Goal: Information Seeking & Learning: Learn about a topic

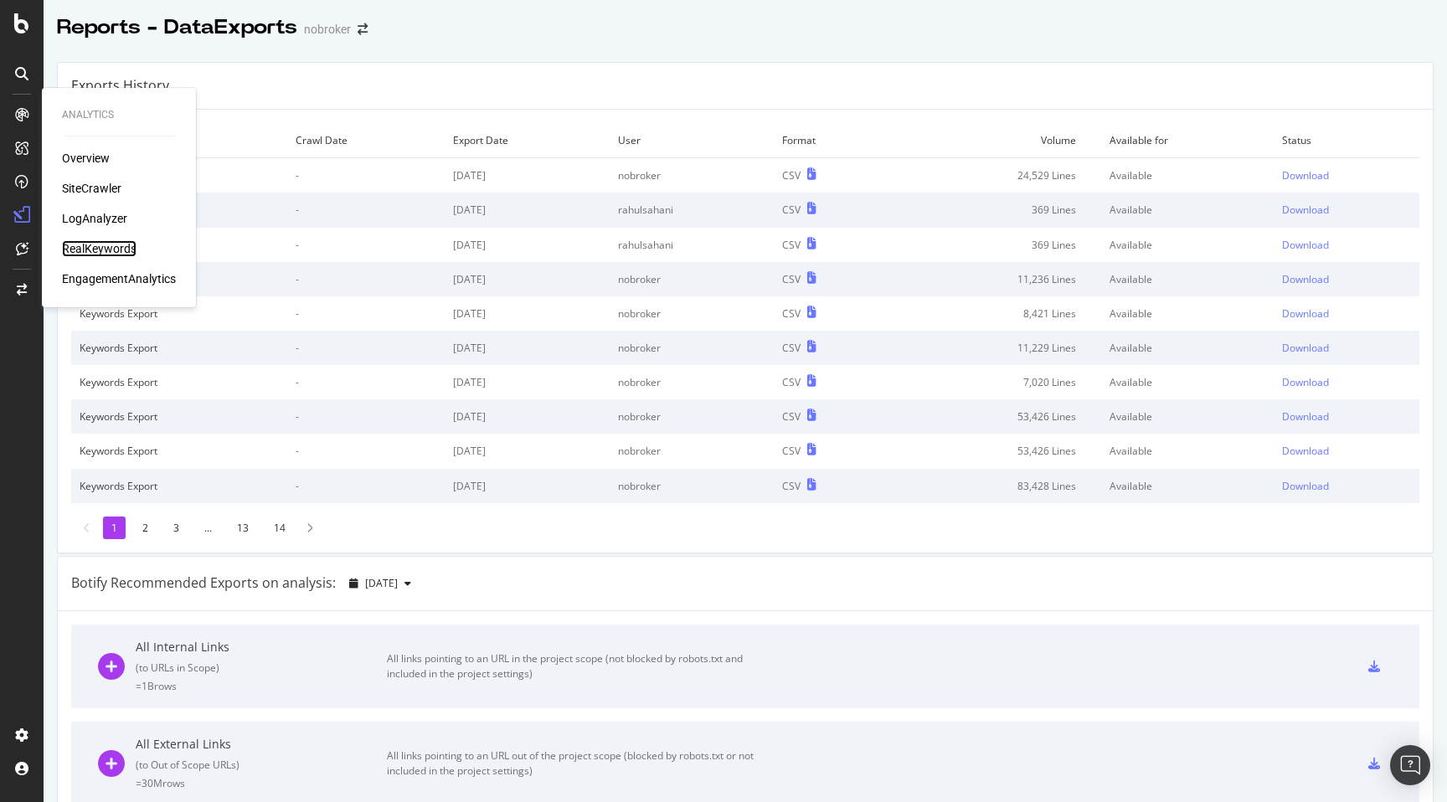
click at [101, 253] on div "RealKeywords" at bounding box center [99, 248] width 75 height 17
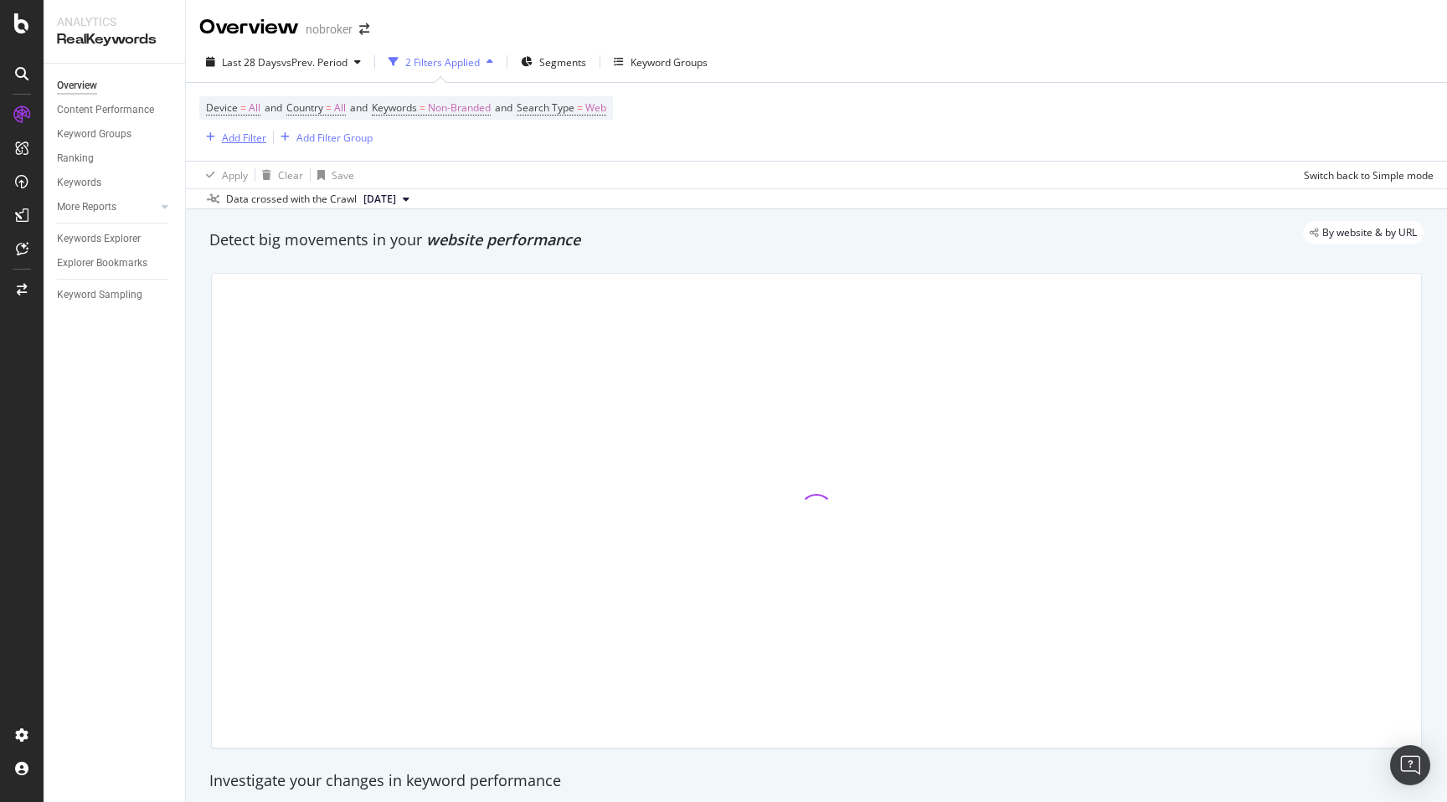
click at [237, 134] on div "Add Filter" at bounding box center [244, 138] width 44 height 14
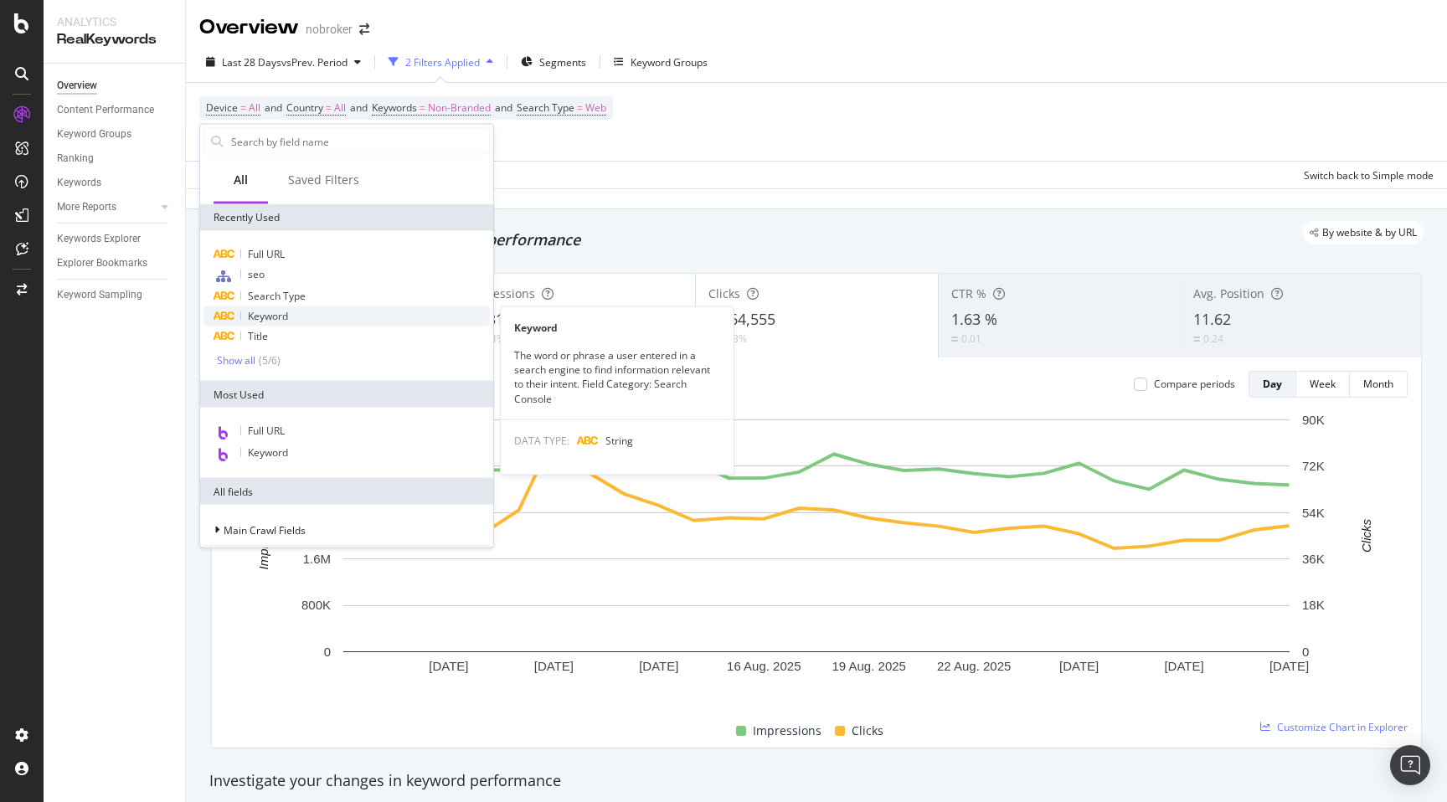
click at [276, 311] on span "Keyword" at bounding box center [268, 316] width 40 height 14
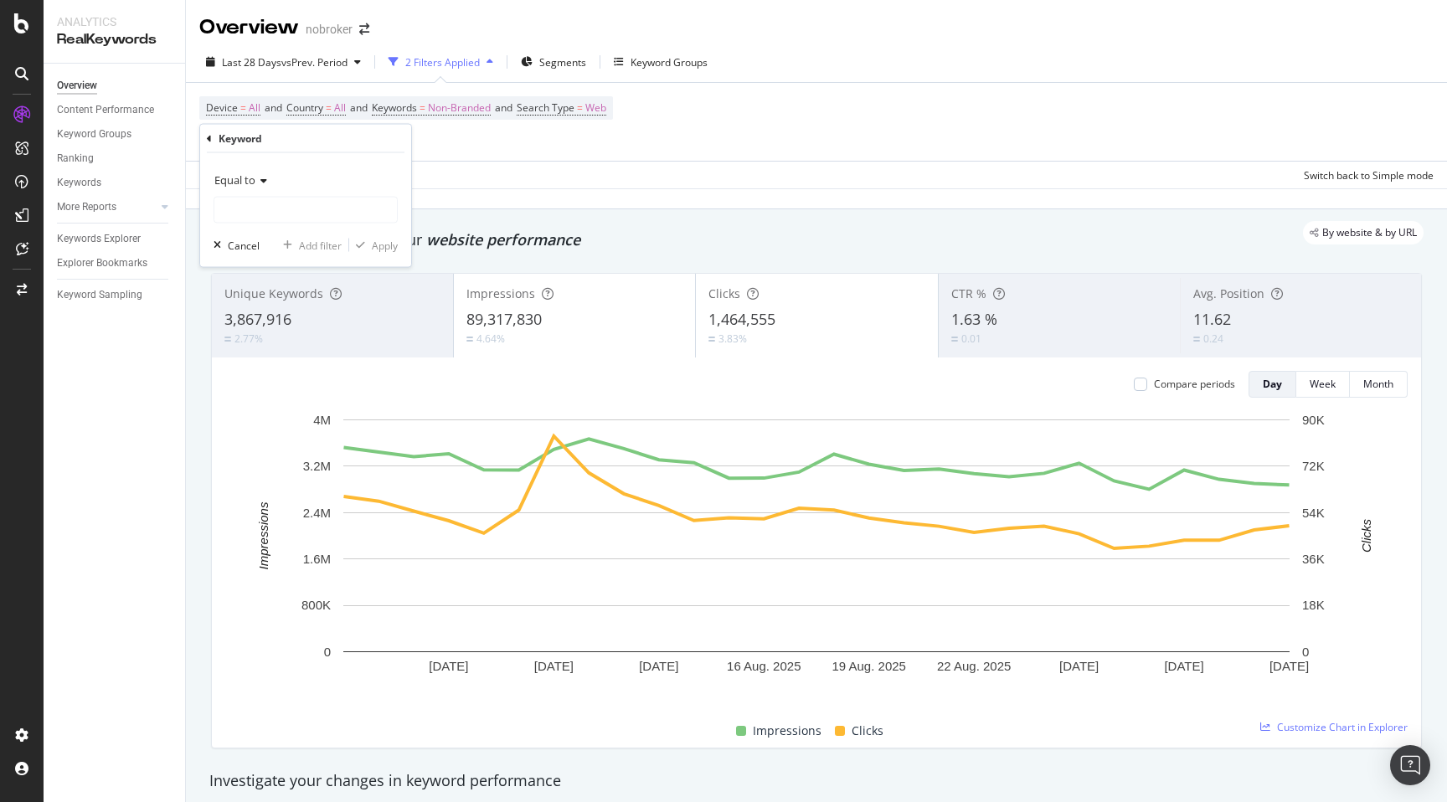
click at [249, 172] on span "Equal to" at bounding box center [234, 179] width 41 height 15
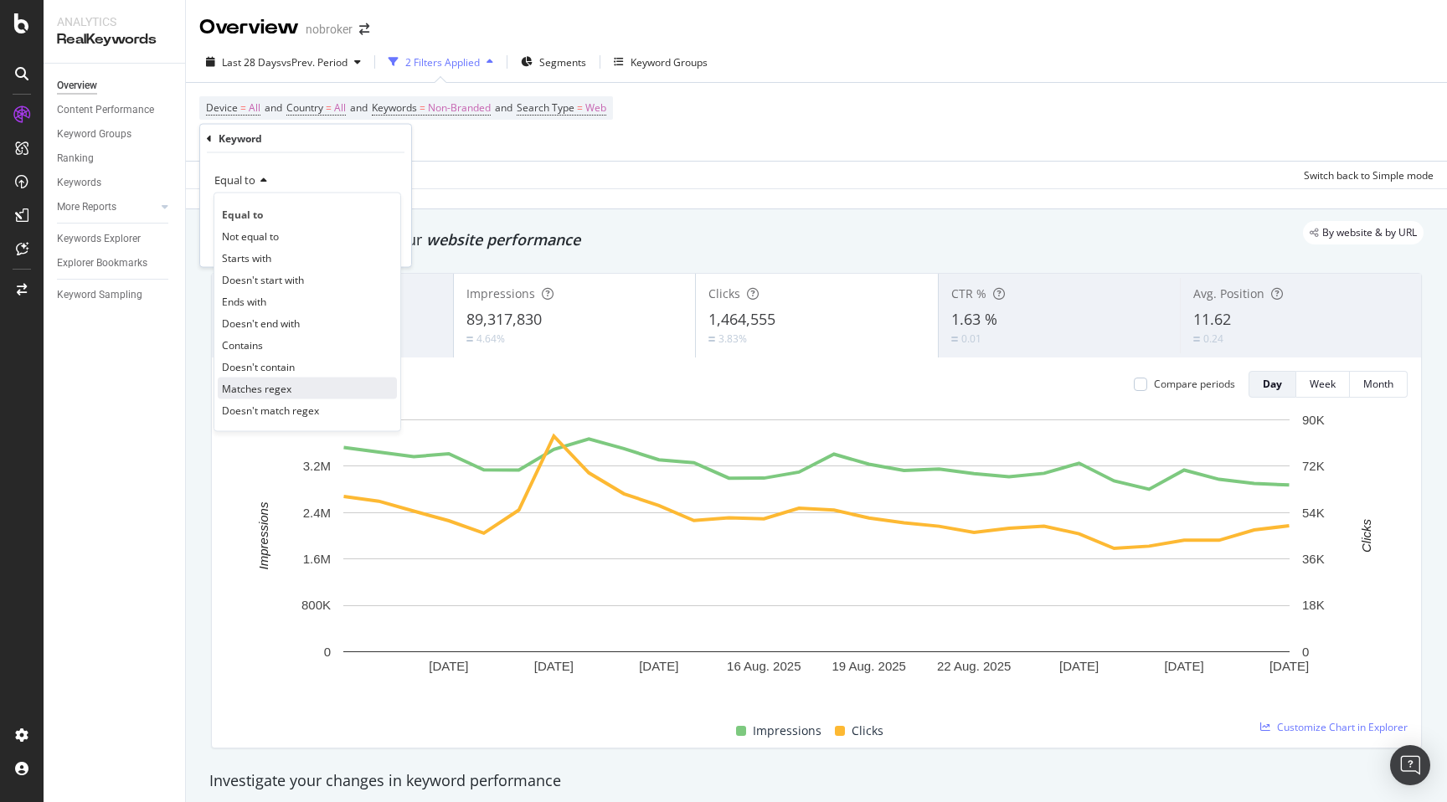
click at [260, 390] on span "Matches regex" at bounding box center [256, 388] width 69 height 14
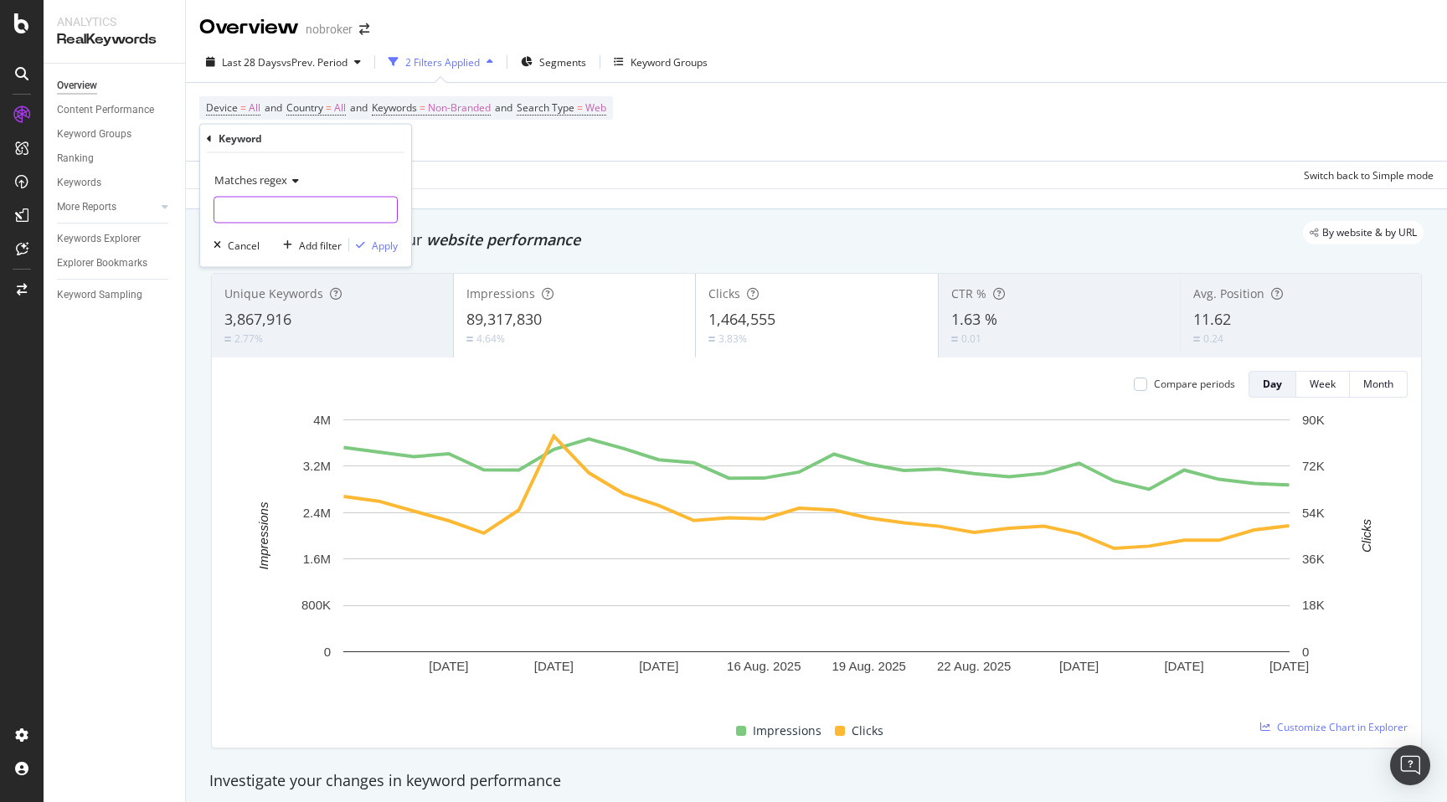
click at [253, 219] on input "text" at bounding box center [305, 210] width 183 height 27
type input "pet|dog|cat|animal"
click at [379, 246] on div "Apply" at bounding box center [385, 245] width 26 height 14
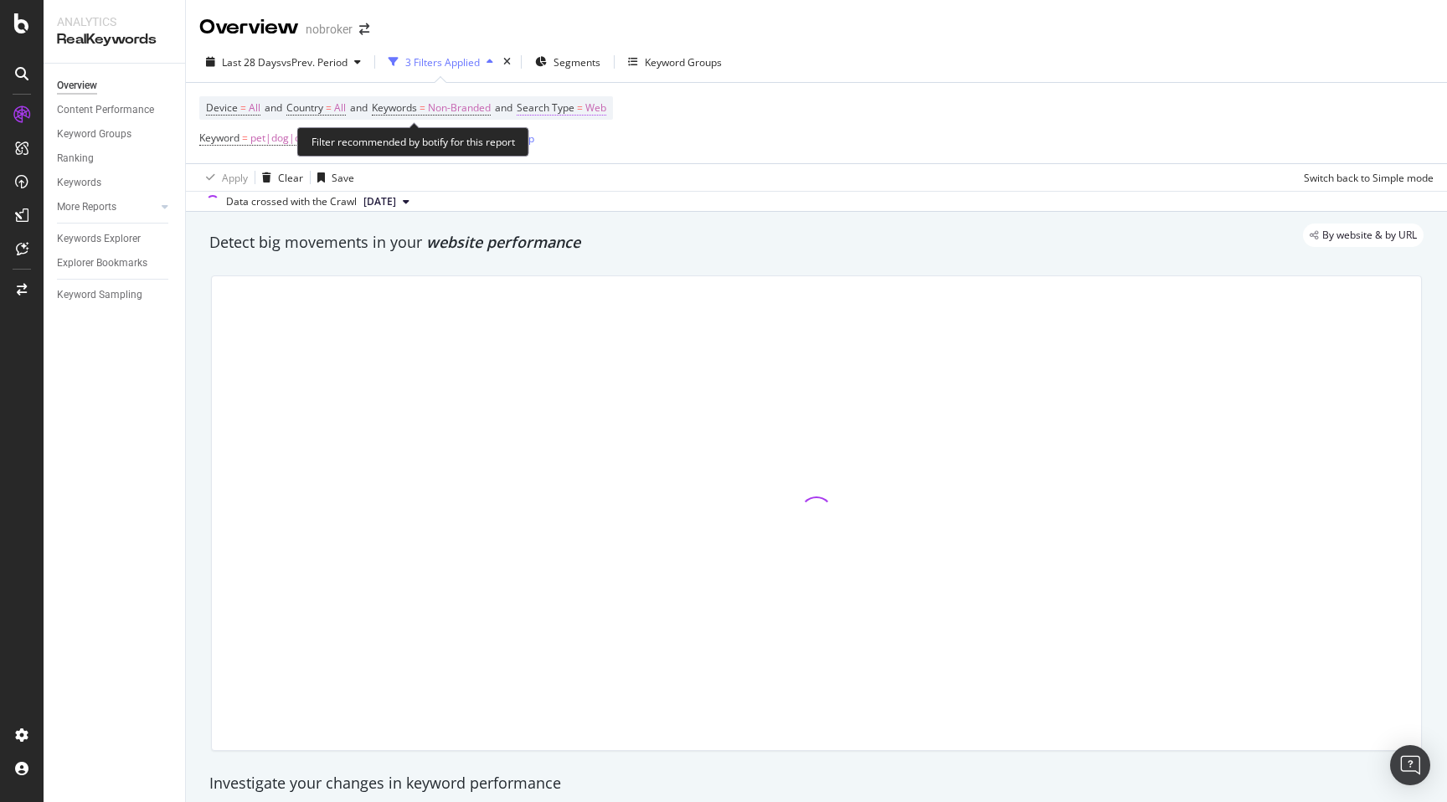
click at [606, 117] on span "Web" at bounding box center [595, 107] width 21 height 23
click at [574, 157] on div "Web" at bounding box center [640, 148] width 184 height 27
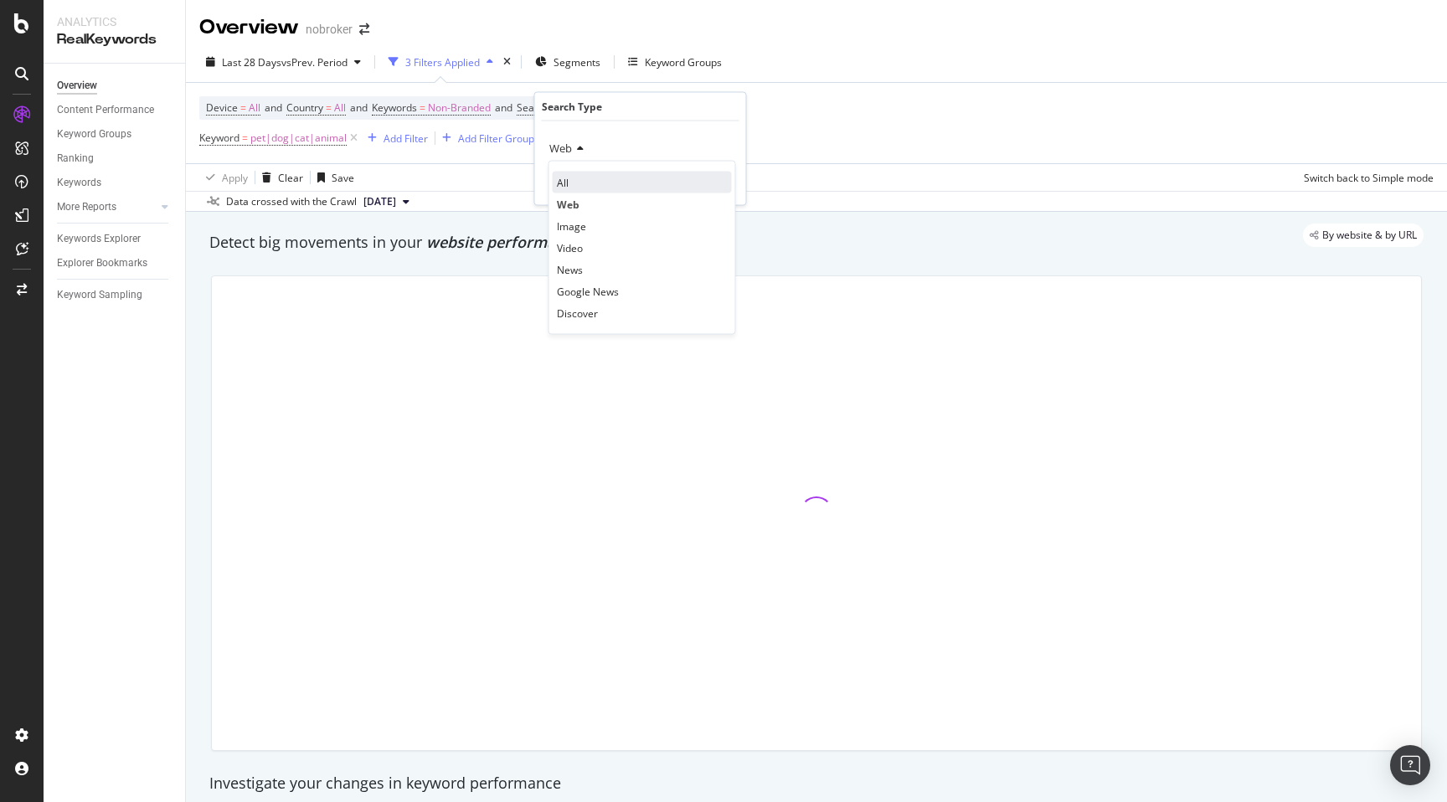
click at [572, 184] on div "All" at bounding box center [642, 183] width 179 height 22
click at [719, 182] on div "Apply" at bounding box center [720, 183] width 26 height 14
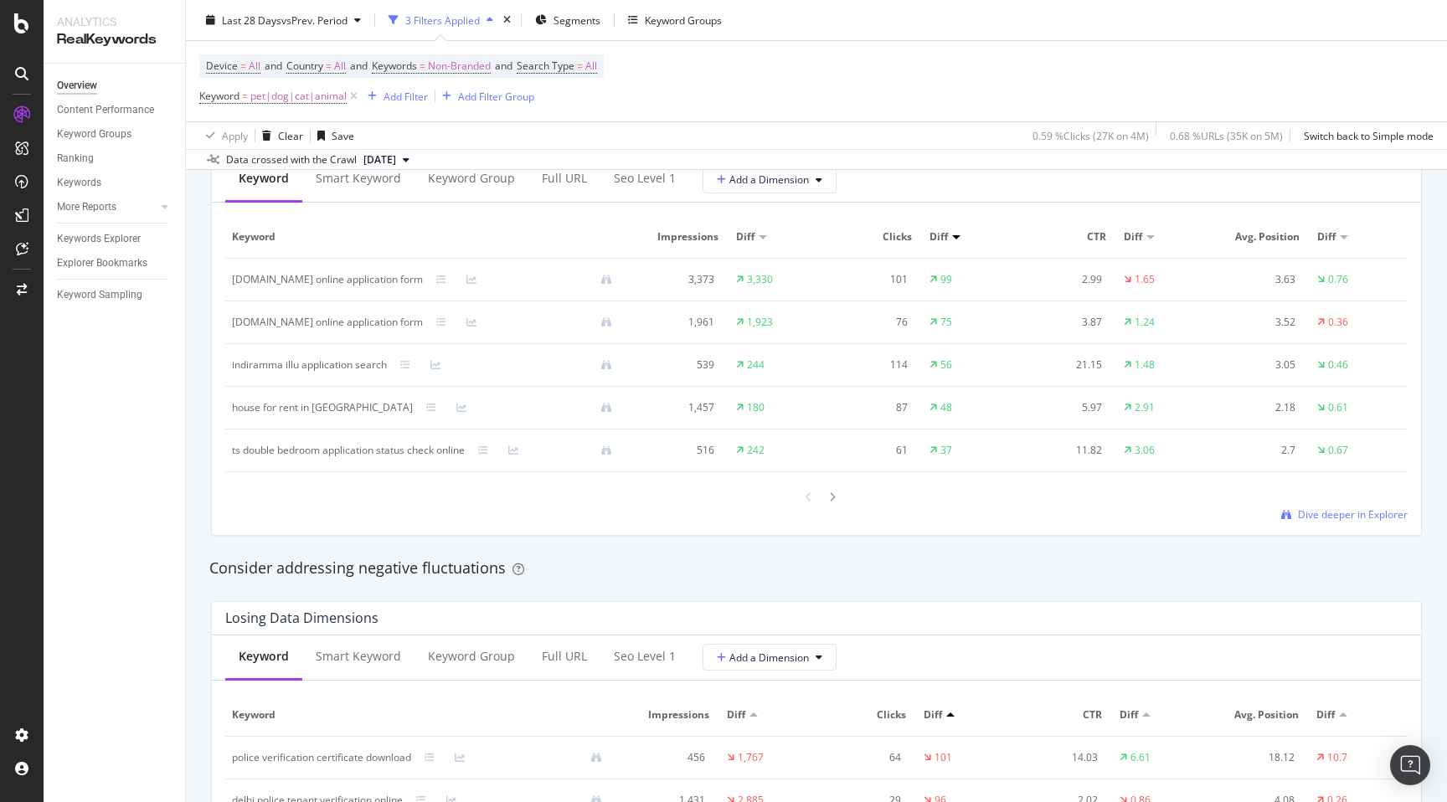
scroll to position [1687, 0]
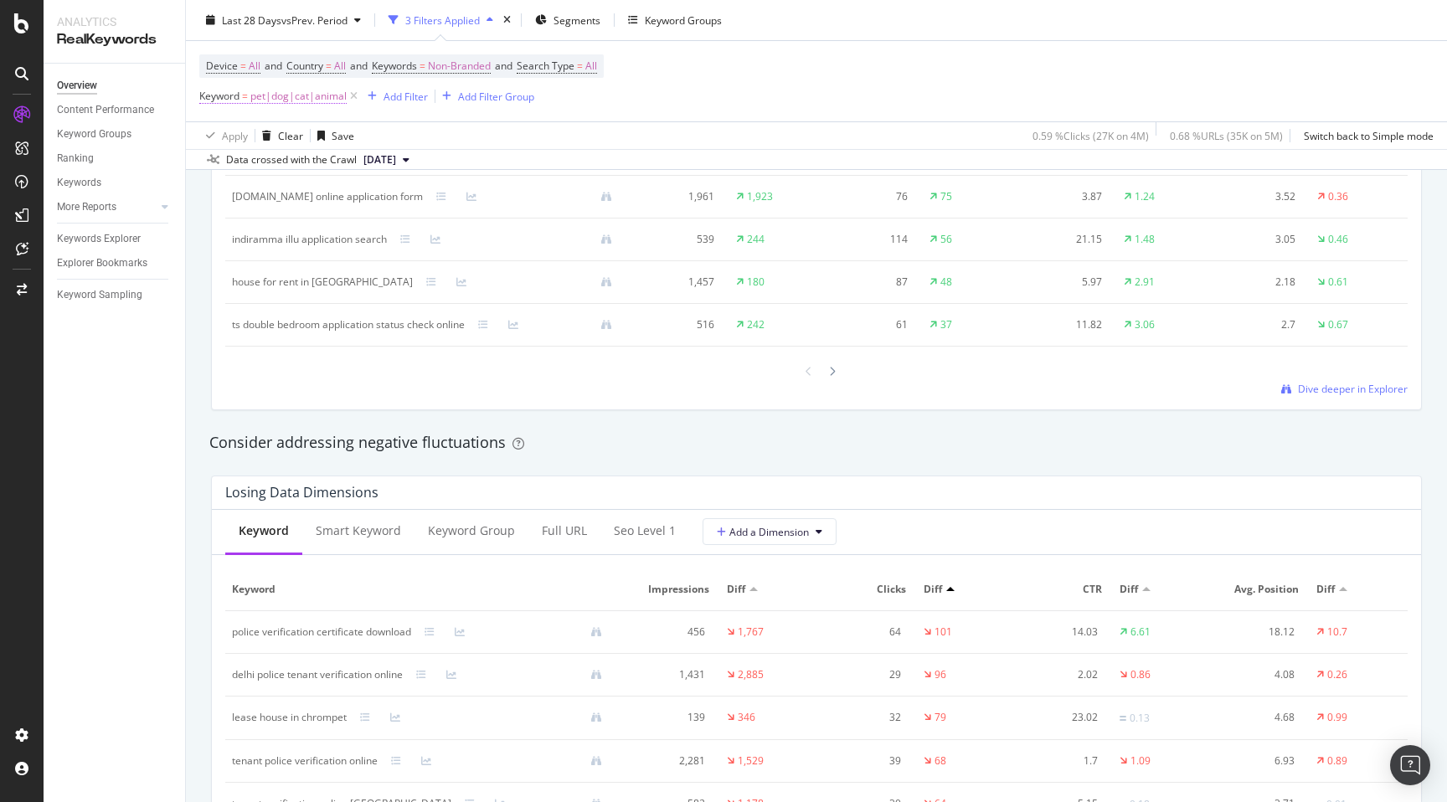
click at [297, 97] on span "pet|dog|cat|animal" at bounding box center [298, 96] width 96 height 23
click at [196, 360] on div "By website & by URL Detect big movements in your website performance Unique Key…" at bounding box center [816, 303] width 1261 height 3557
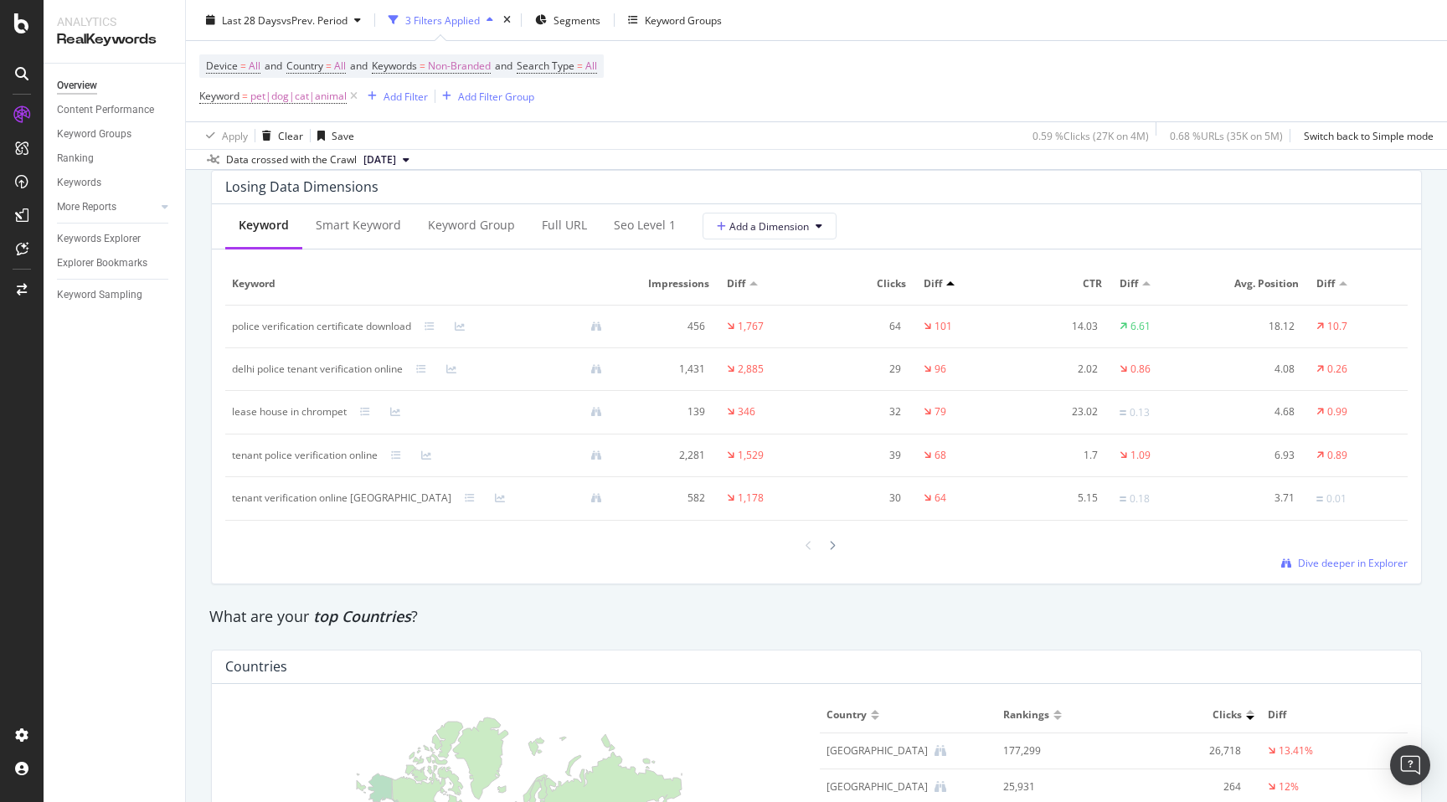
scroll to position [2001, 0]
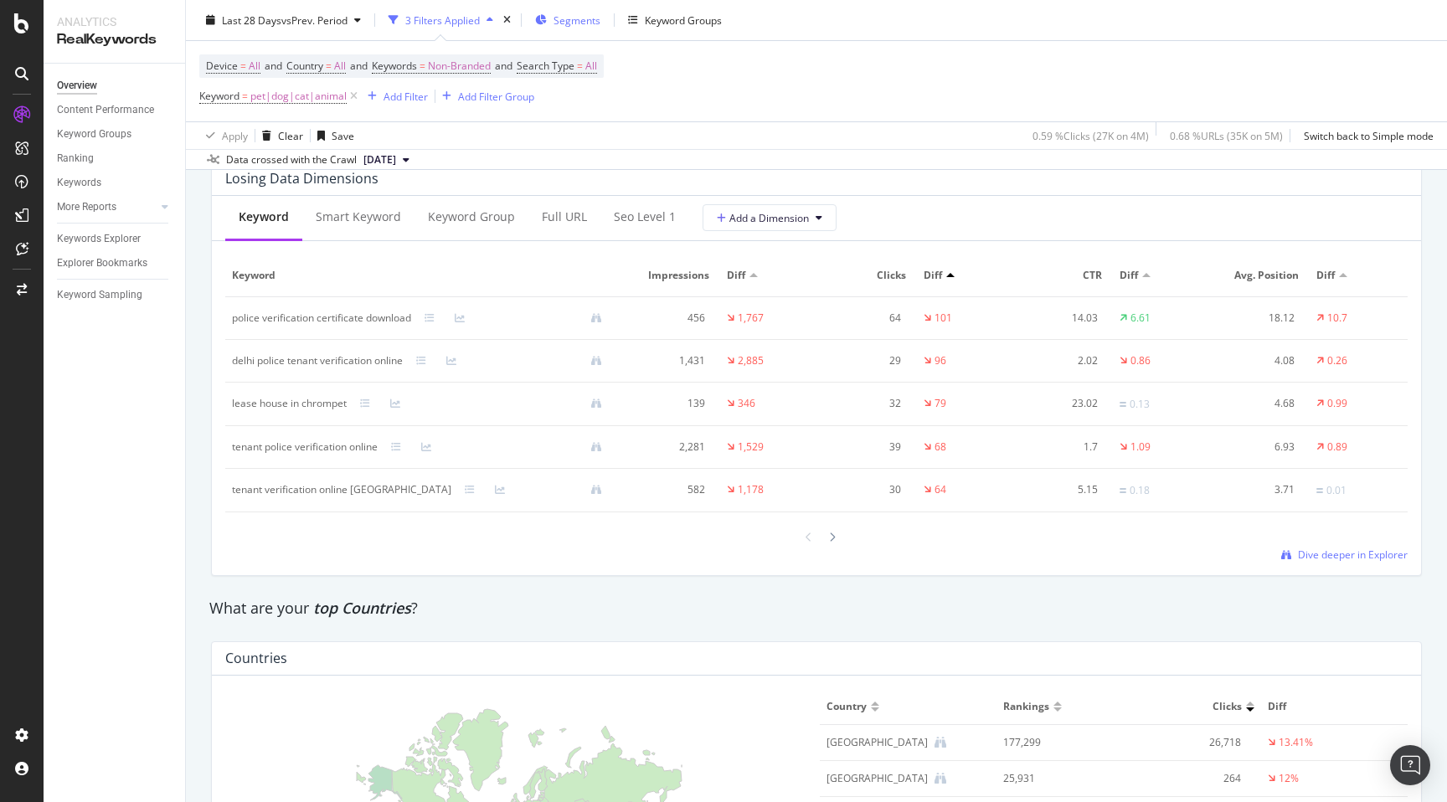
click at [594, 18] on span "Segments" at bounding box center [576, 20] width 47 height 14
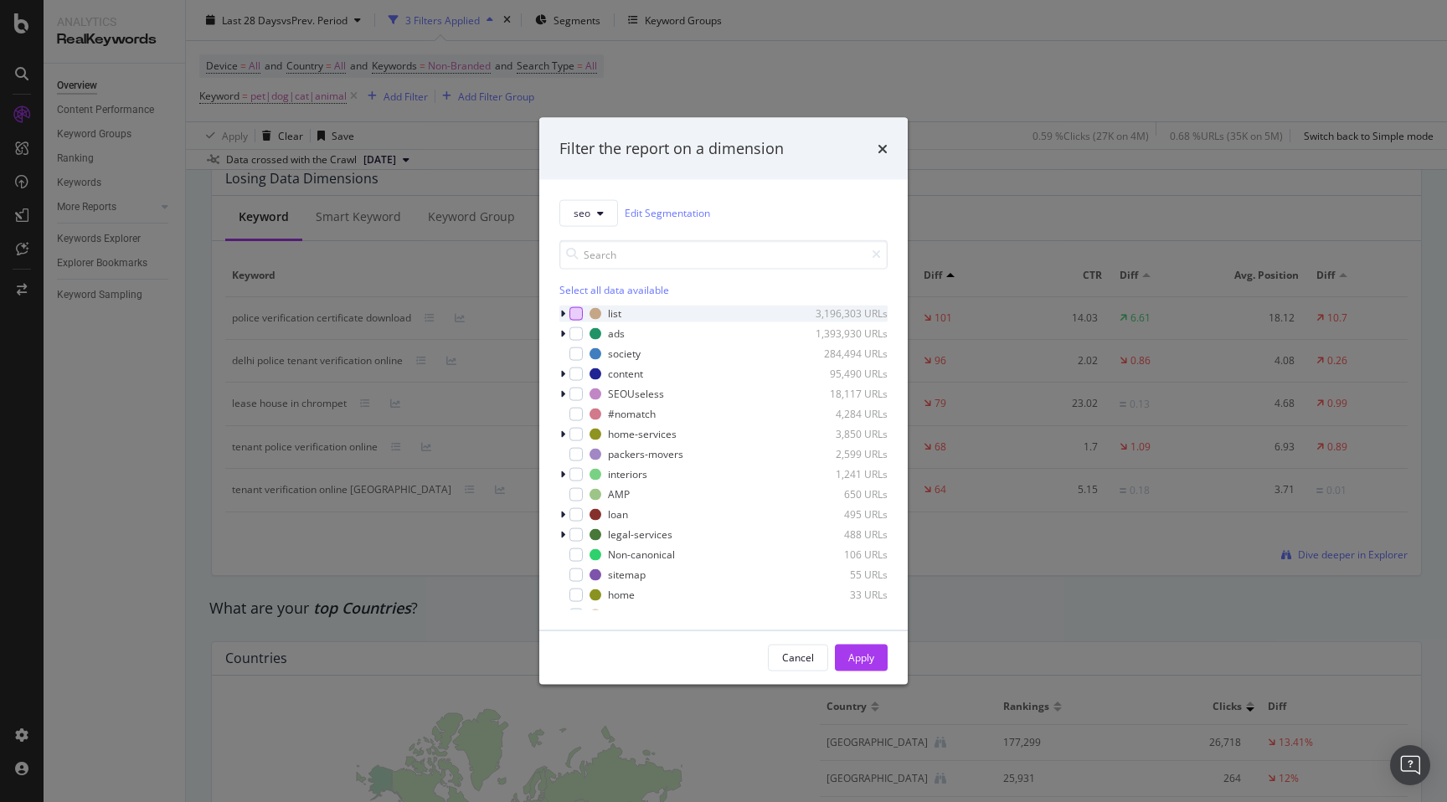
click at [578, 319] on div "modal" at bounding box center [575, 312] width 13 height 13
click at [578, 331] on div "modal" at bounding box center [575, 333] width 13 height 13
click at [577, 352] on div "modal" at bounding box center [575, 353] width 13 height 13
click at [871, 665] on div "Apply" at bounding box center [861, 657] width 26 height 25
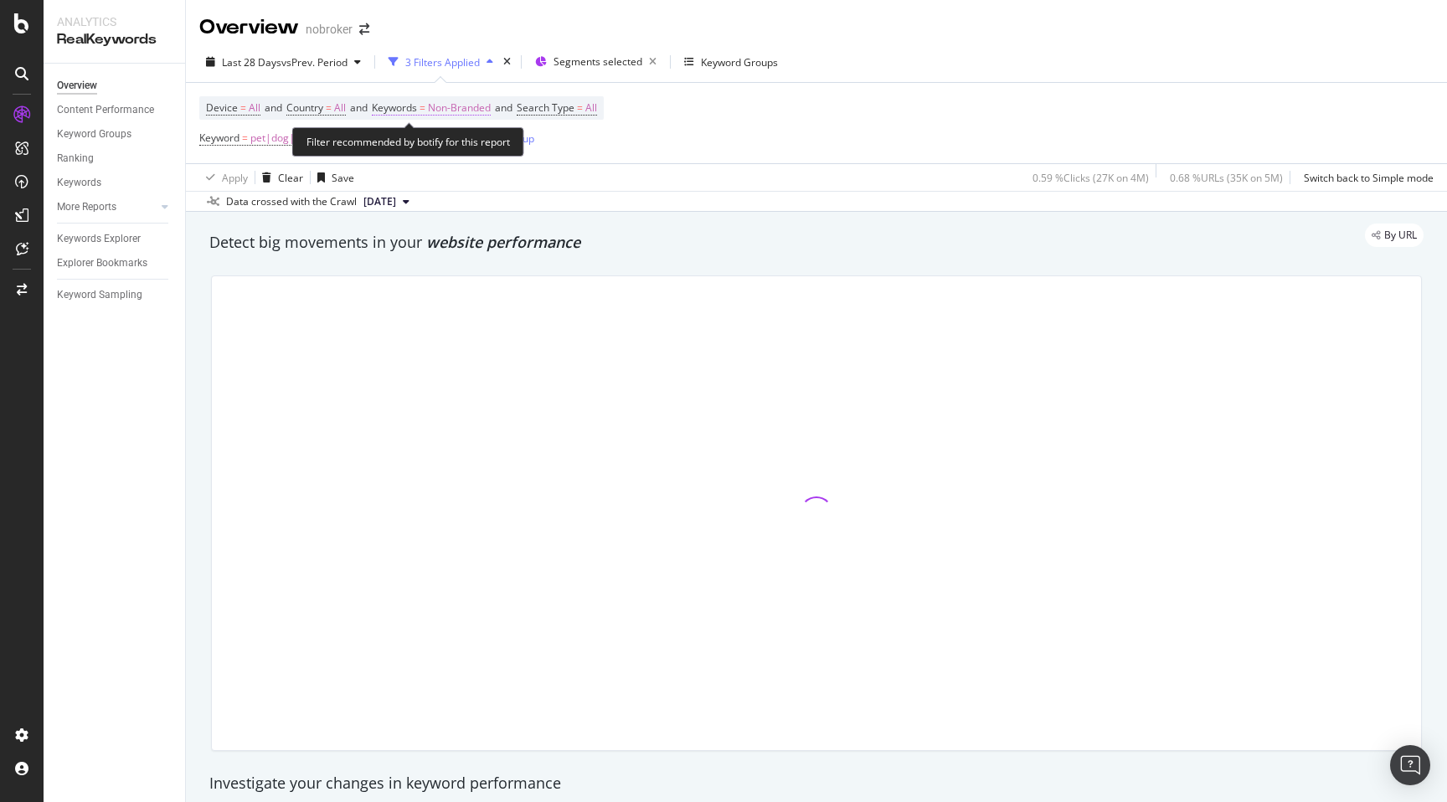
click at [476, 105] on span "Non-Branded" at bounding box center [459, 107] width 63 height 23
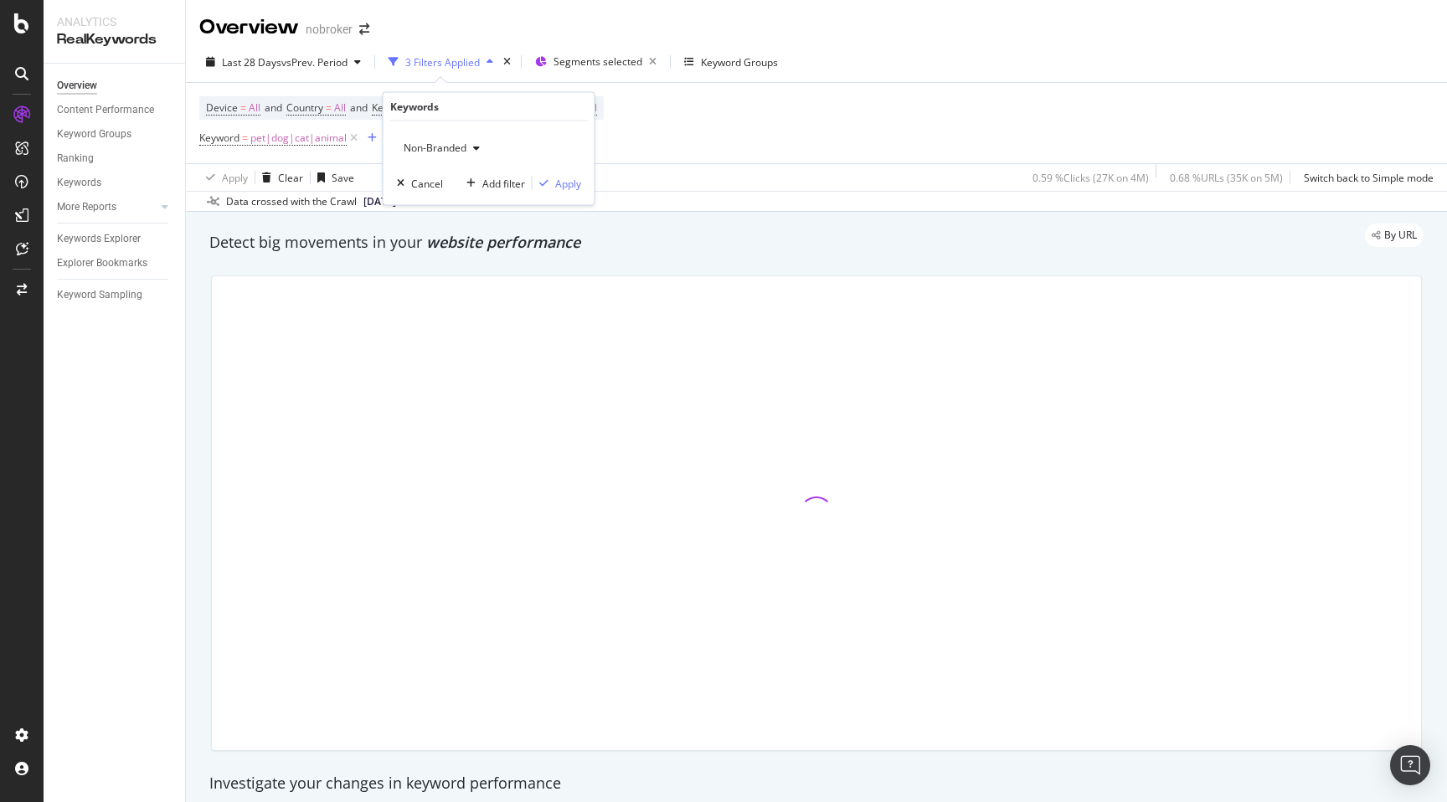
click at [453, 138] on div "Non-Branded" at bounding box center [442, 148] width 90 height 25
click at [422, 270] on span "All" at bounding box center [496, 277] width 171 height 15
click at [568, 183] on div "Apply" at bounding box center [568, 183] width 26 height 14
click at [202, 402] on div at bounding box center [816, 513] width 1231 height 502
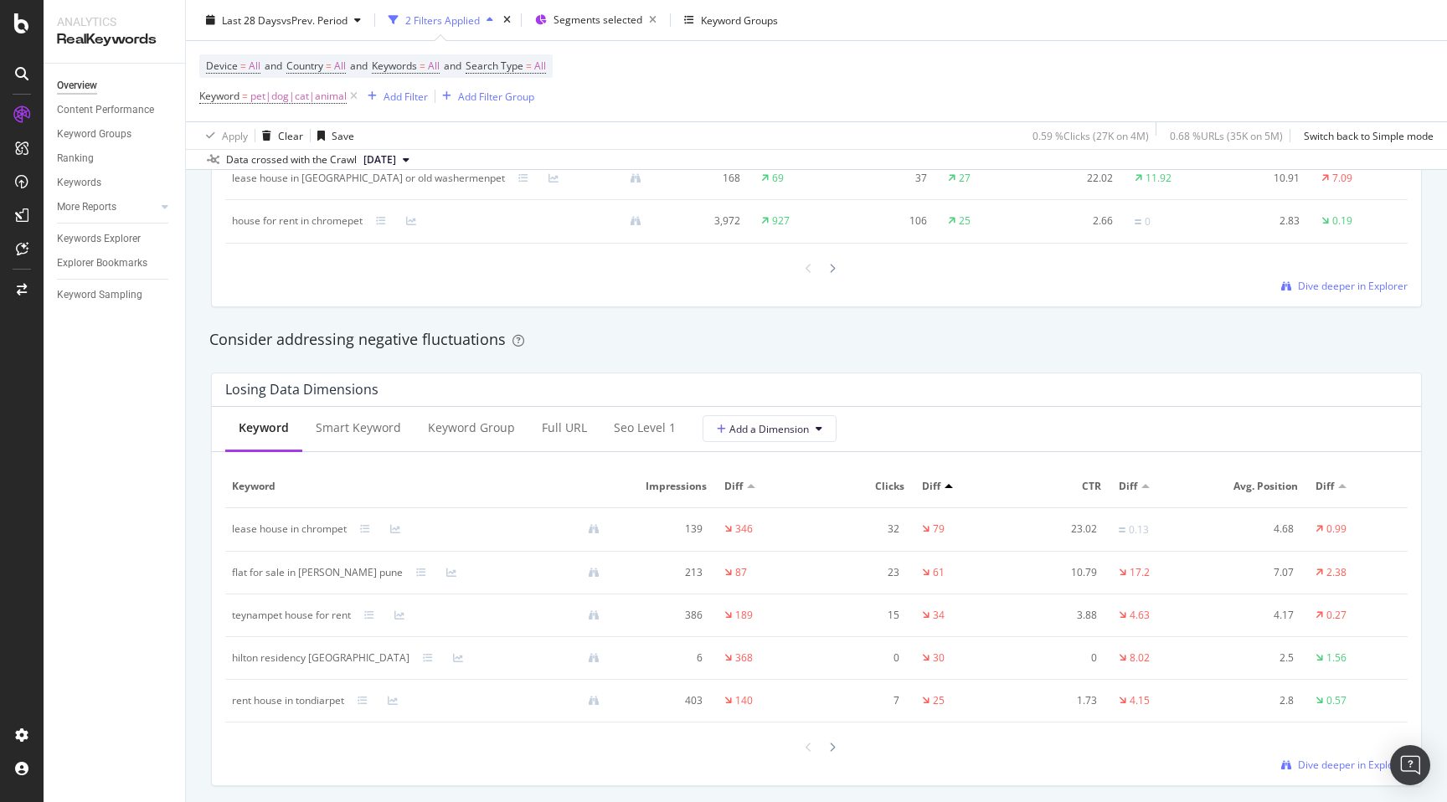
scroll to position [1977, 0]
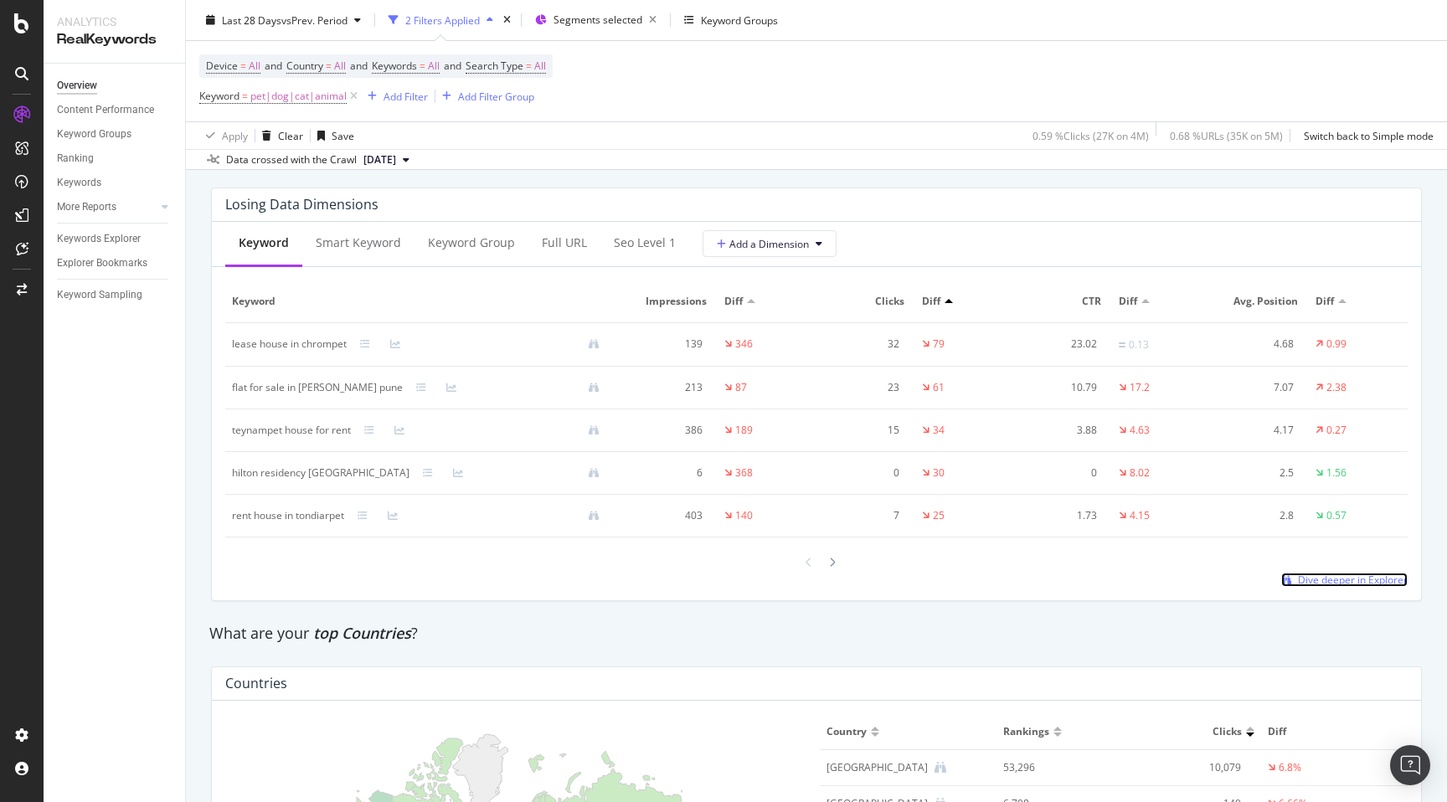
click at [1369, 587] on span "Dive deeper in Explorer" at bounding box center [1353, 580] width 110 height 14
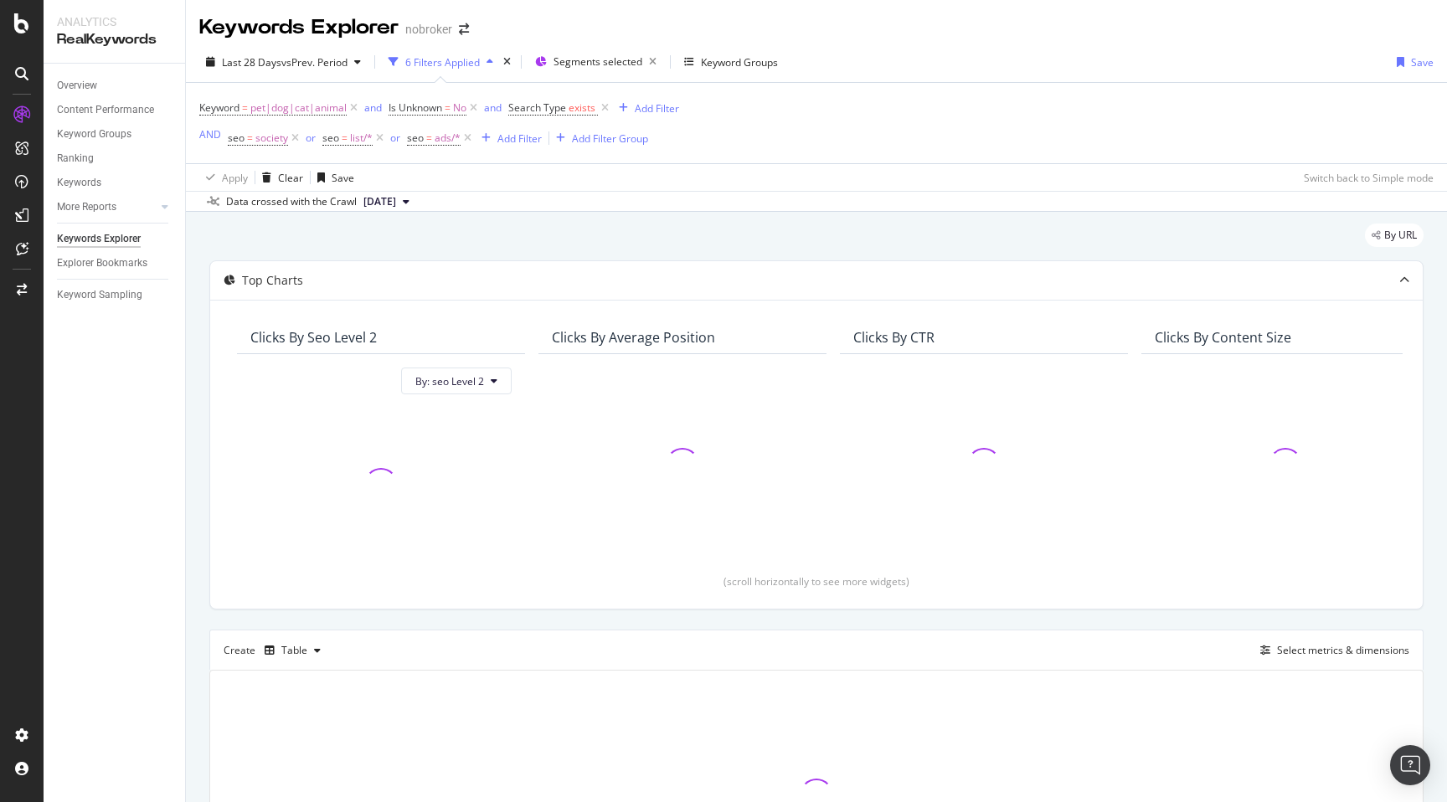
click at [192, 539] on div "By URL Top Charts Clicks By seo Level 2 By: seo Level 2 Clicks By Average Posit…" at bounding box center [816, 596] width 1261 height 768
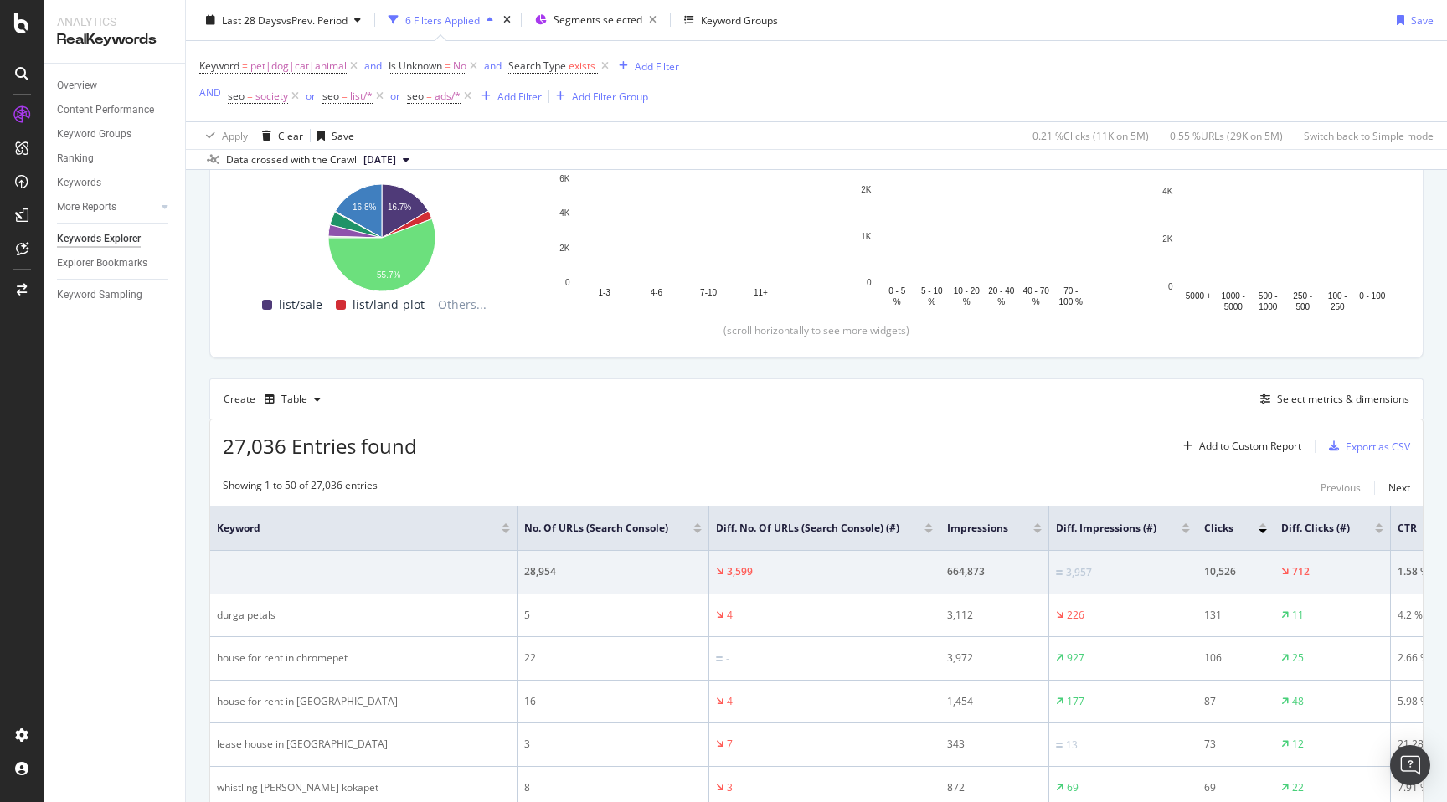
scroll to position [472, 0]
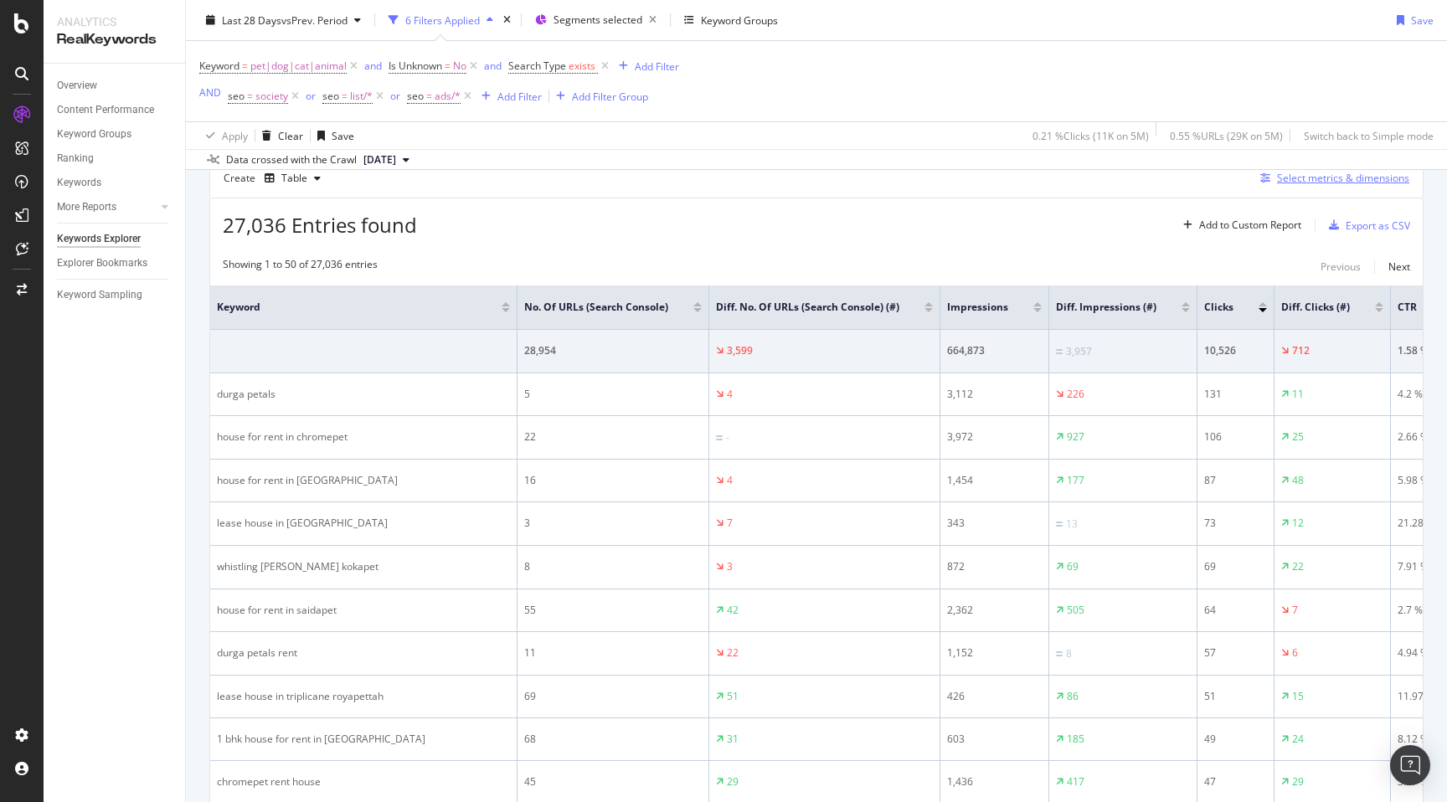
click at [1338, 183] on div "Select metrics & dimensions" at bounding box center [1343, 178] width 132 height 14
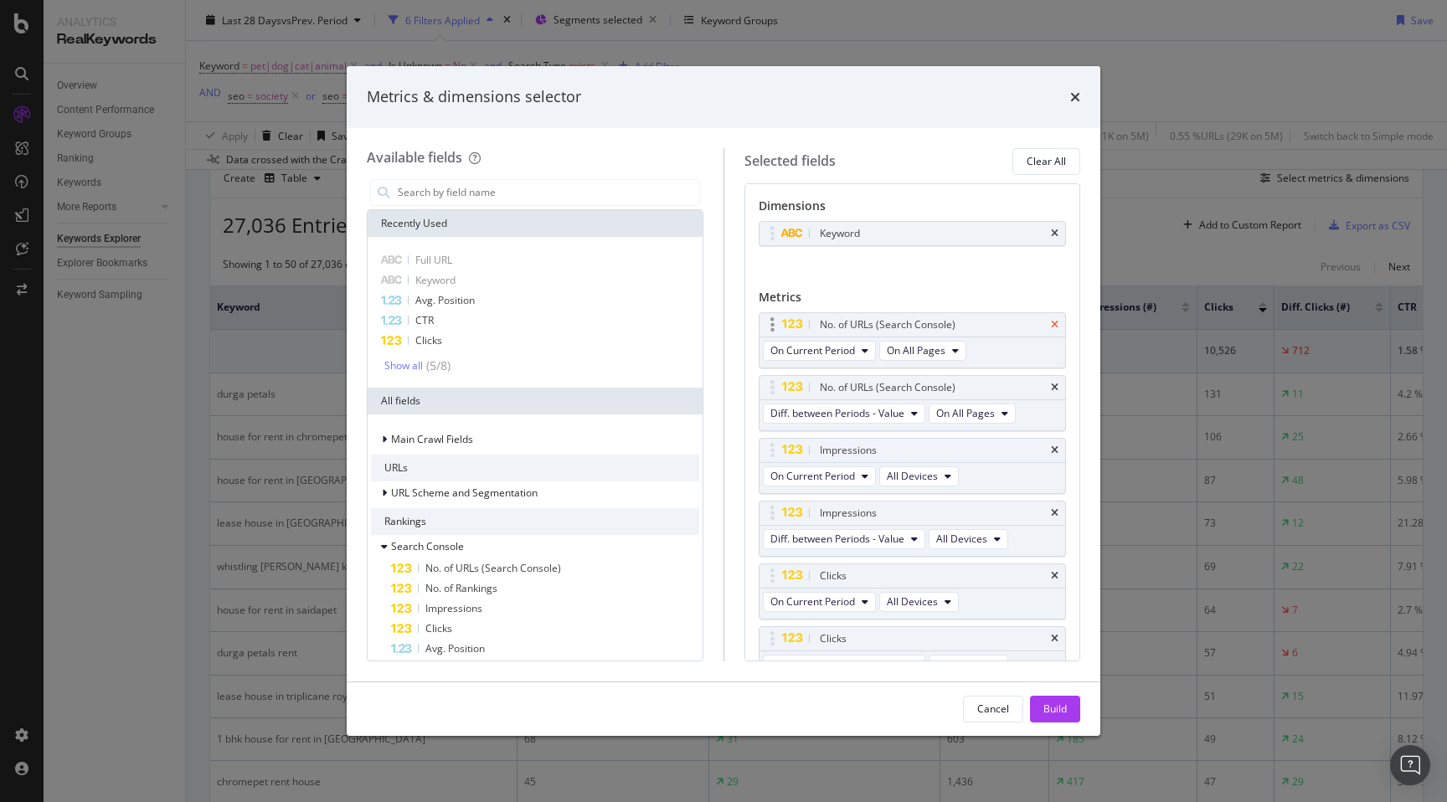
click at [1056, 327] on icon "times" at bounding box center [1055, 325] width 8 height 10
click at [1056, 386] on icon "times" at bounding box center [1055, 388] width 8 height 10
click at [1053, 571] on icon "times" at bounding box center [1055, 576] width 8 height 10
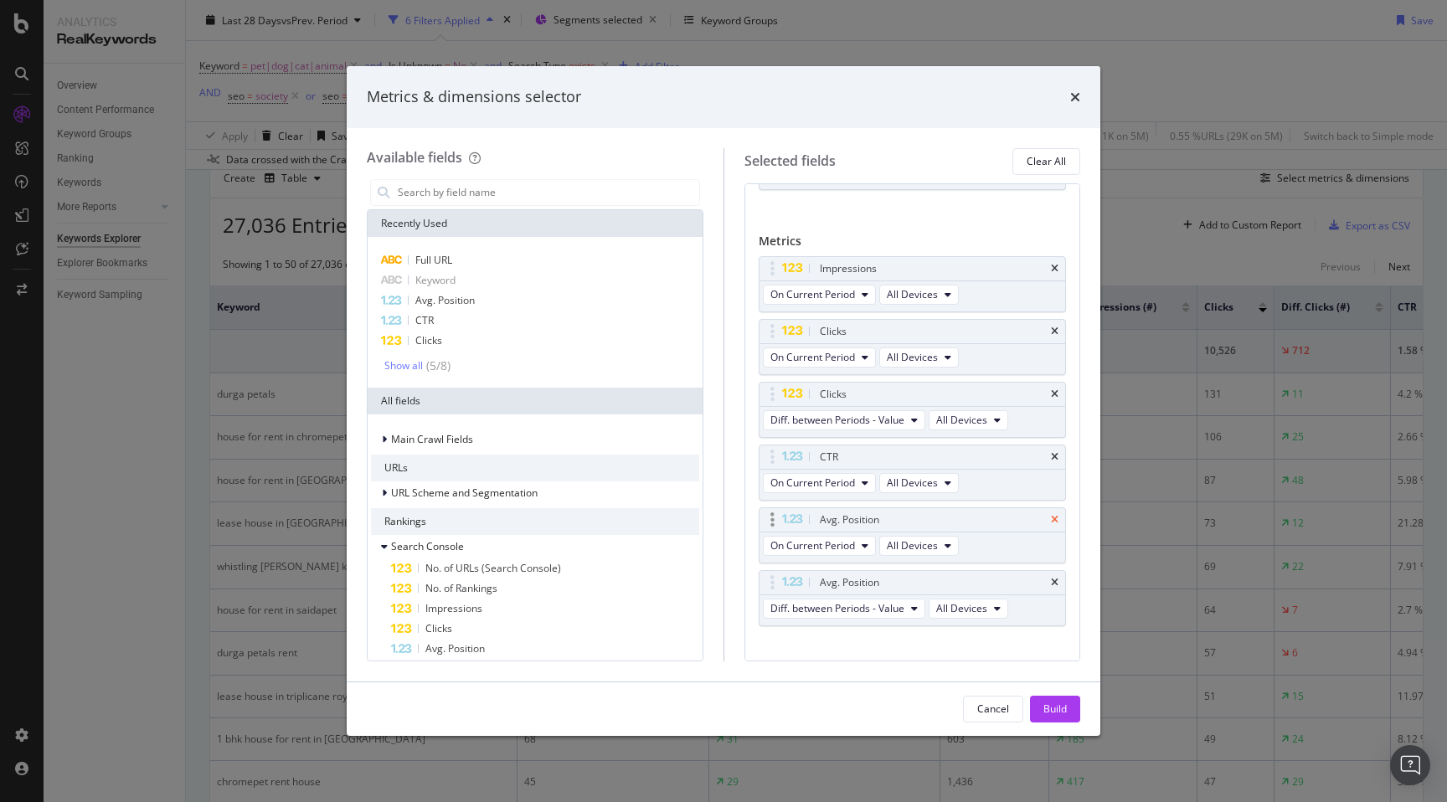
scroll to position [78, 0]
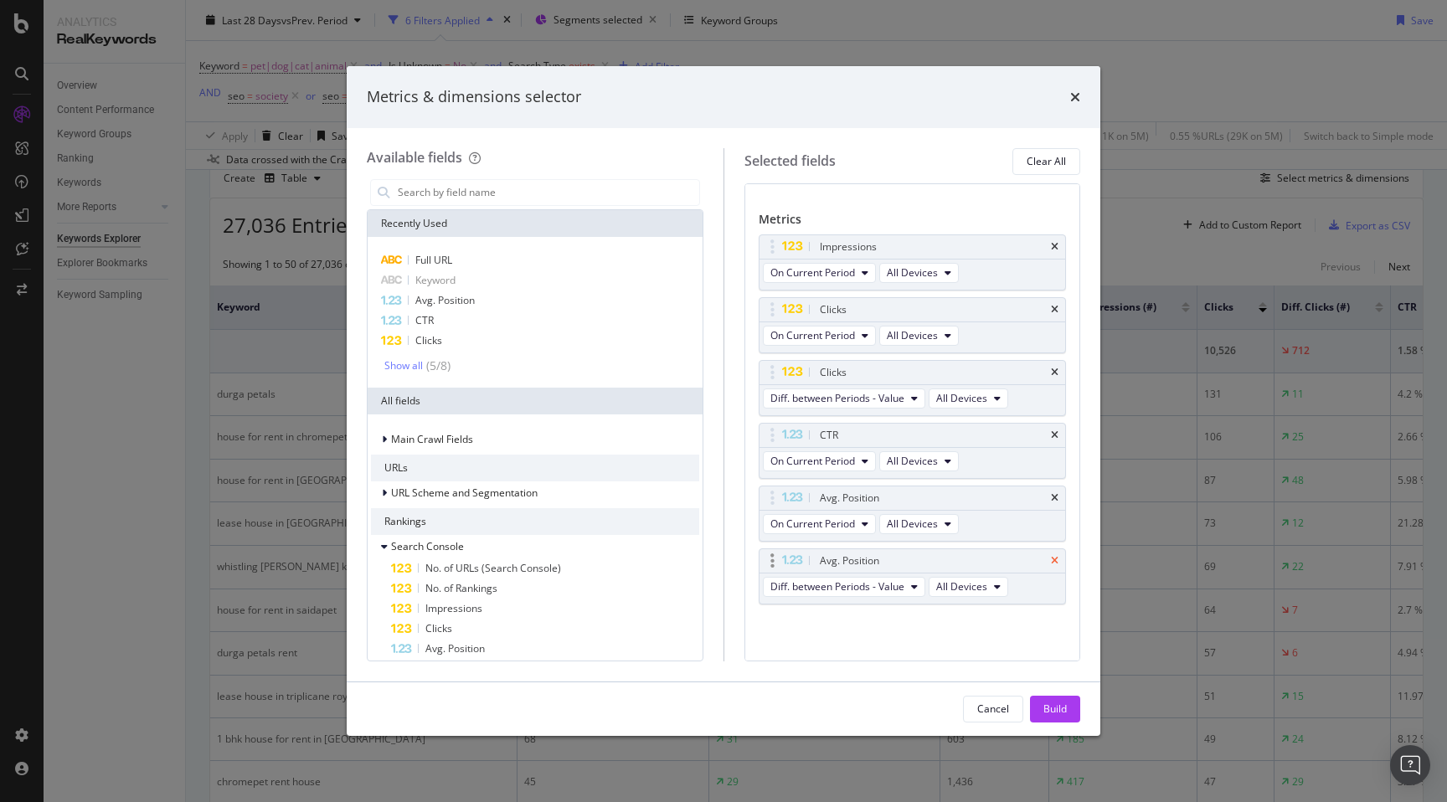
click at [1052, 563] on icon "times" at bounding box center [1055, 561] width 8 height 10
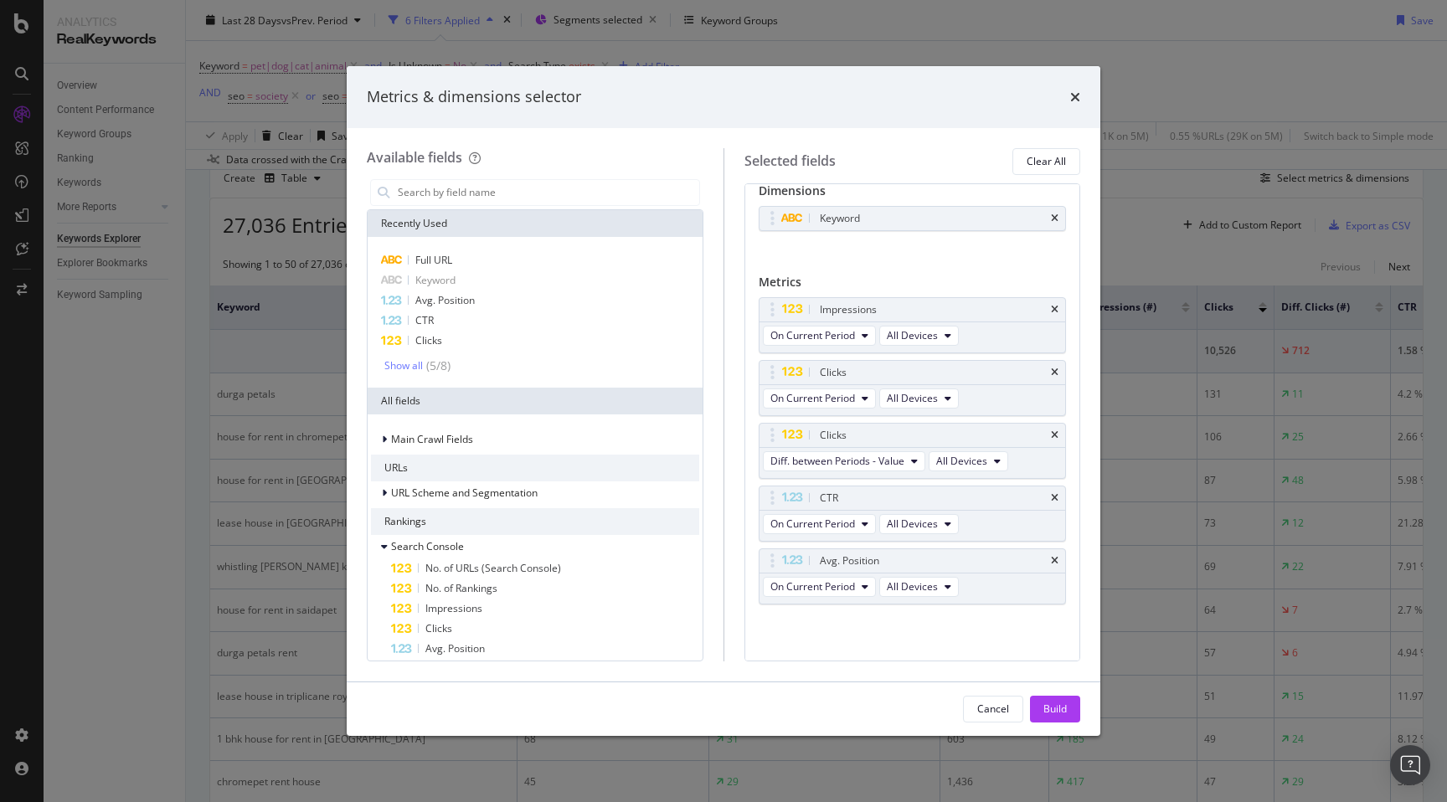
scroll to position [15, 0]
click at [1052, 707] on div "Build" at bounding box center [1054, 709] width 23 height 14
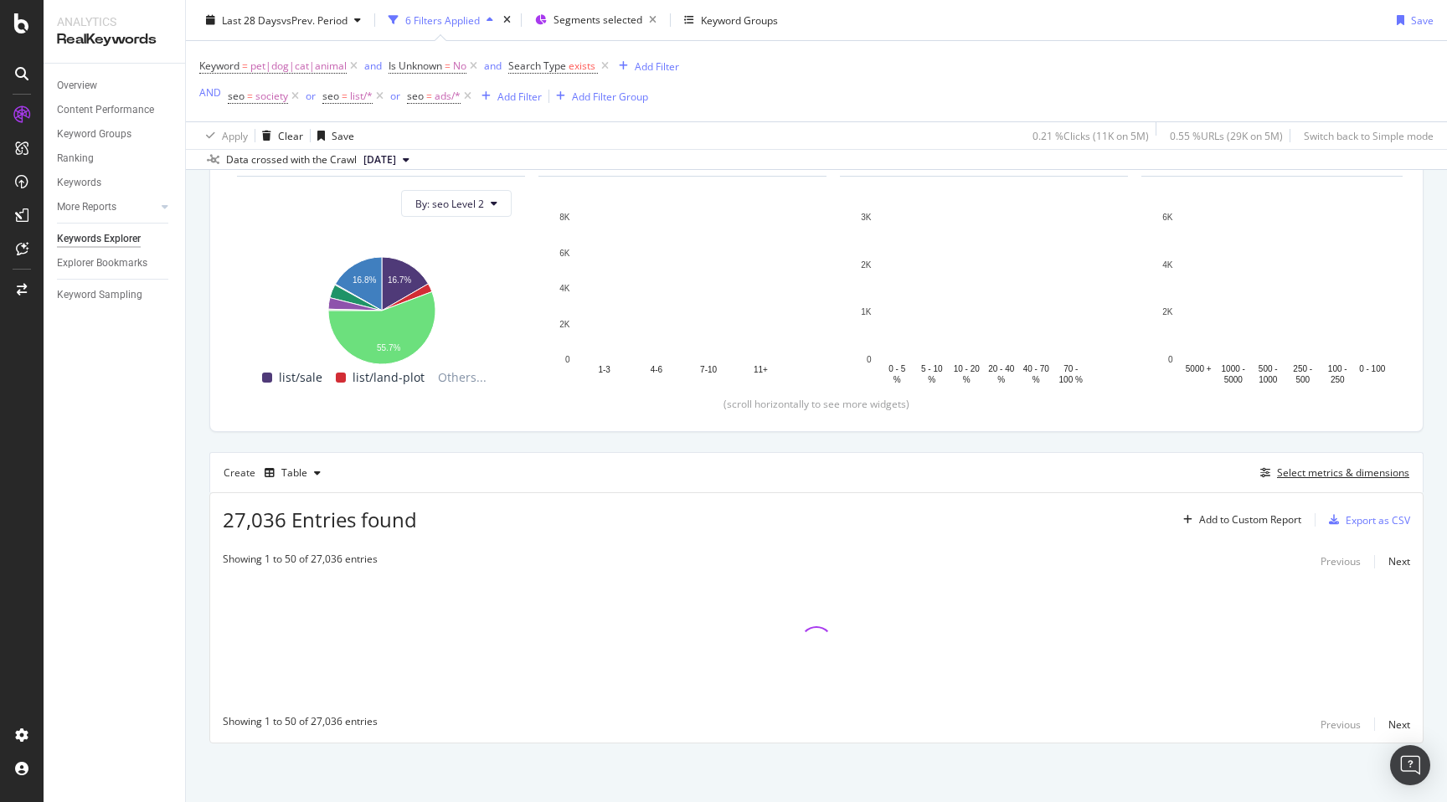
scroll to position [178, 0]
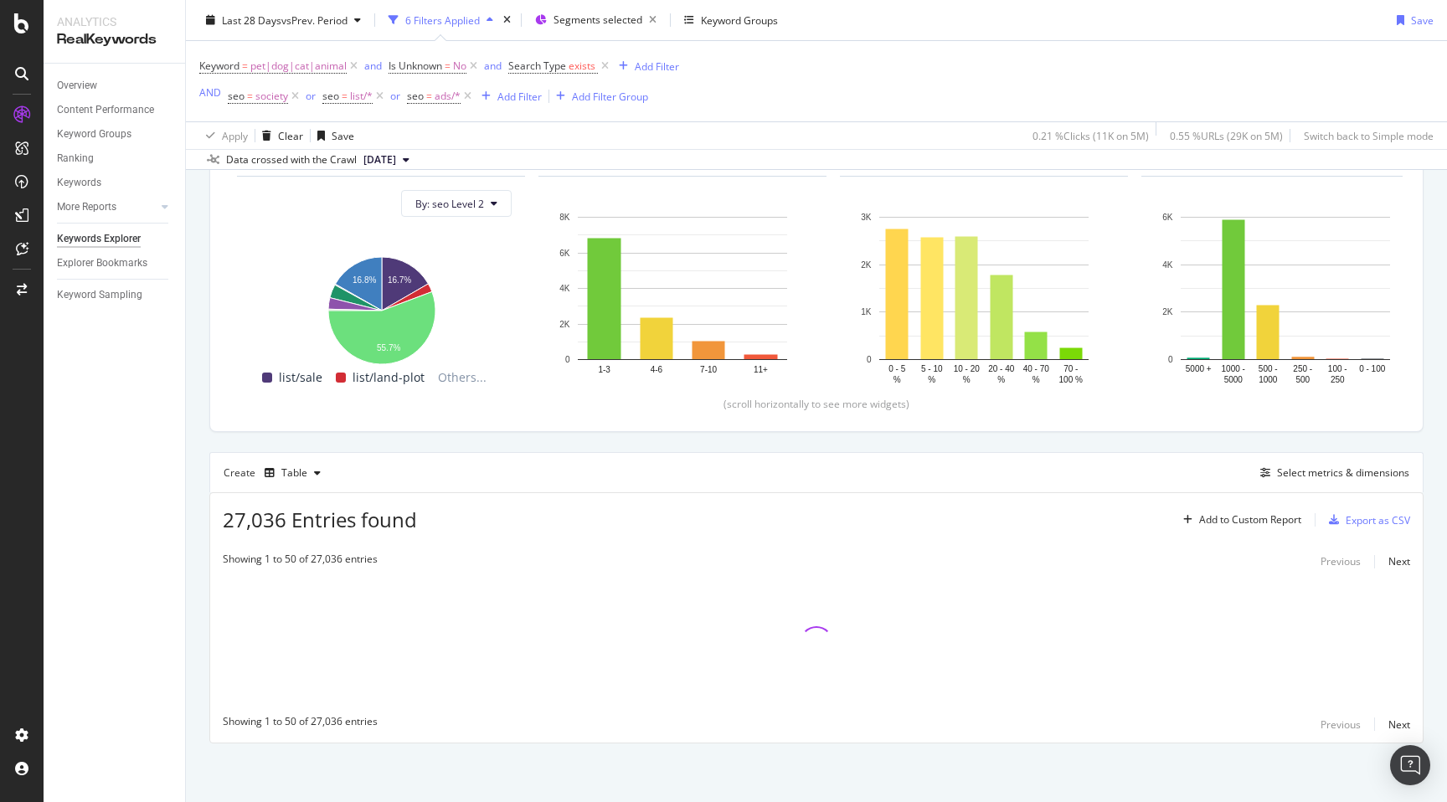
click at [192, 526] on div "By URL Top Charts Clicks By seo Level 2 By: seo Level 2 Hold CMD (⌘) while clic…" at bounding box center [816, 418] width 1261 height 768
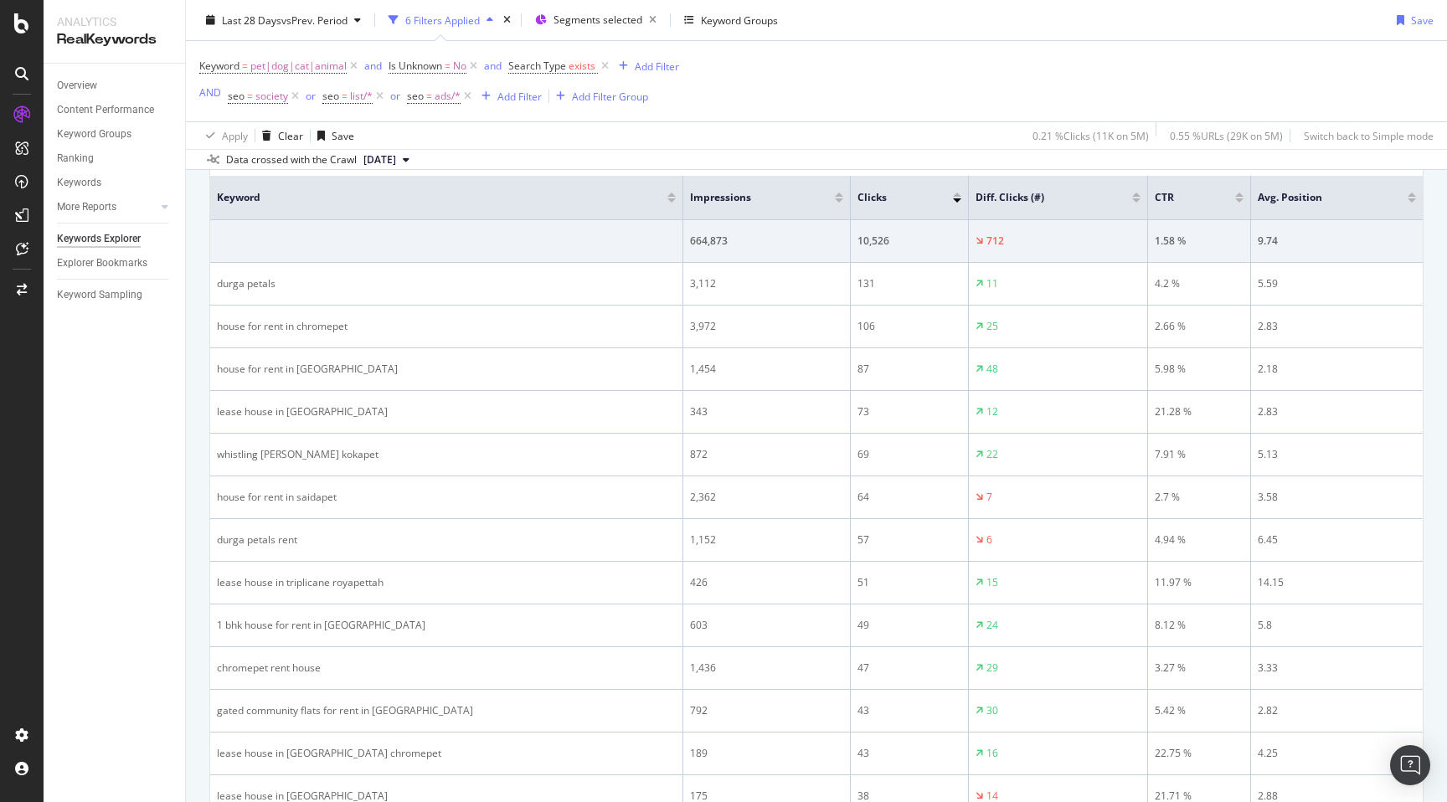
scroll to position [583, 0]
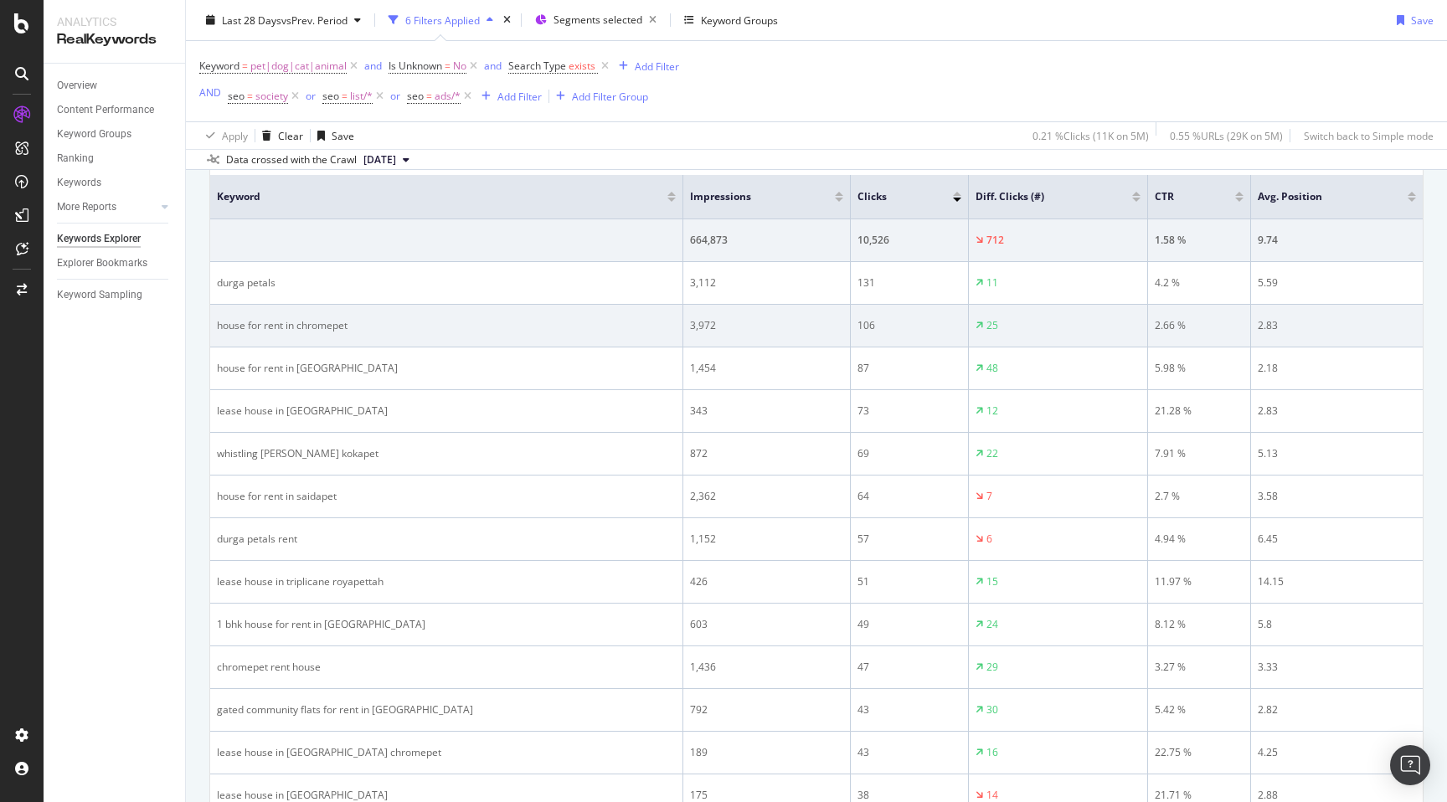
click at [325, 325] on div "house for rent in chromepet" at bounding box center [446, 325] width 459 height 15
copy div "chromepet"
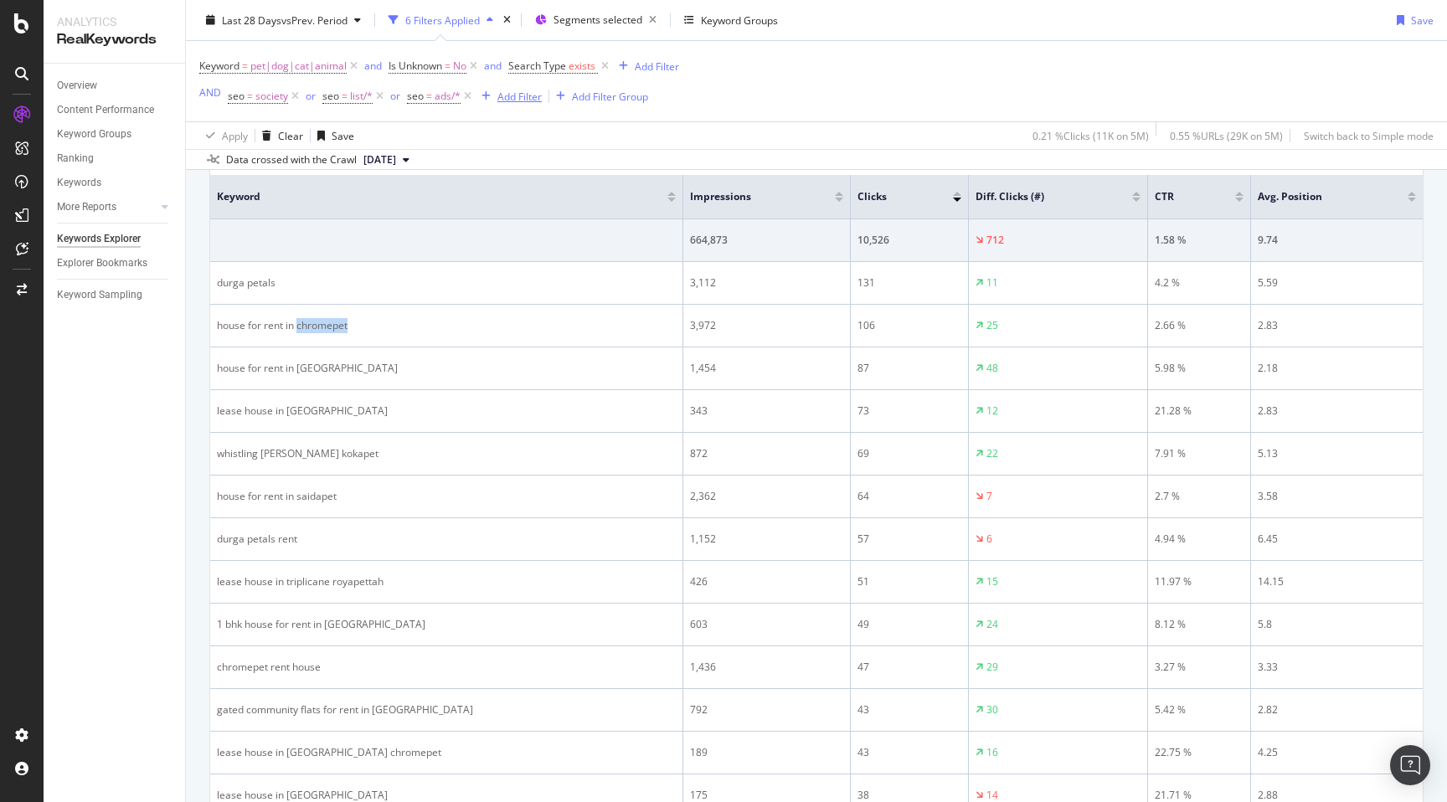
click at [519, 94] on div "Add Filter" at bounding box center [519, 96] width 44 height 14
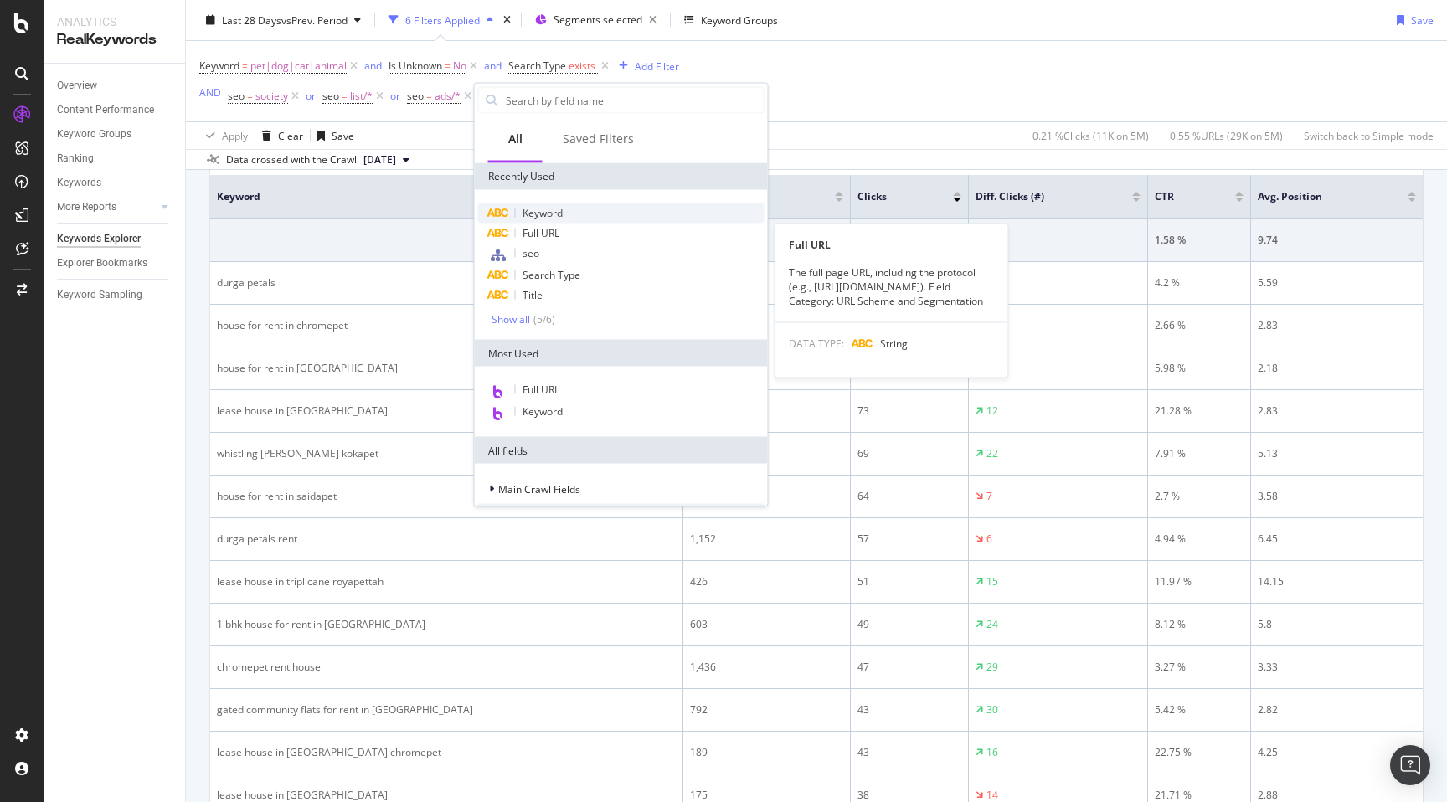
click at [554, 213] on span "Keyword" at bounding box center [542, 213] width 40 height 14
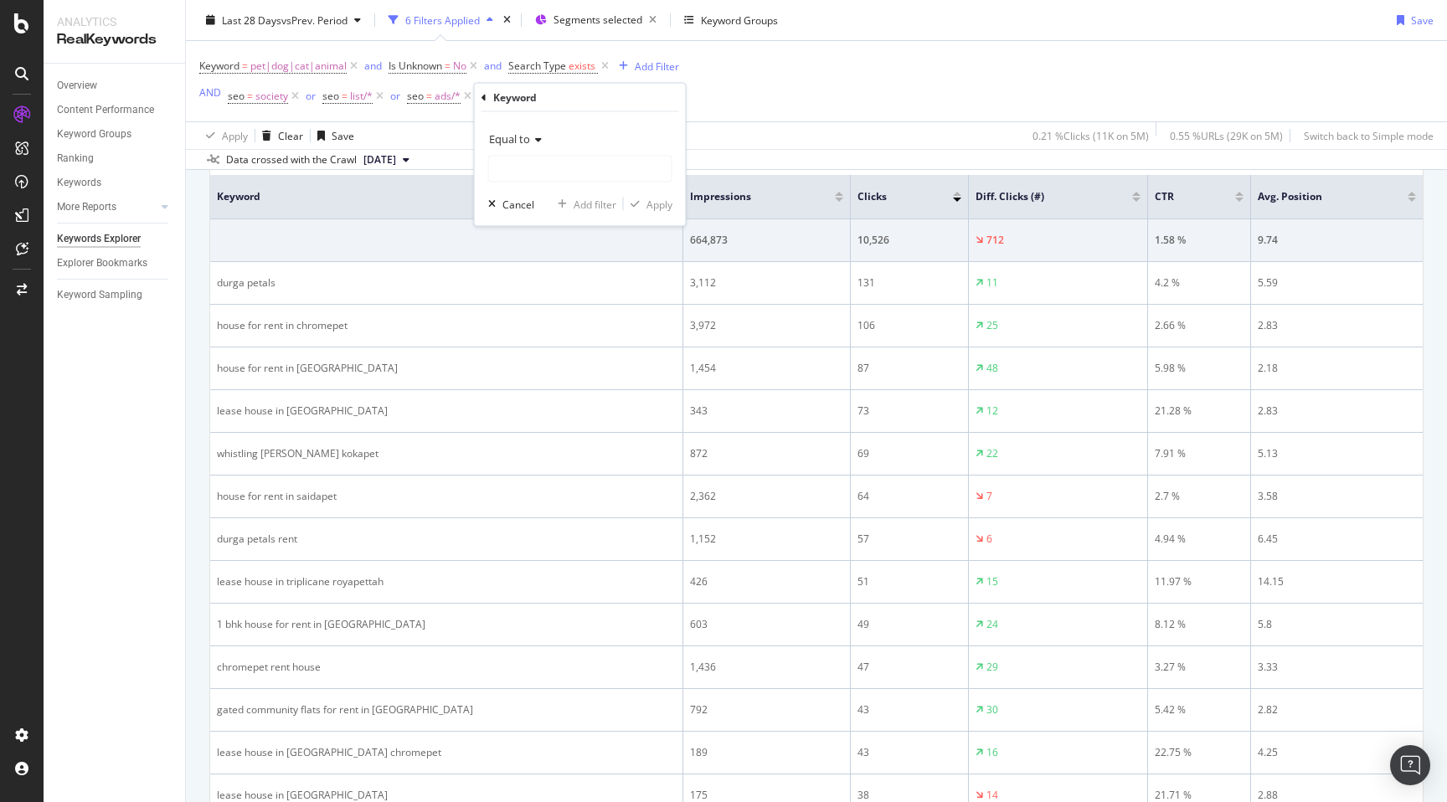
click at [509, 121] on div "Equal to Cancel Add filter Apply" at bounding box center [580, 169] width 211 height 114
click at [511, 131] on span "Equal to" at bounding box center [509, 138] width 41 height 15
click at [560, 364] on span "Doesn't match regex" at bounding box center [544, 369] width 97 height 14
click at [517, 162] on input "text" at bounding box center [580, 169] width 183 height 27
paste input "chromepet"
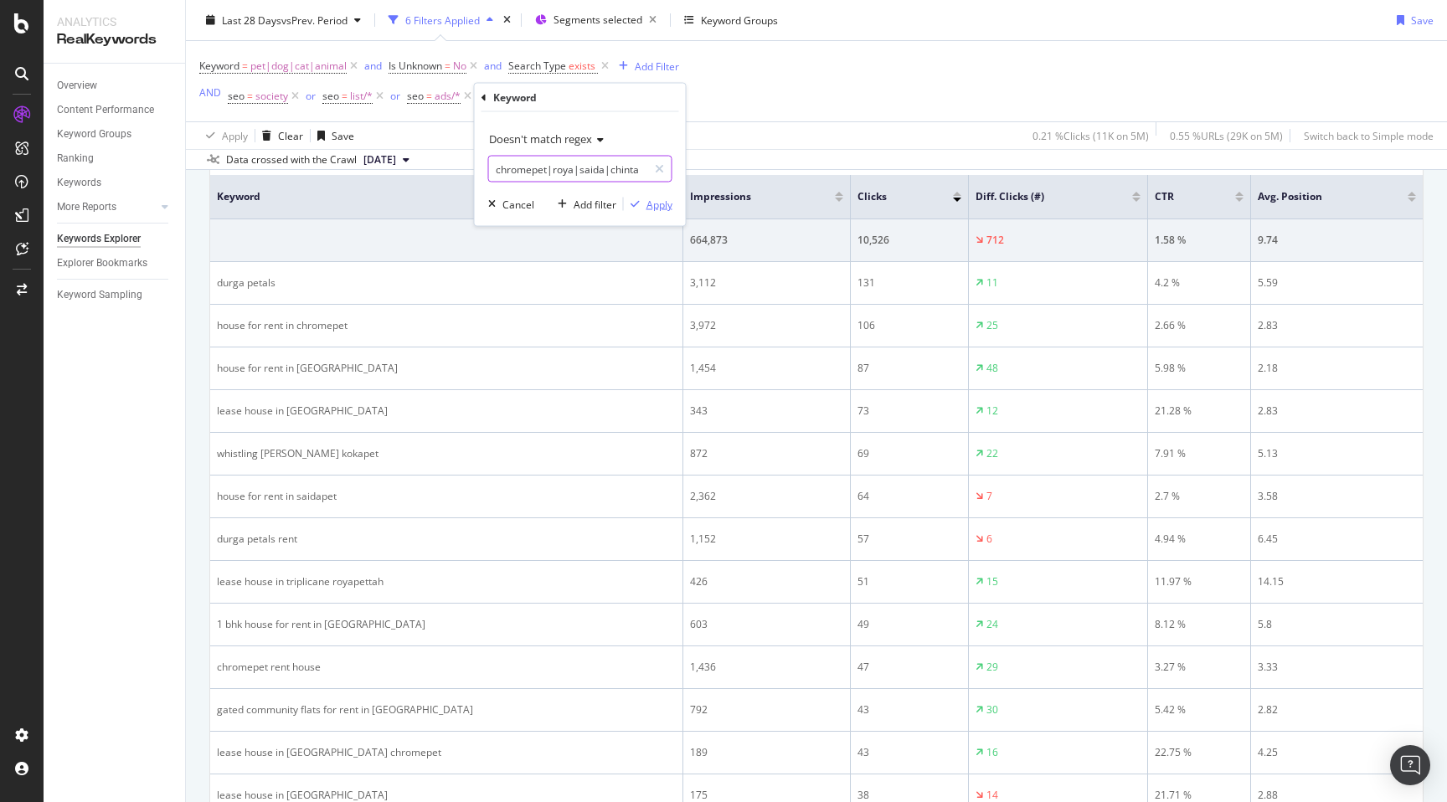
type input "chromepet|roya|saida|chinta"
click at [655, 203] on div "Apply" at bounding box center [659, 204] width 26 height 14
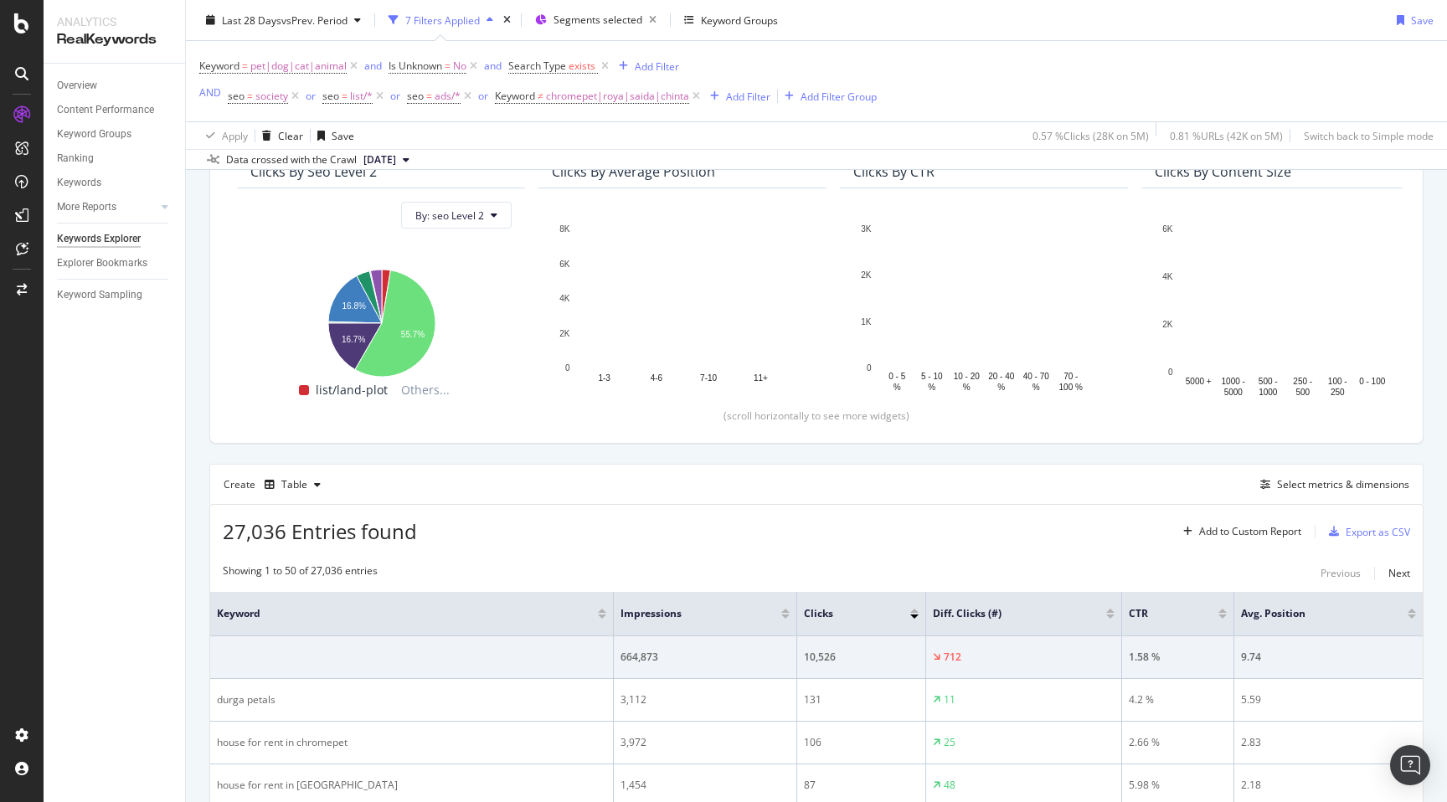
scroll to position [417, 0]
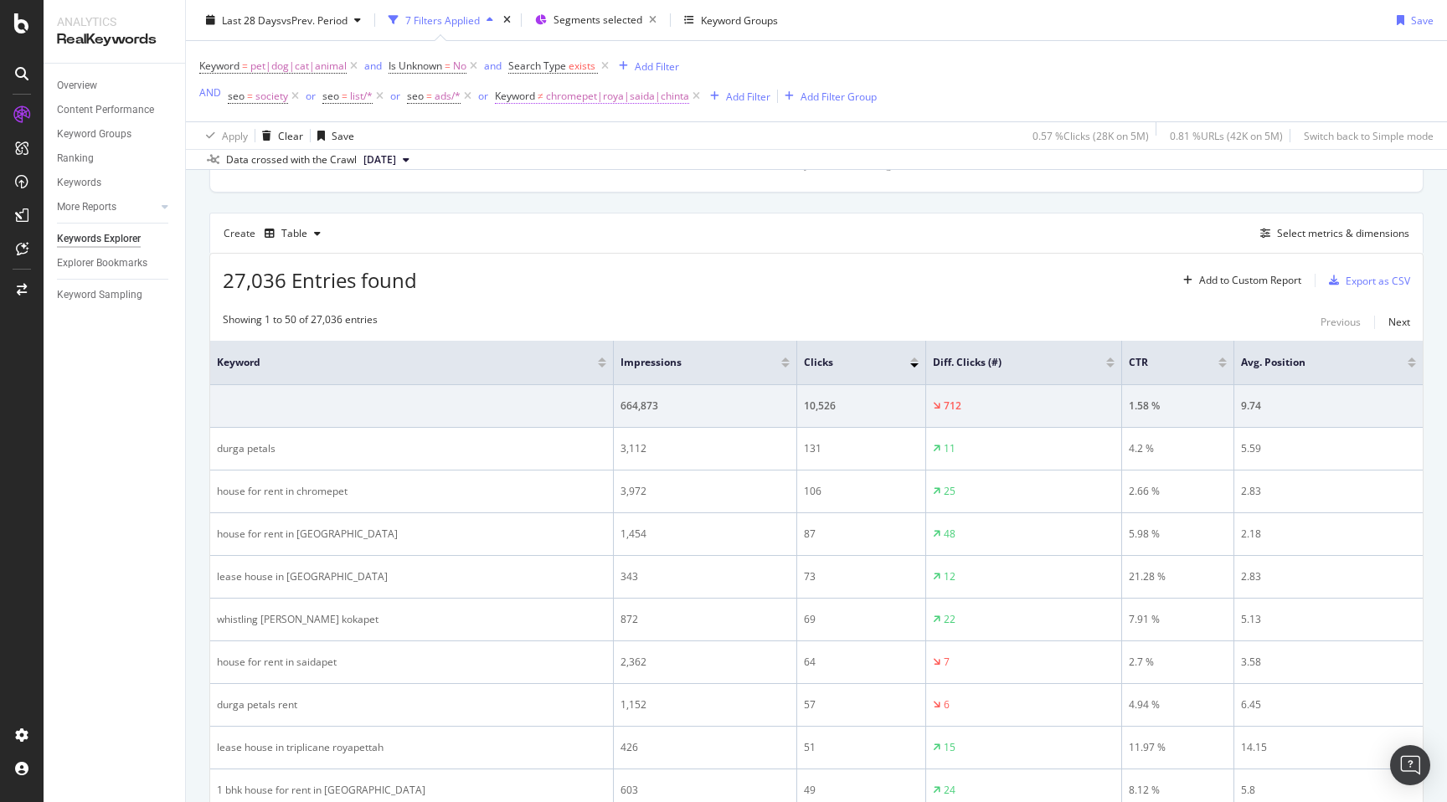
click at [585, 100] on span "chromepet|roya|saida|chinta" at bounding box center [617, 96] width 143 height 23
click at [579, 157] on input "chromepet|roya|saida|chinta" at bounding box center [588, 166] width 158 height 27
click at [533, 198] on div "Cancel" at bounding box center [538, 201] width 32 height 14
click at [693, 96] on icon at bounding box center [696, 96] width 14 height 17
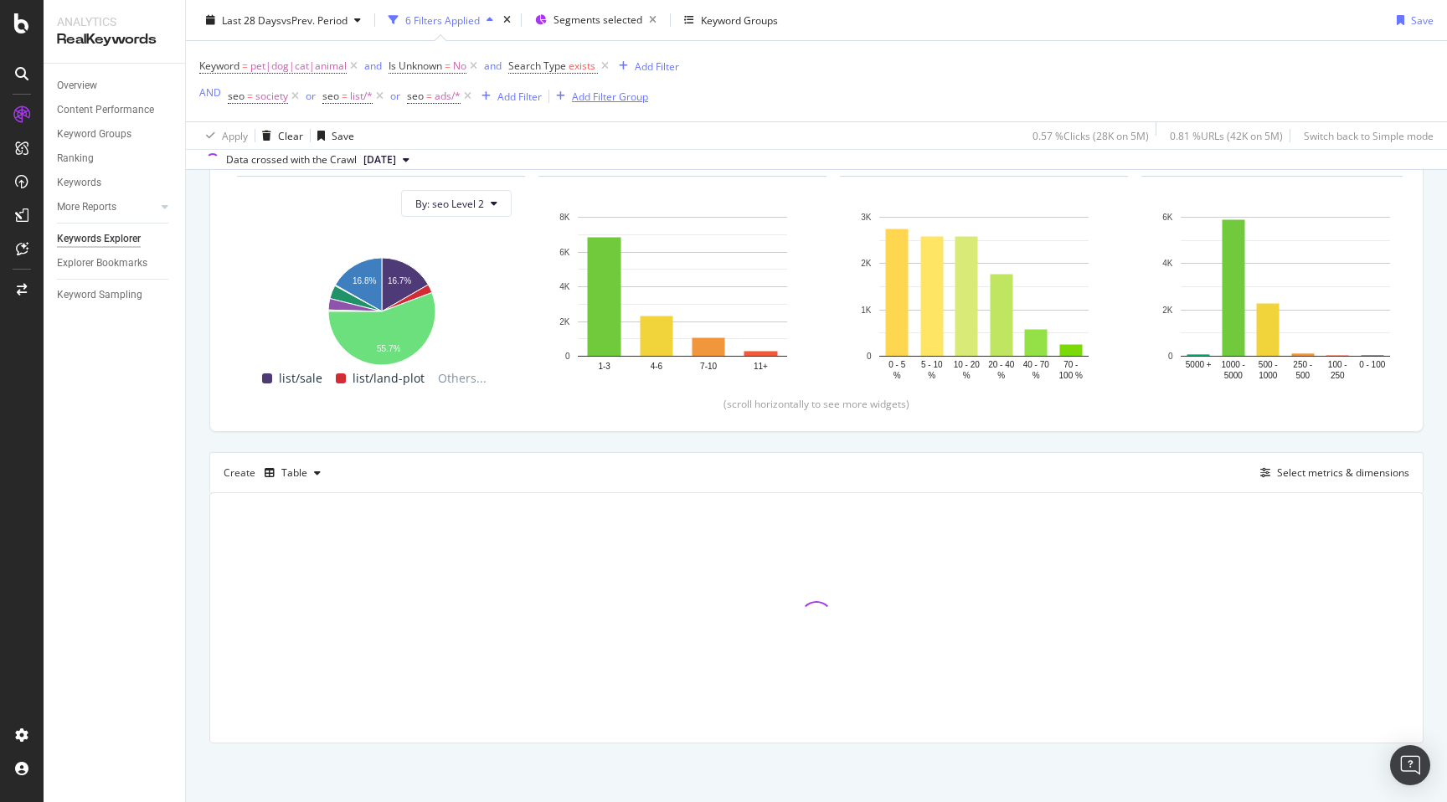
click at [606, 96] on div "Add Filter Group" at bounding box center [610, 96] width 76 height 14
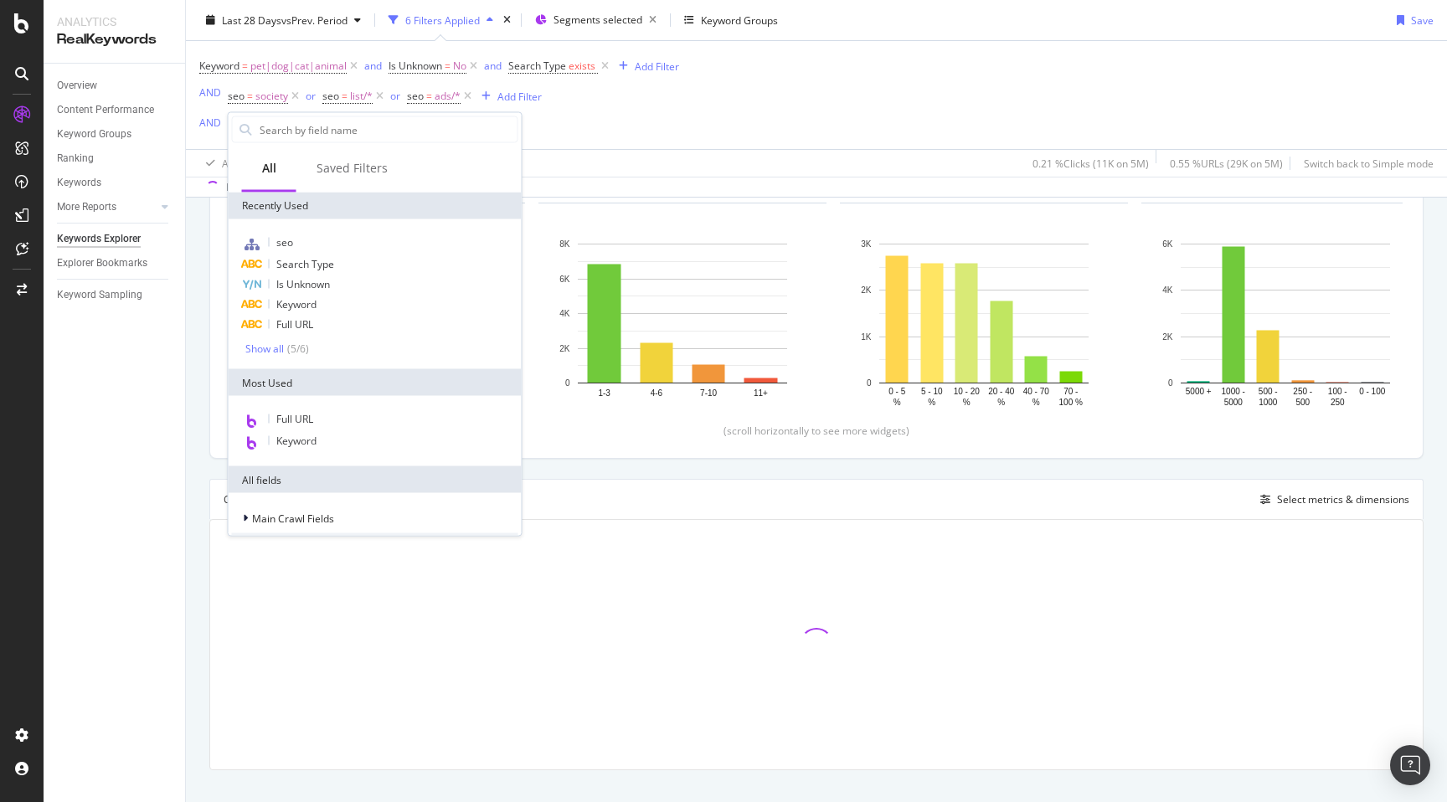
scroll to position [206, 0]
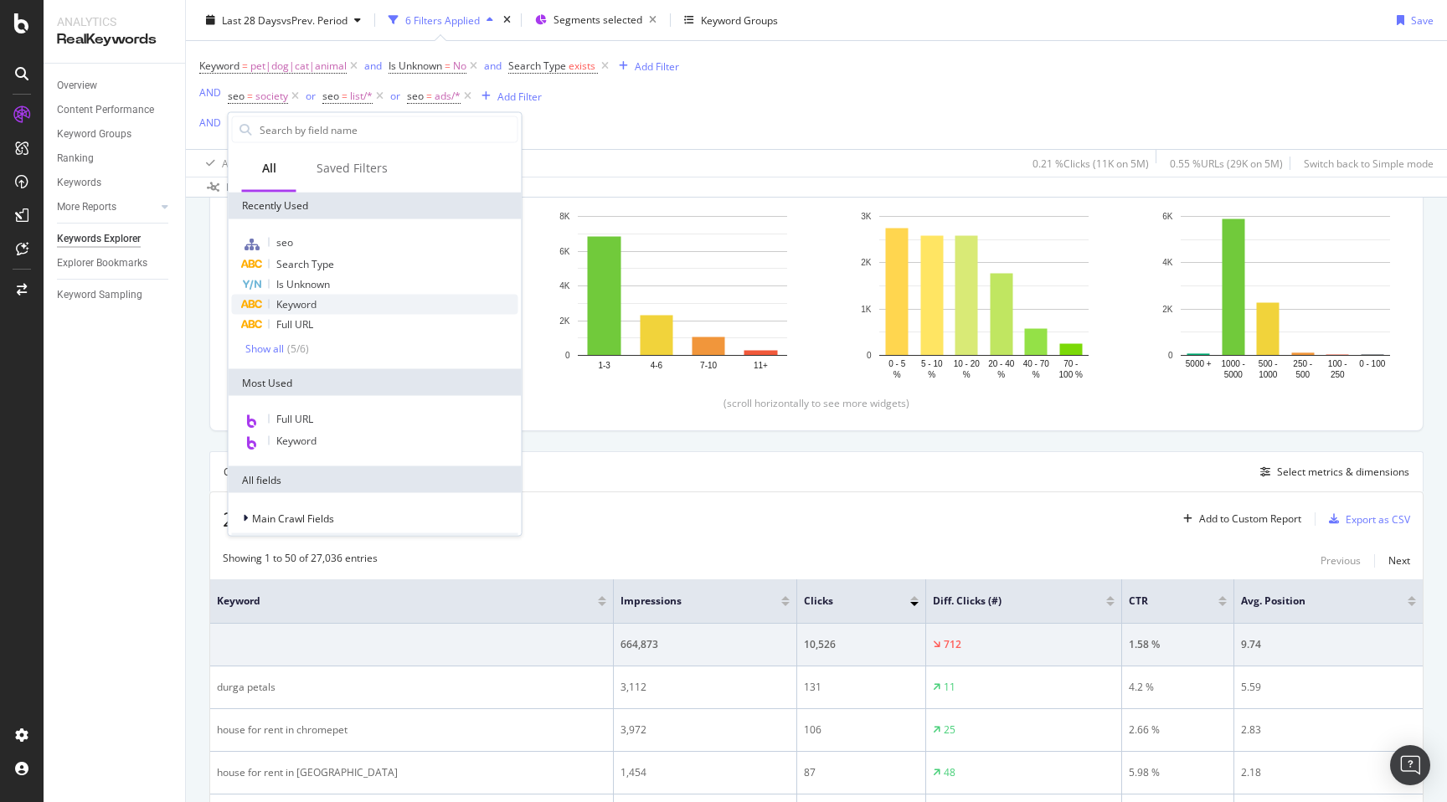
click at [305, 306] on span "Keyword" at bounding box center [296, 304] width 40 height 14
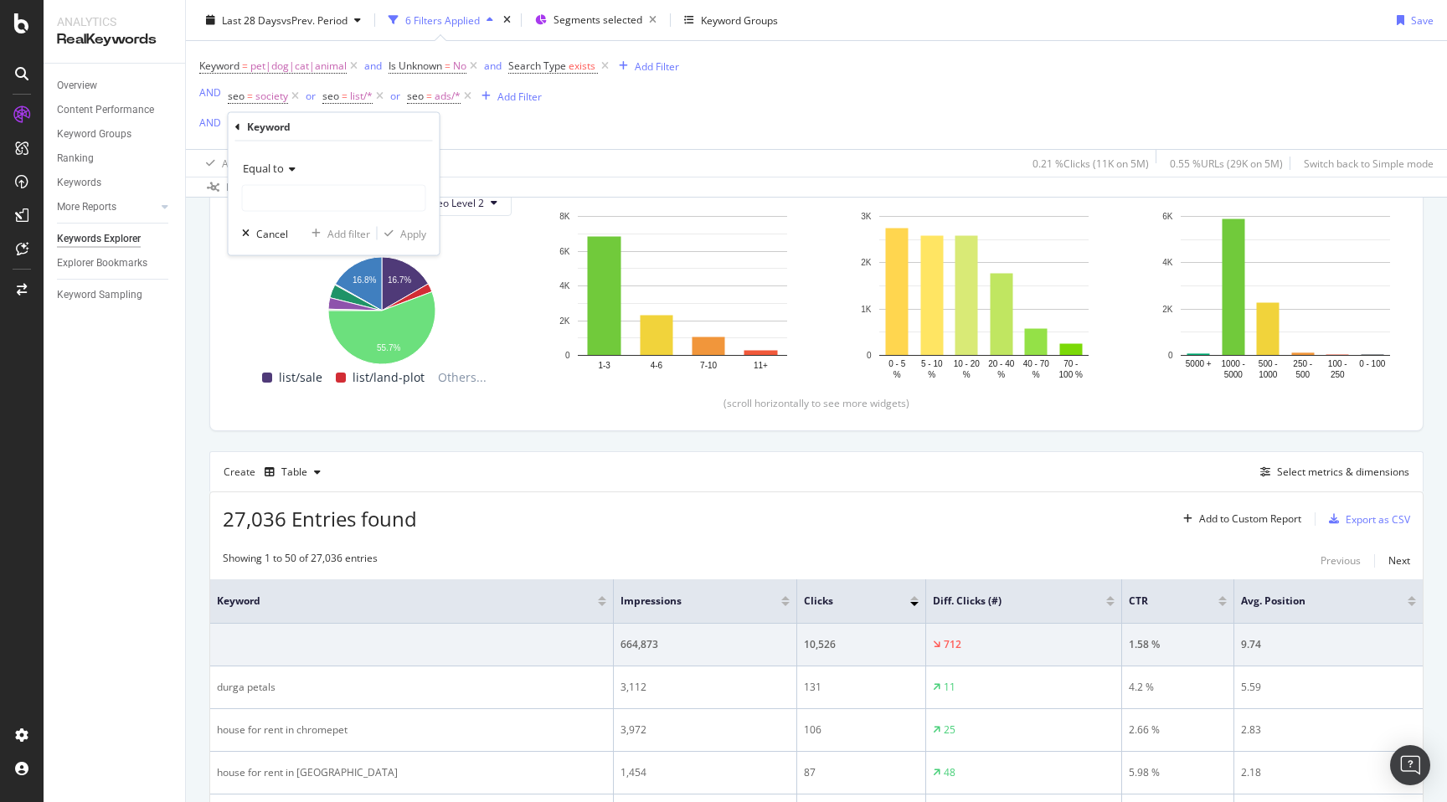
click at [274, 172] on span "Equal to" at bounding box center [263, 168] width 41 height 15
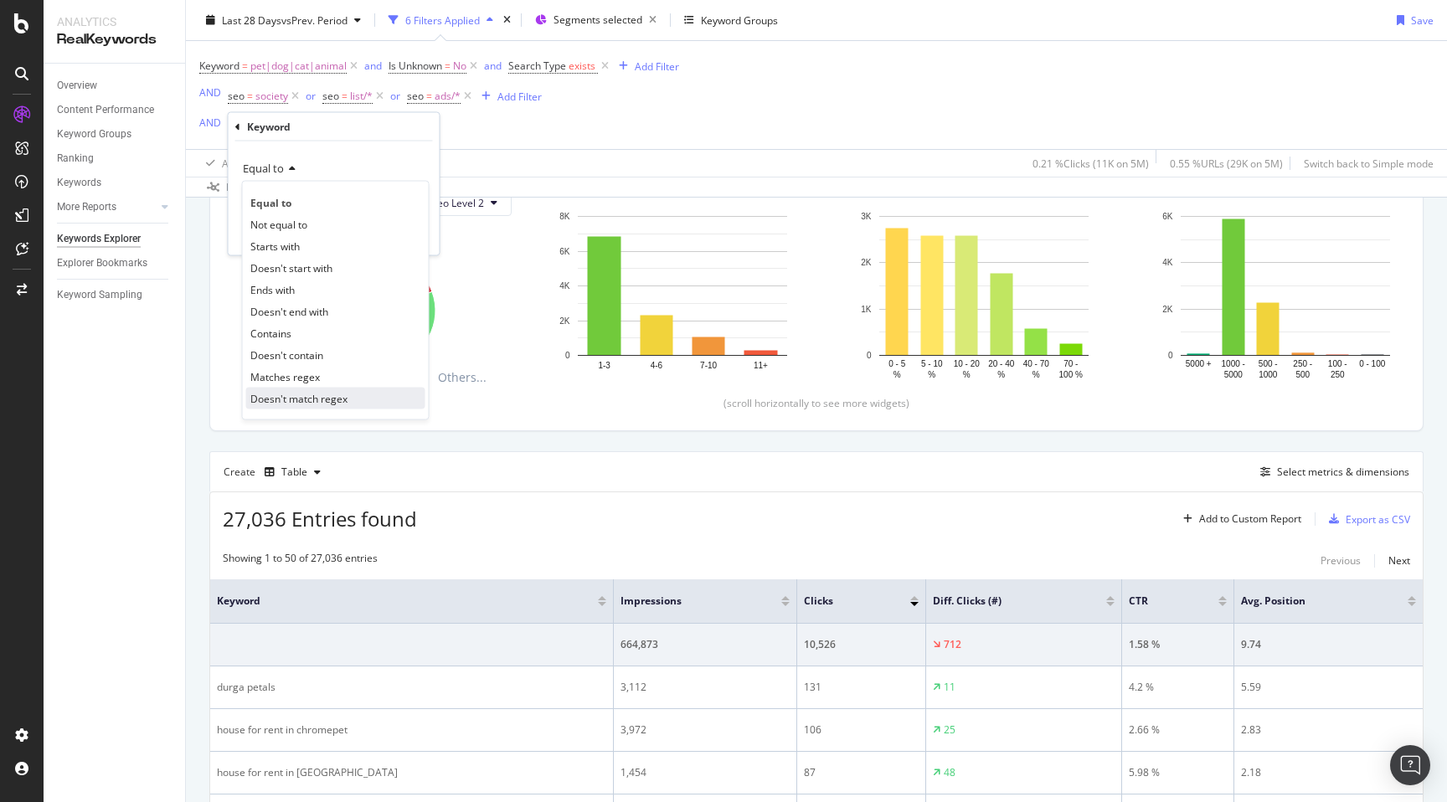
click at [313, 402] on span "Doesn't match regex" at bounding box center [298, 398] width 97 height 14
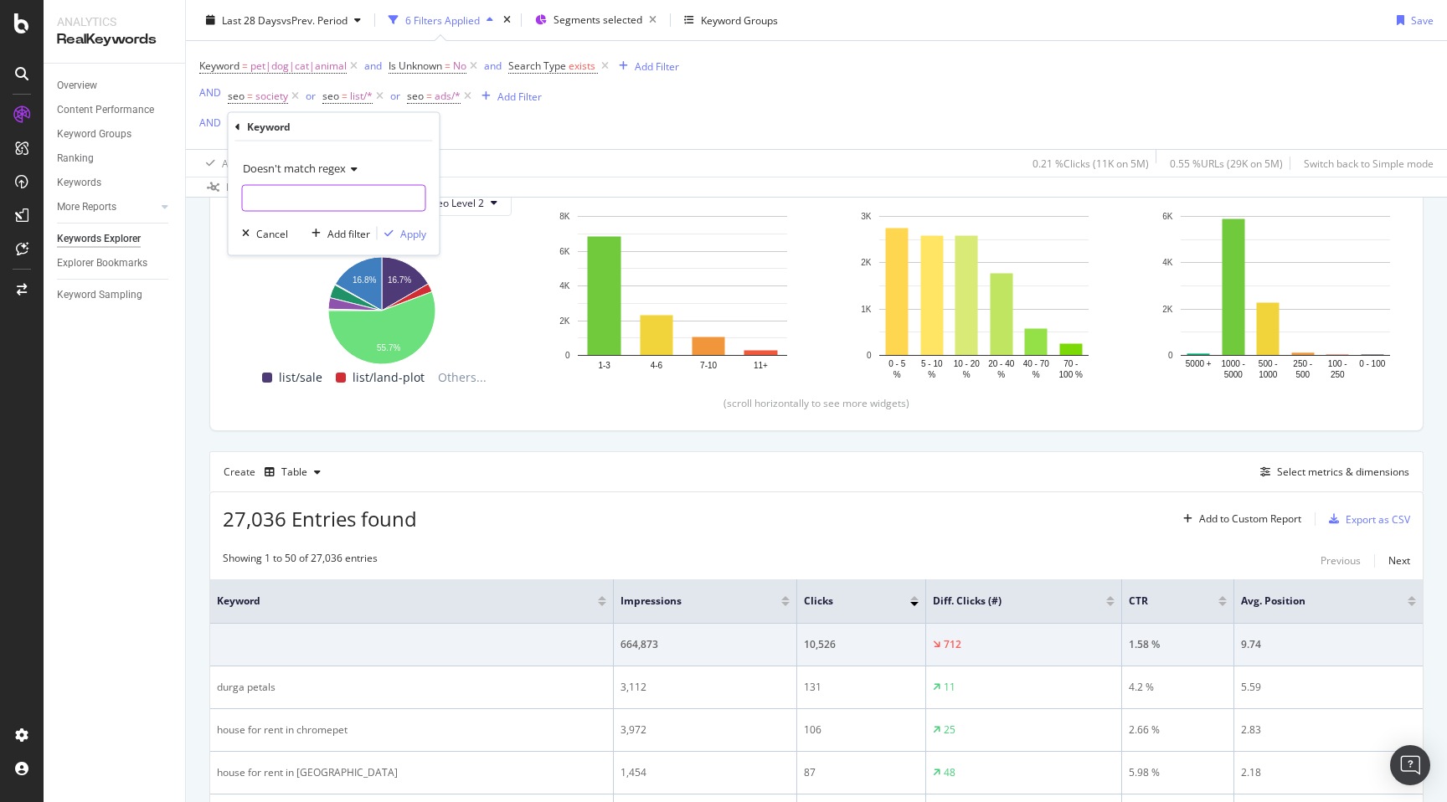
click at [291, 203] on input "text" at bounding box center [334, 198] width 183 height 27
paste input "chromepet|roya|saida|chinta"
type input "chromepet|roya|saida|chinta"
click at [408, 230] on div "Apply" at bounding box center [413, 233] width 26 height 14
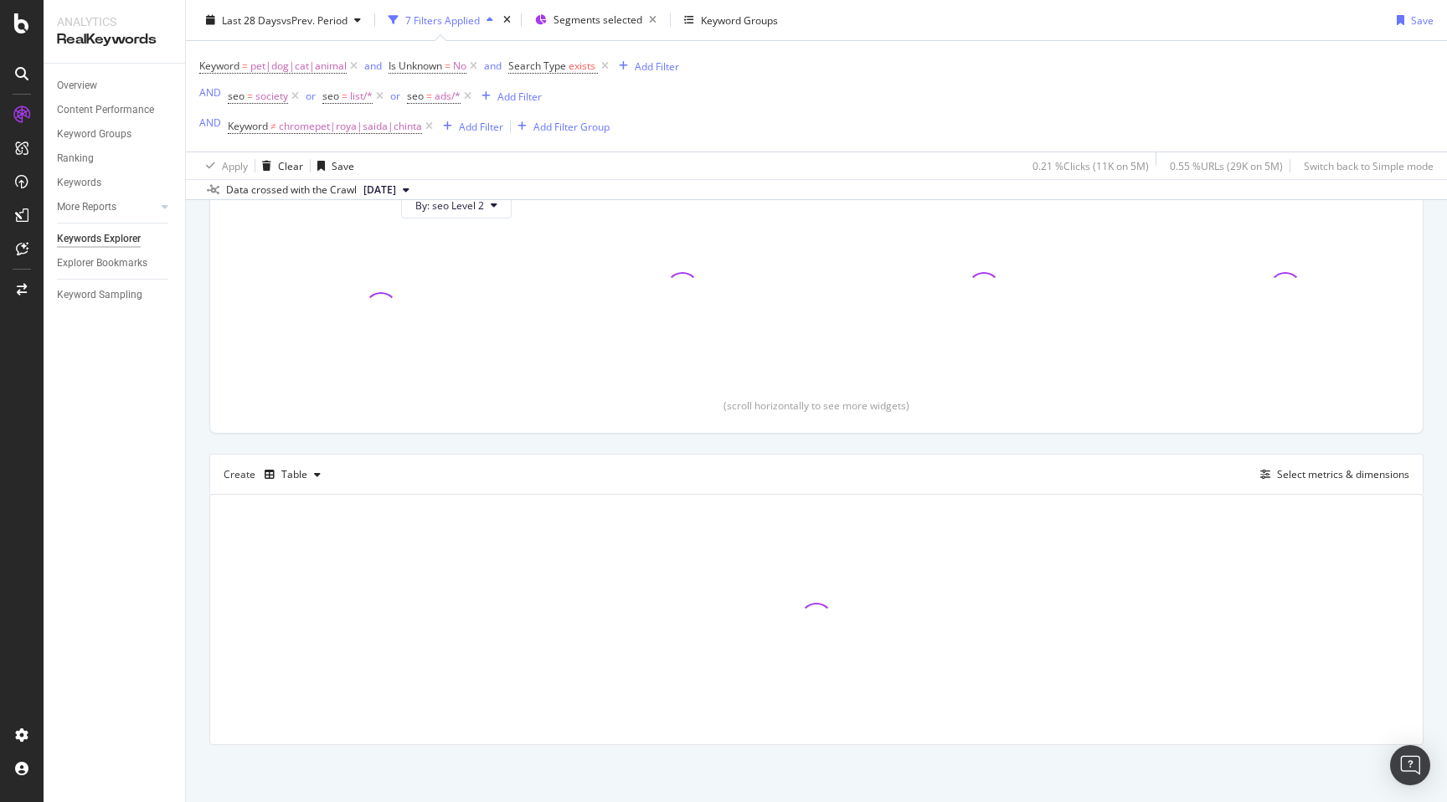
scroll to position [209, 0]
click at [388, 126] on span "chromepet|roya|saida|chinta" at bounding box center [350, 126] width 143 height 23
click at [337, 198] on input "chromepet|roya|saida|chinta" at bounding box center [322, 196] width 158 height 27
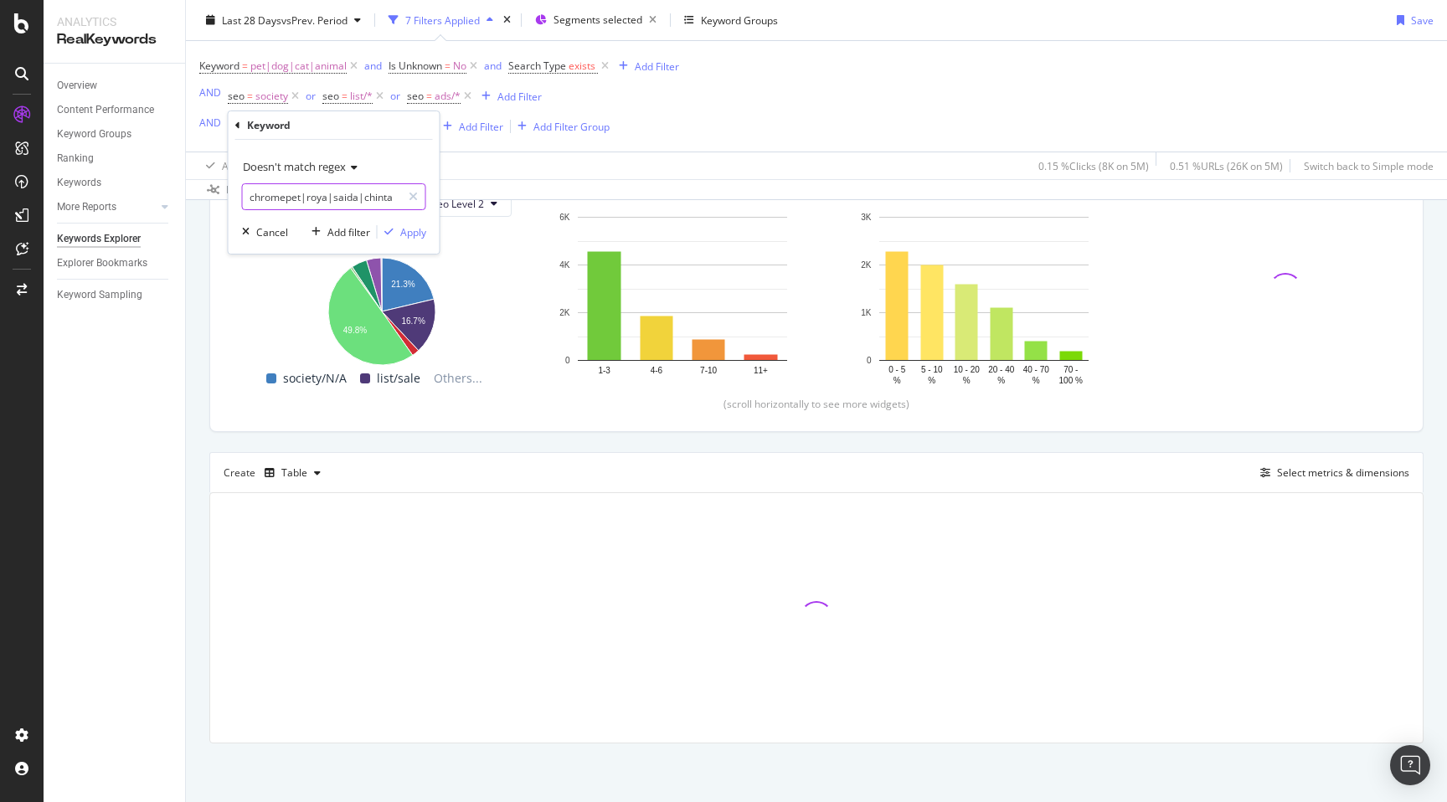
click at [362, 200] on input "chromepet|roya|saida|chinta" at bounding box center [322, 196] width 158 height 27
click at [363, 194] on input "chromepet|roya|saida|chinta" at bounding box center [322, 196] width 158 height 27
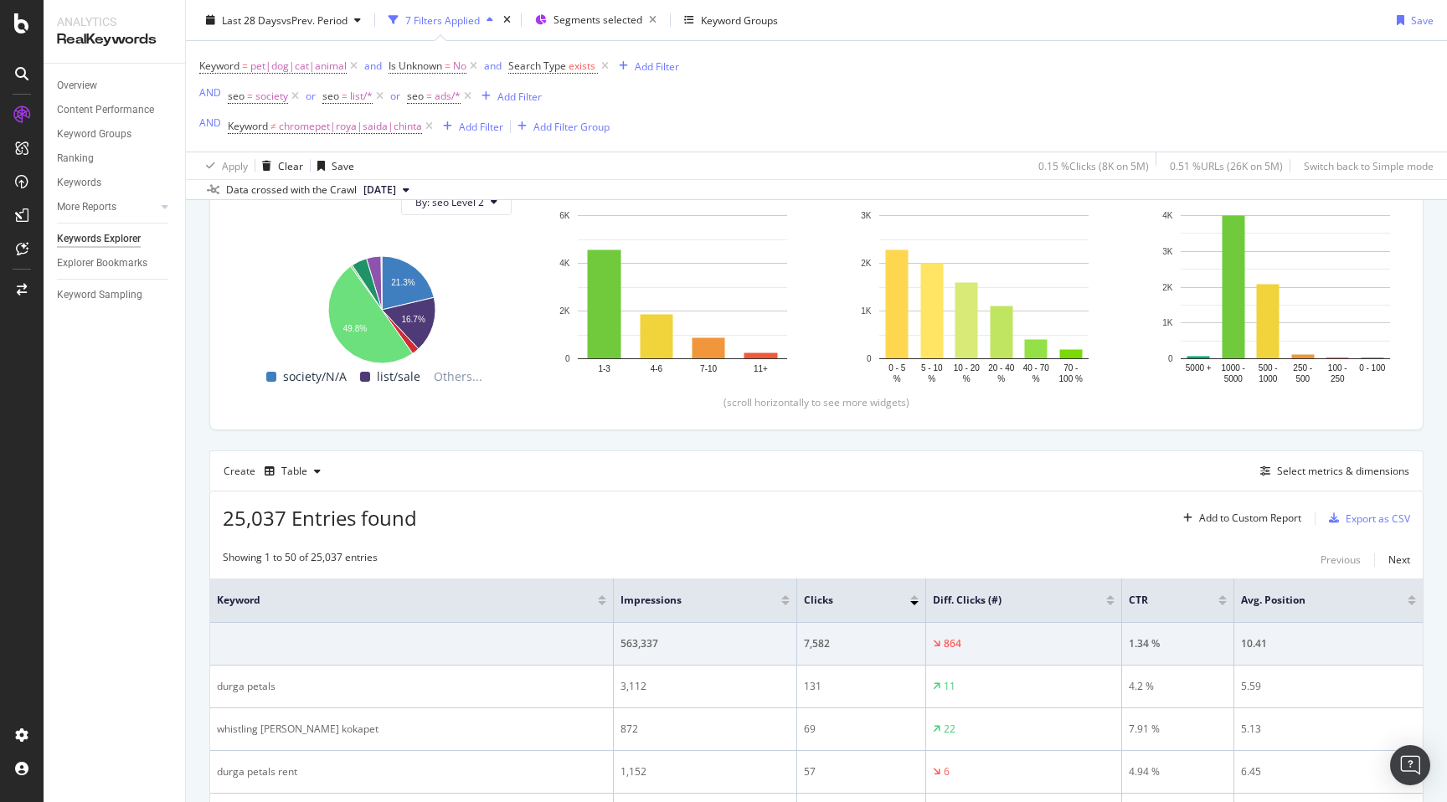
click at [367, 127] on span "chromepet|roya|saida|chinta" at bounding box center [350, 126] width 143 height 23
click at [373, 206] on input "chromepet|roya|saida|chinta" at bounding box center [322, 196] width 158 height 27
type input "chromepet|roya|saida|chinta|durga|koakpet"
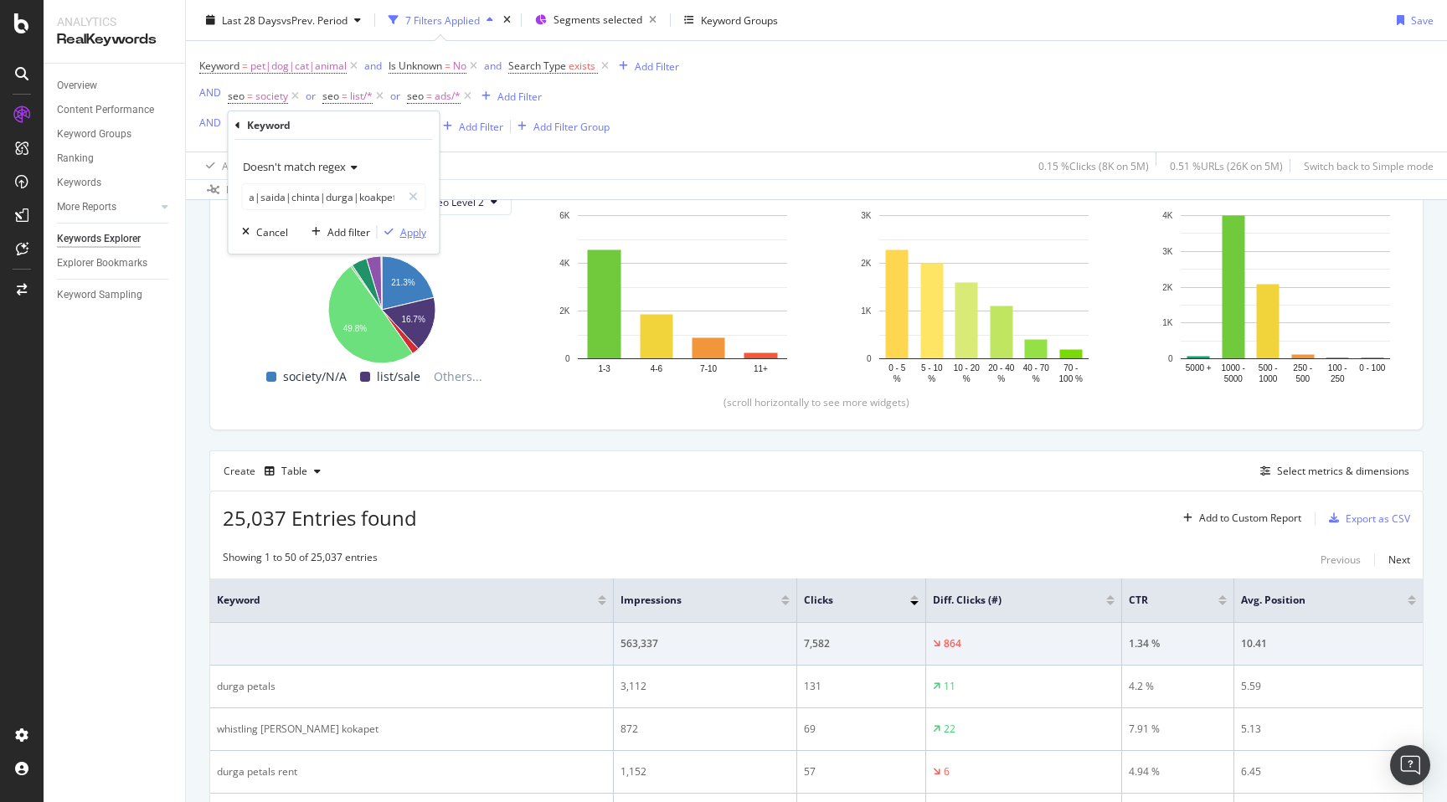
scroll to position [0, 0]
click at [411, 234] on div "Apply" at bounding box center [413, 232] width 26 height 14
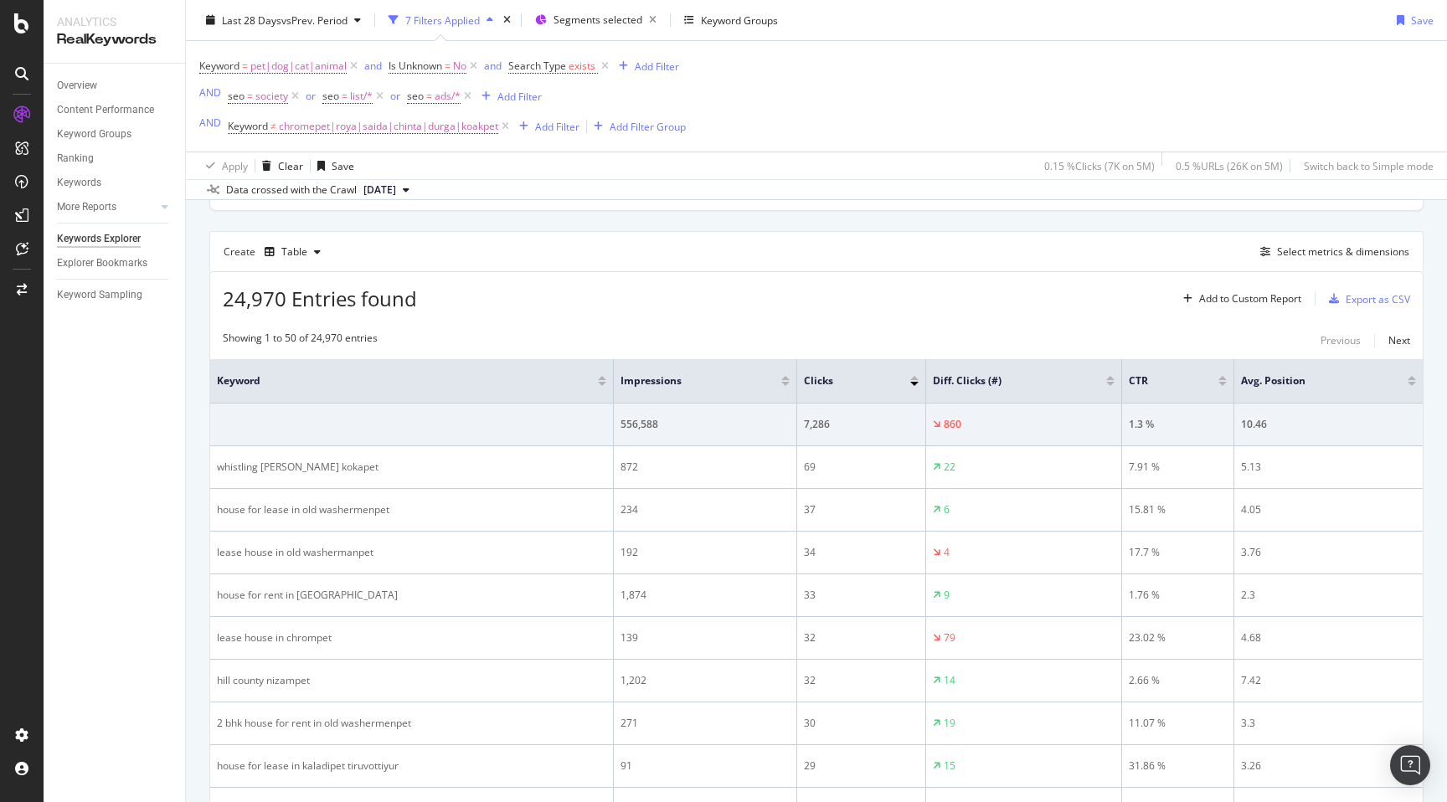
scroll to position [587, 0]
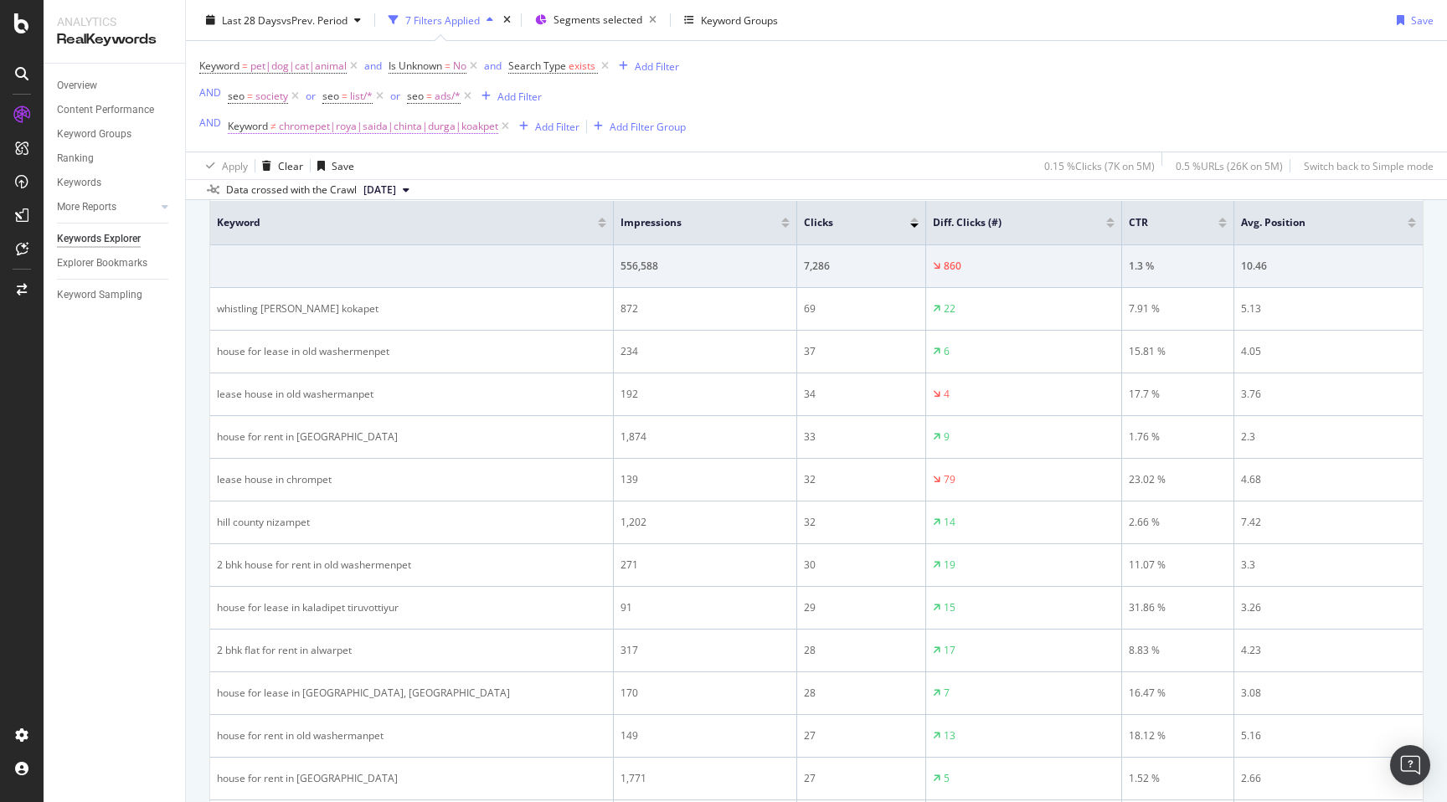
click at [438, 131] on span "chromepet|roya|saida|chinta|durga|koakpet" at bounding box center [388, 126] width 219 height 23
click at [382, 201] on input "chromepet|roya|saida|chinta|durga|koakpet" at bounding box center [322, 196] width 158 height 27
type input "chromepet|roya|saida|chinta|durga|kokapet|kala|alwar|washer|nizam"
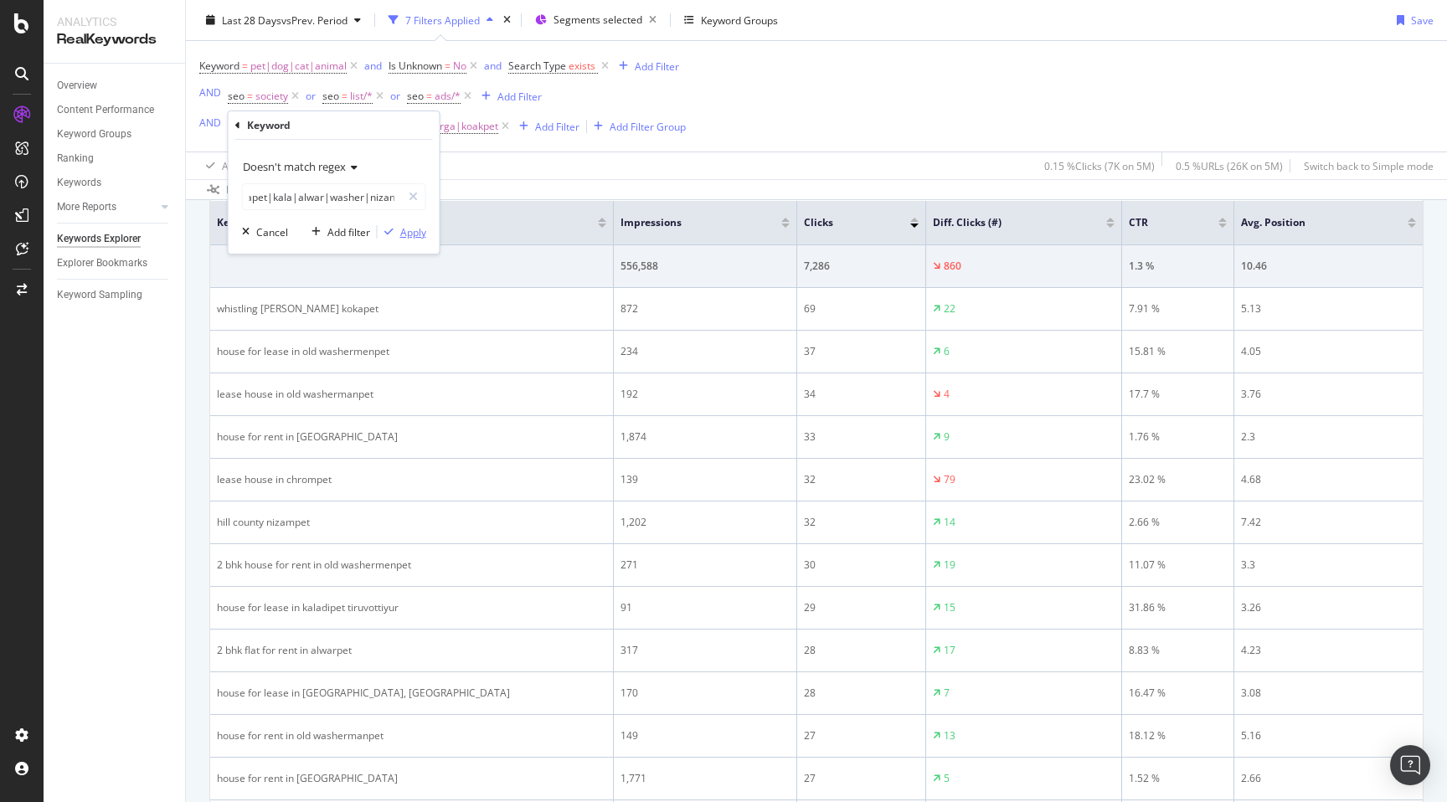
scroll to position [0, 0]
click at [416, 229] on div "Apply" at bounding box center [413, 232] width 26 height 14
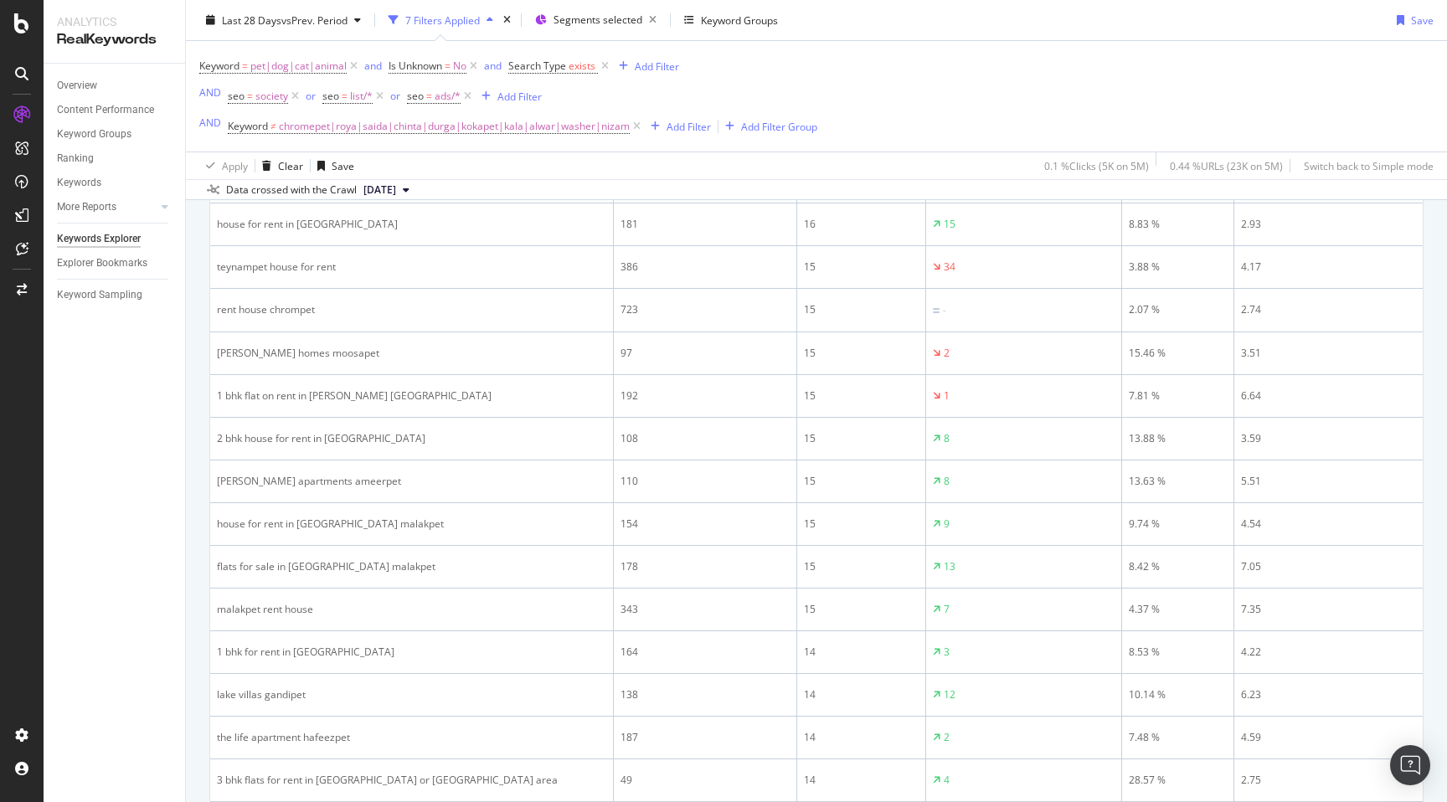
scroll to position [1935, 0]
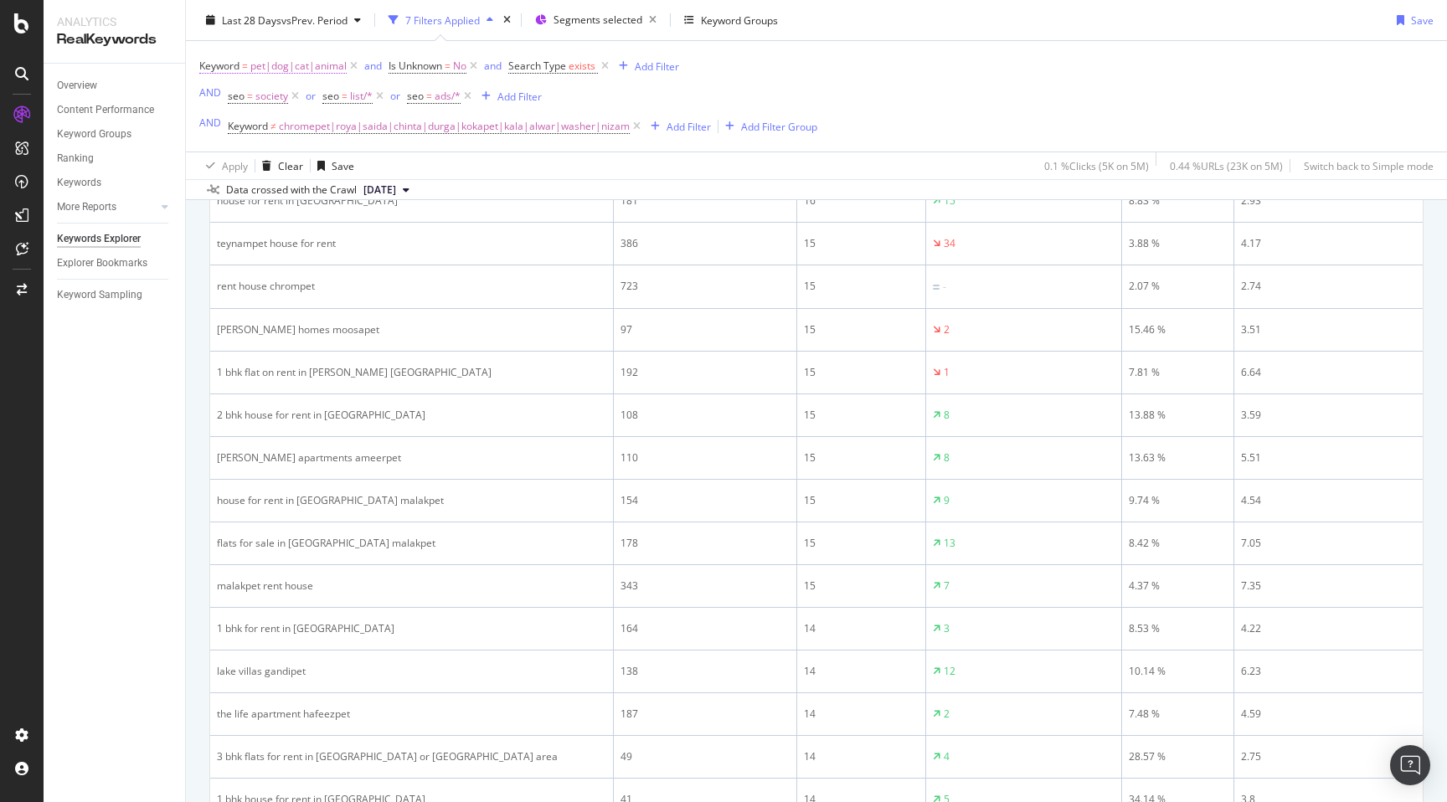
click at [298, 68] on span "pet|dog|cat|animal" at bounding box center [298, 65] width 96 height 23
click at [296, 131] on input "pet|dog|cat|animal" at bounding box center [293, 135] width 158 height 27
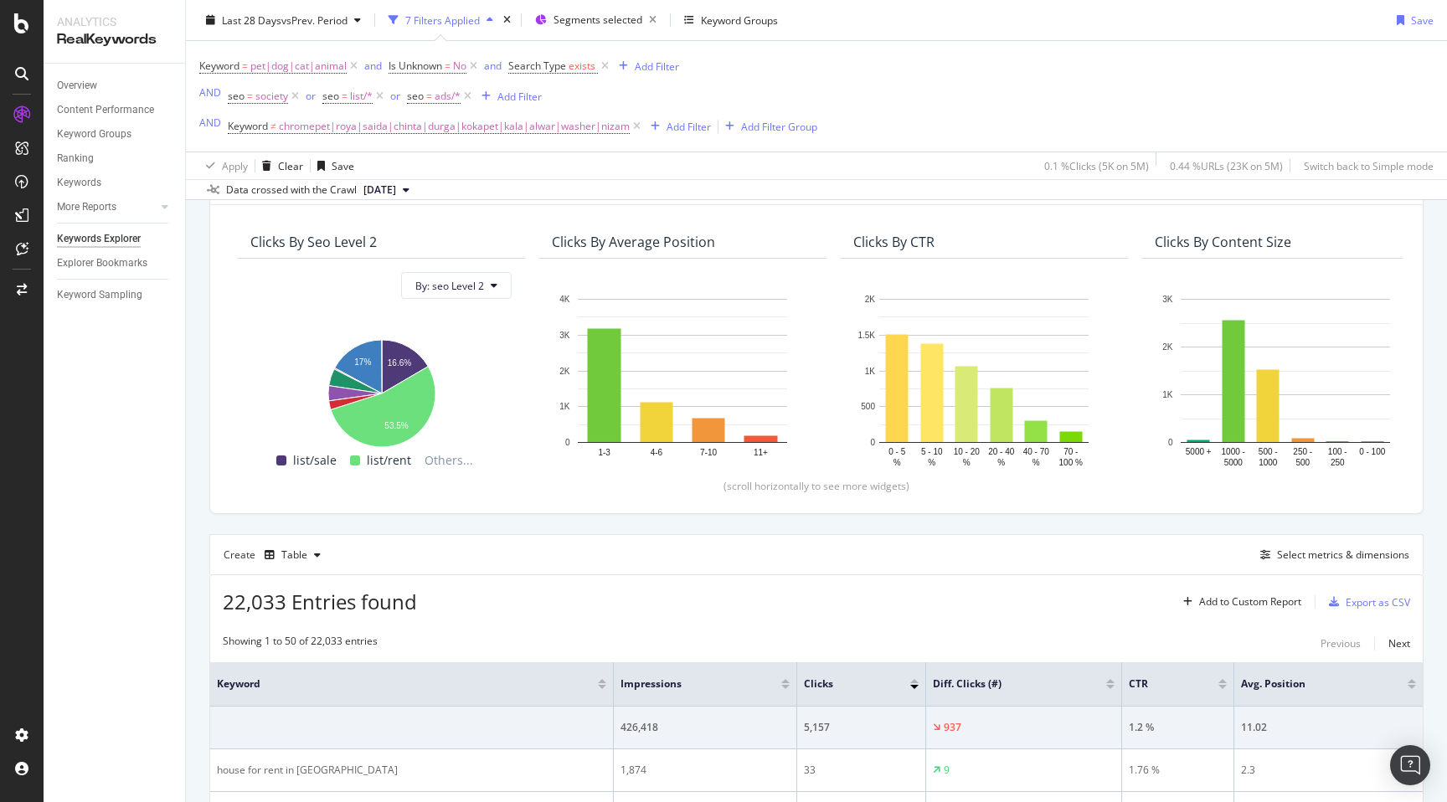
scroll to position [0, 0]
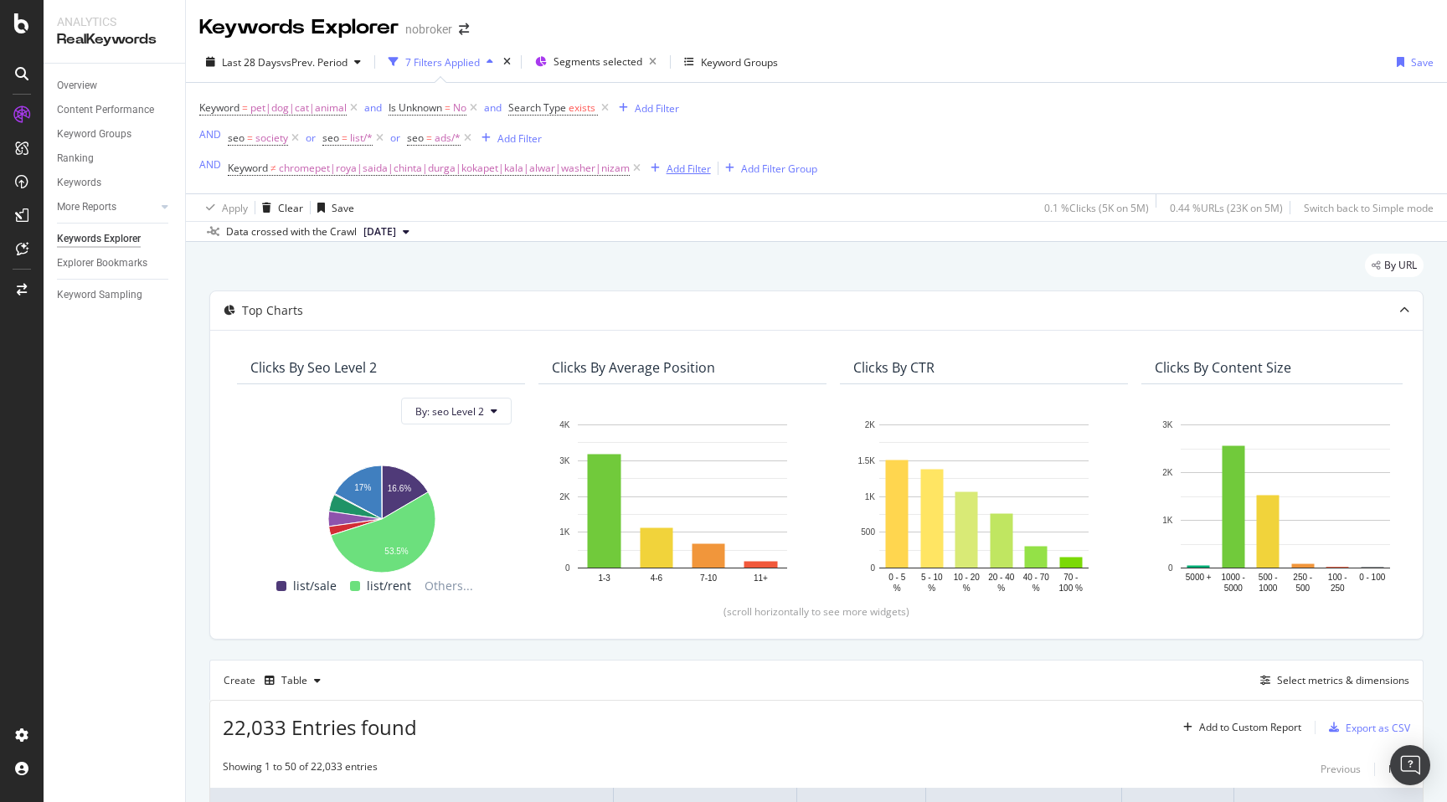
click at [684, 171] on div "Add Filter" at bounding box center [688, 169] width 44 height 14
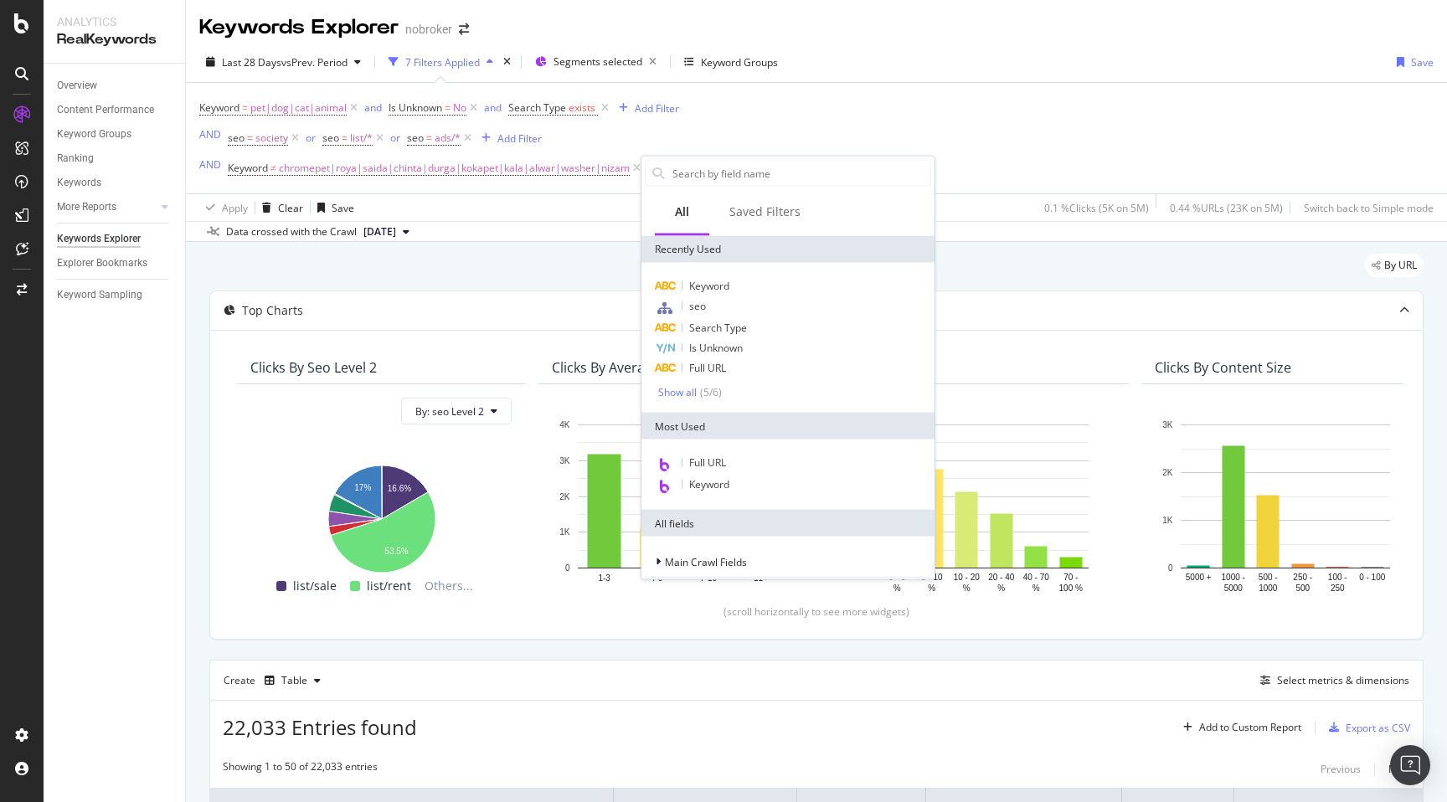
click at [582, 211] on div "Apply Clear Save 0.1 % Clicks ( 5K on 5M ) 0.44 % URLs ( 23K on 5M ) Switch bac…" at bounding box center [816, 207] width 1261 height 28
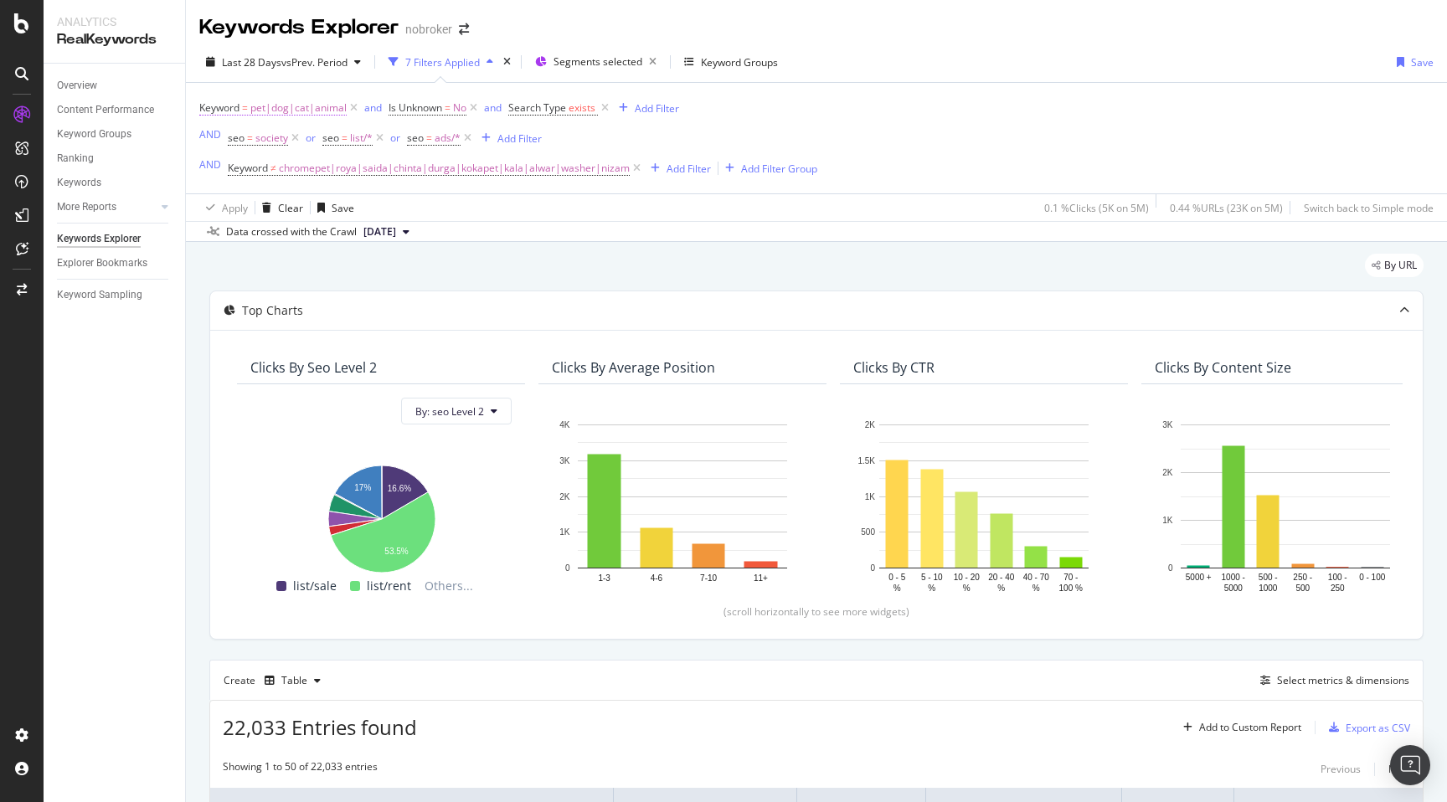
click at [283, 108] on span "pet|dog|cat|animal" at bounding box center [298, 107] width 96 height 23
click at [334, 181] on input "pet|dog|cat|animal" at bounding box center [293, 178] width 158 height 27
paste input "\bpet\b"
type input "\bpet\b"
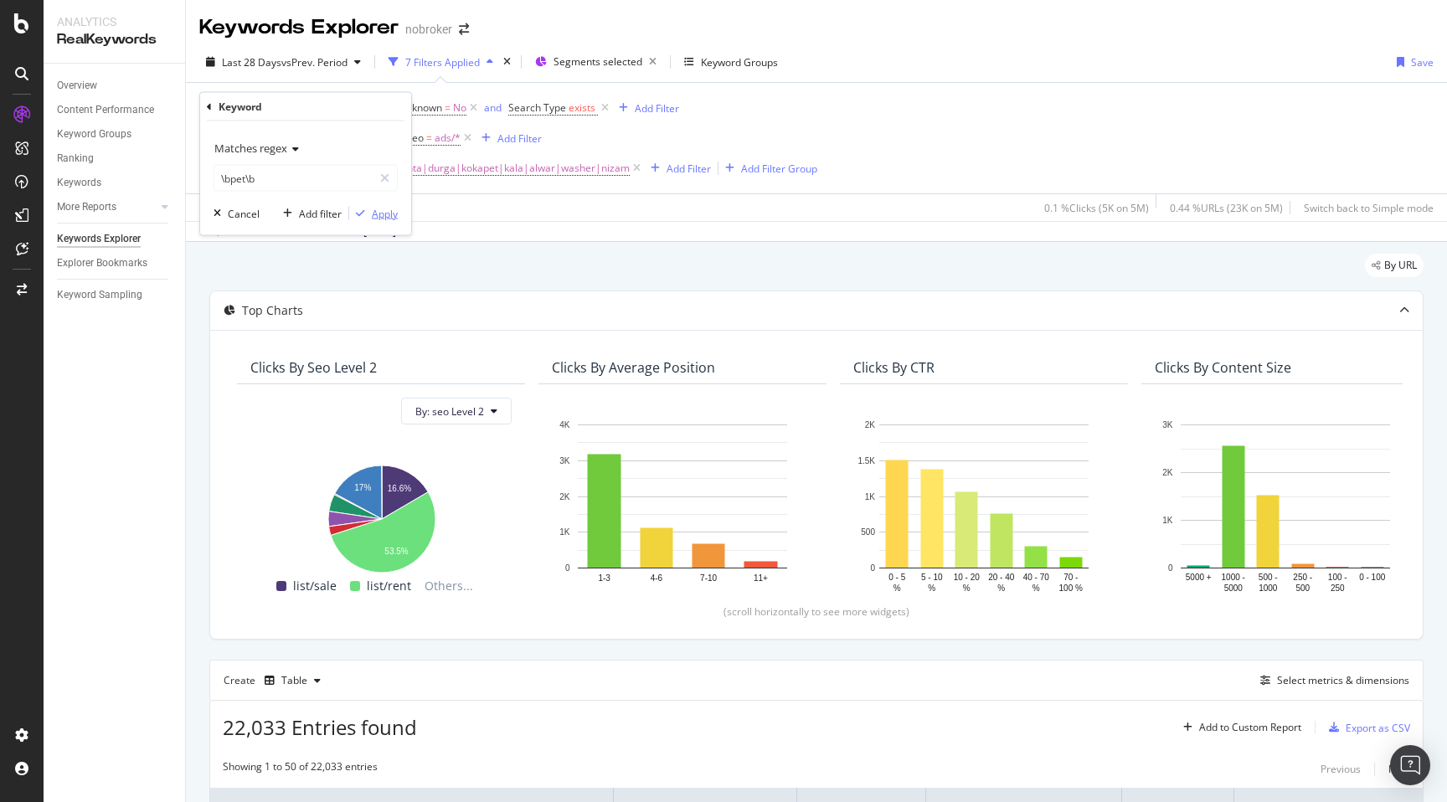
click at [384, 215] on div "Apply" at bounding box center [385, 213] width 26 height 14
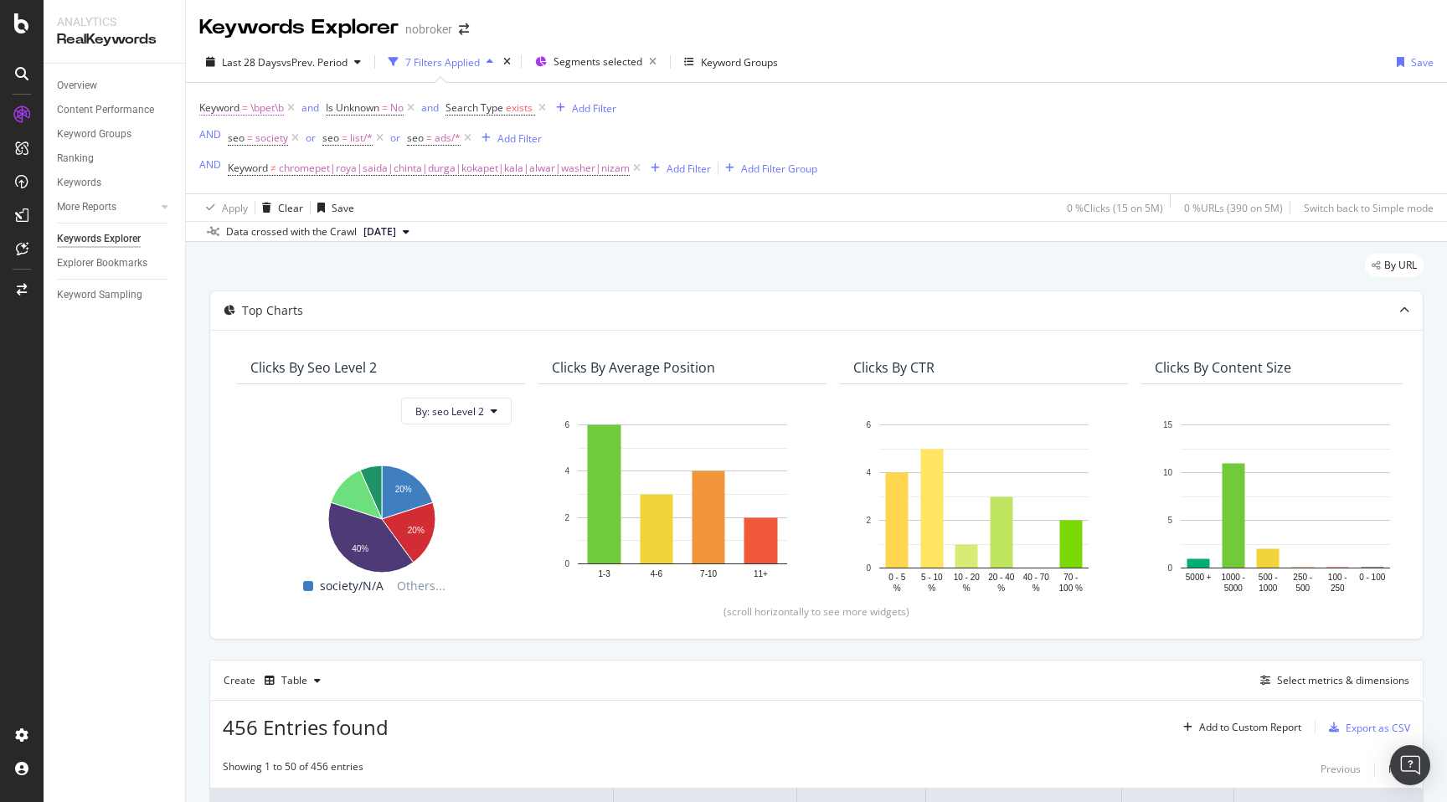
click at [266, 109] on span "\bpet\b" at bounding box center [266, 107] width 33 height 23
click at [310, 175] on input "\bpet\b" at bounding box center [293, 178] width 158 height 27
paste input "\bpet\b"
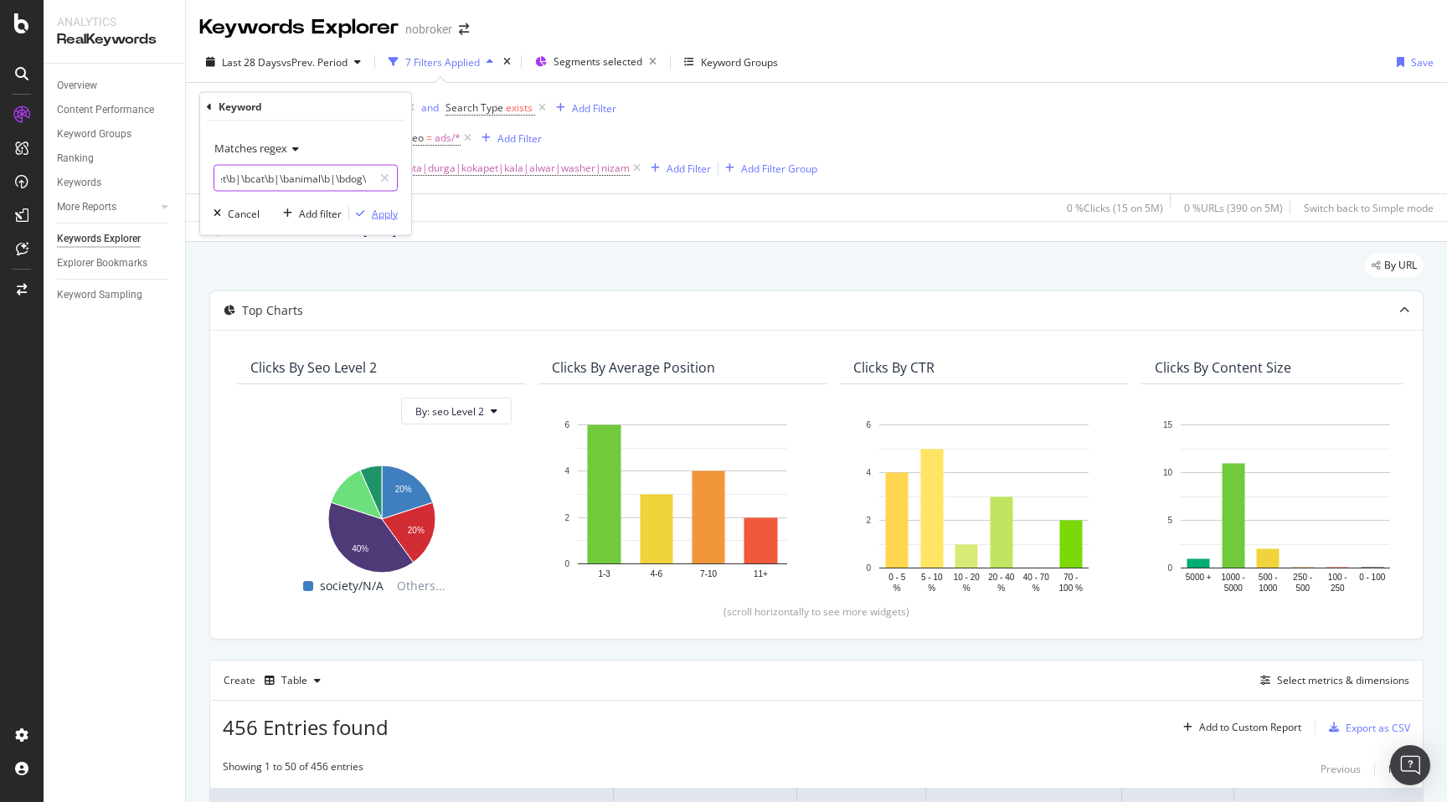
scroll to position [0, 28]
type input "\bpet\b|\bcat\b|\banimal\b|\bdog\b"
click at [377, 214] on div "Apply" at bounding box center [385, 213] width 26 height 14
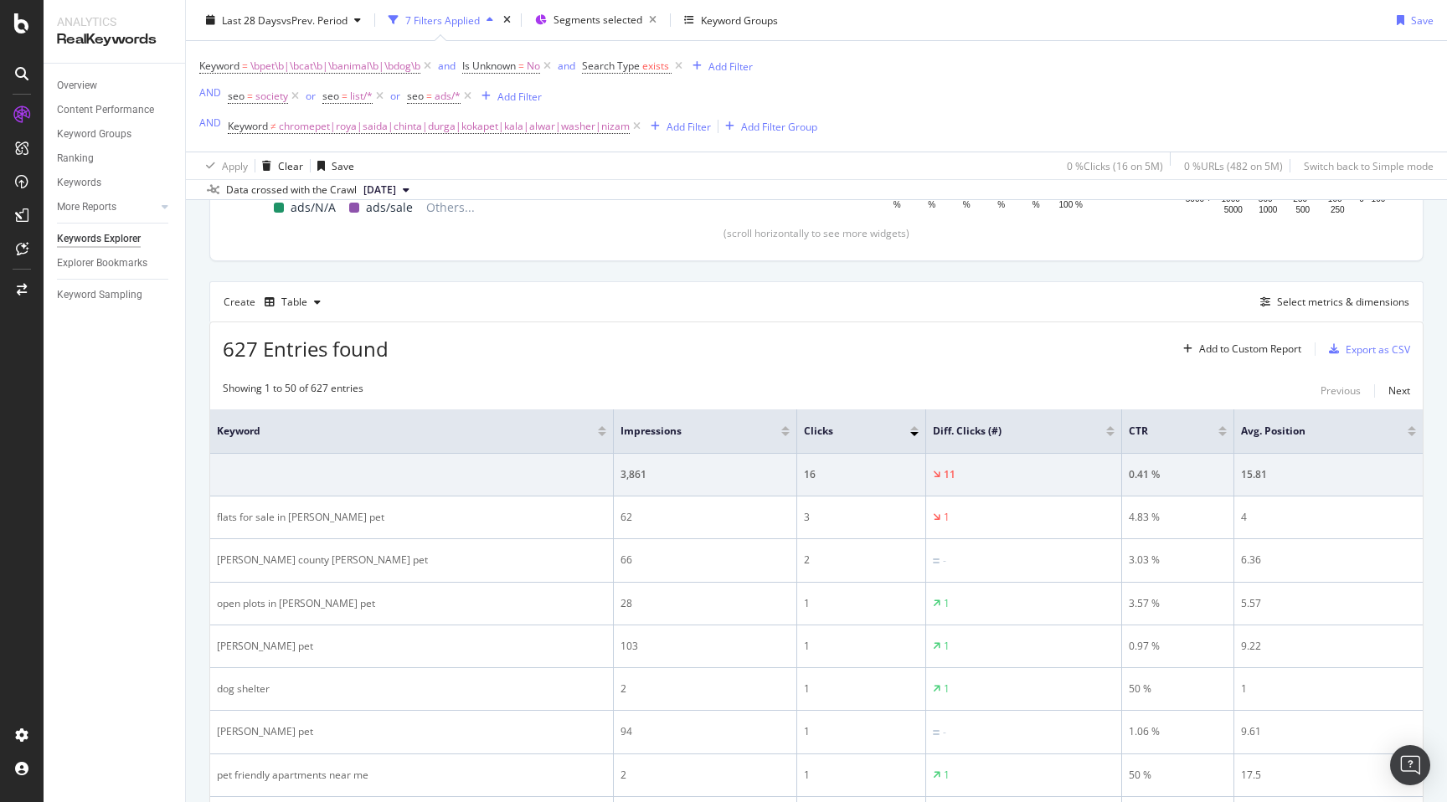
scroll to position [425, 0]
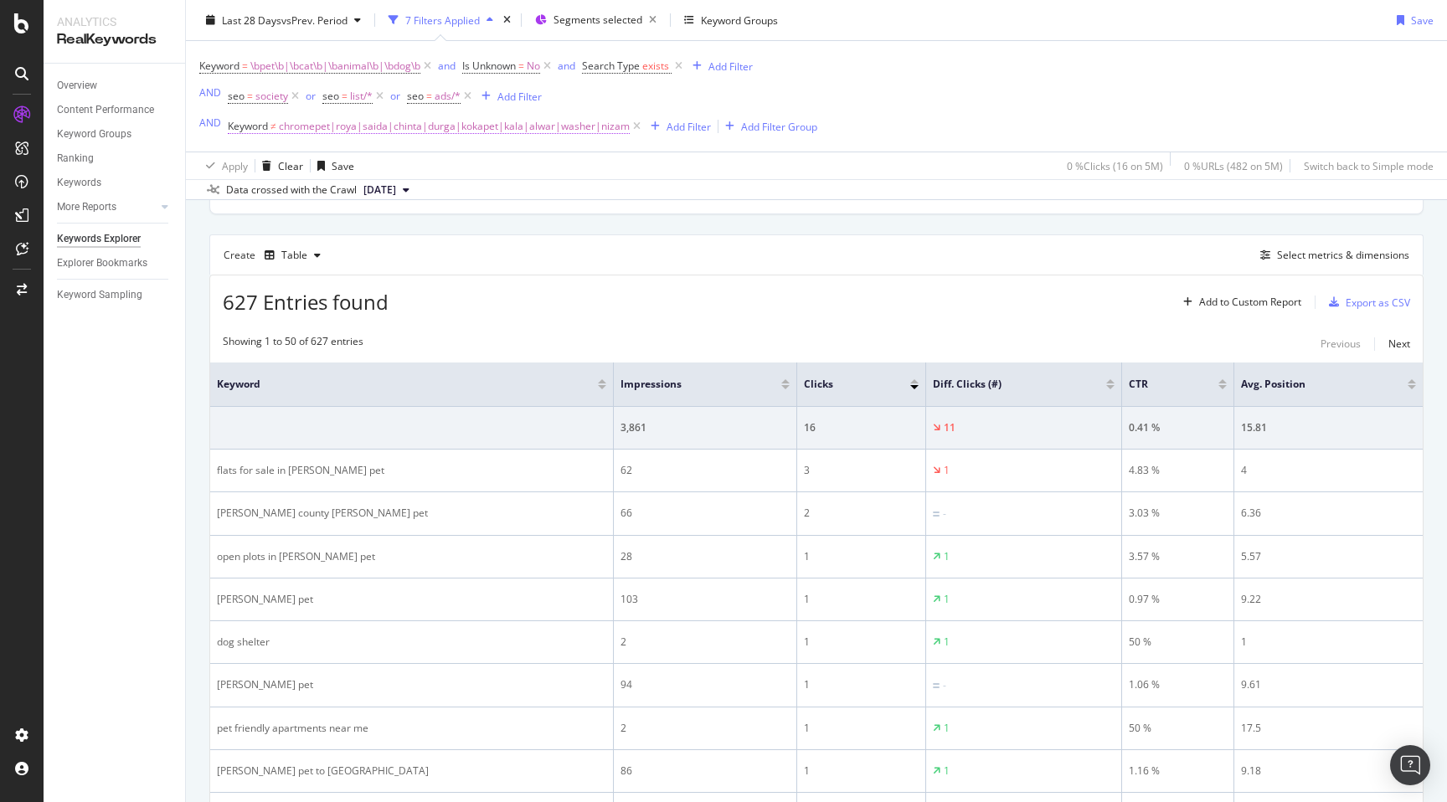
click at [518, 130] on span "chromepet|roya|saida|chinta|durga|kokapet|kala|alwar|washer|nizam" at bounding box center [454, 126] width 351 height 23
click at [308, 166] on span "Doesn't match regex" at bounding box center [294, 166] width 103 height 15
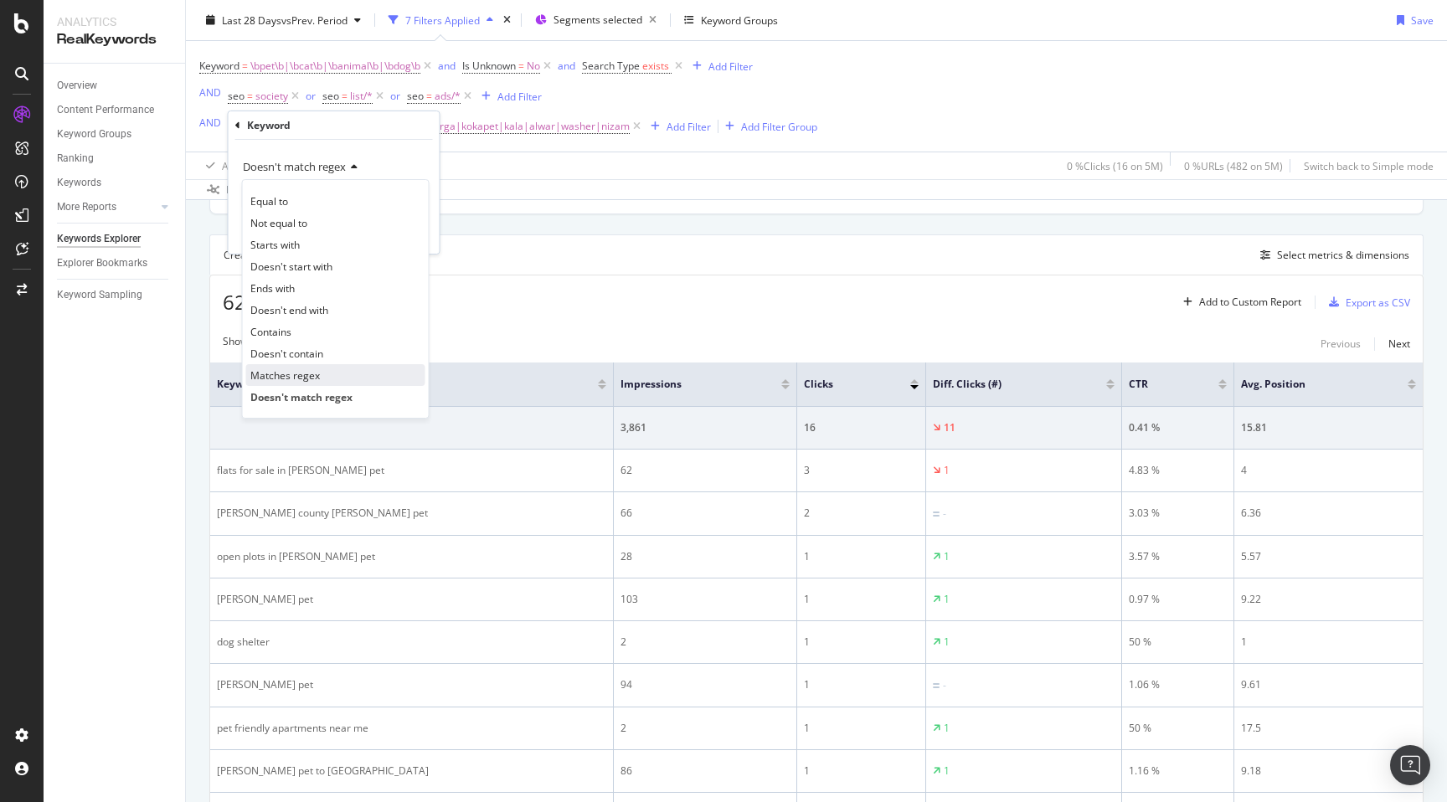
click at [309, 366] on div "Matches regex" at bounding box center [335, 375] width 179 height 22
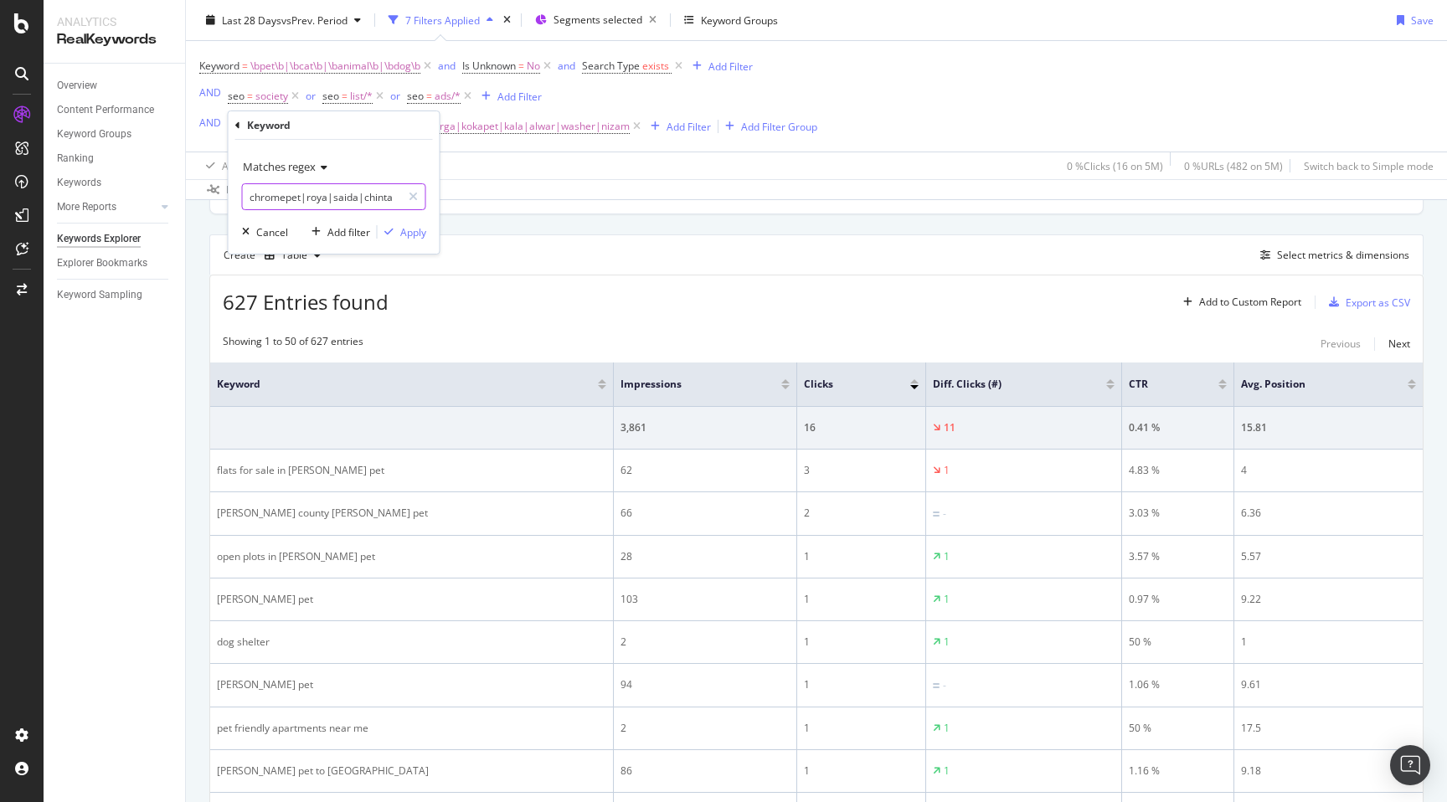
click at [344, 199] on input "chromepet|roya|saida|chinta|durga|kokapet|kala|alwar|washer|nizam" at bounding box center [322, 196] width 158 height 27
type input "friendly"
click at [392, 232] on icon "button" at bounding box center [388, 232] width 9 height 10
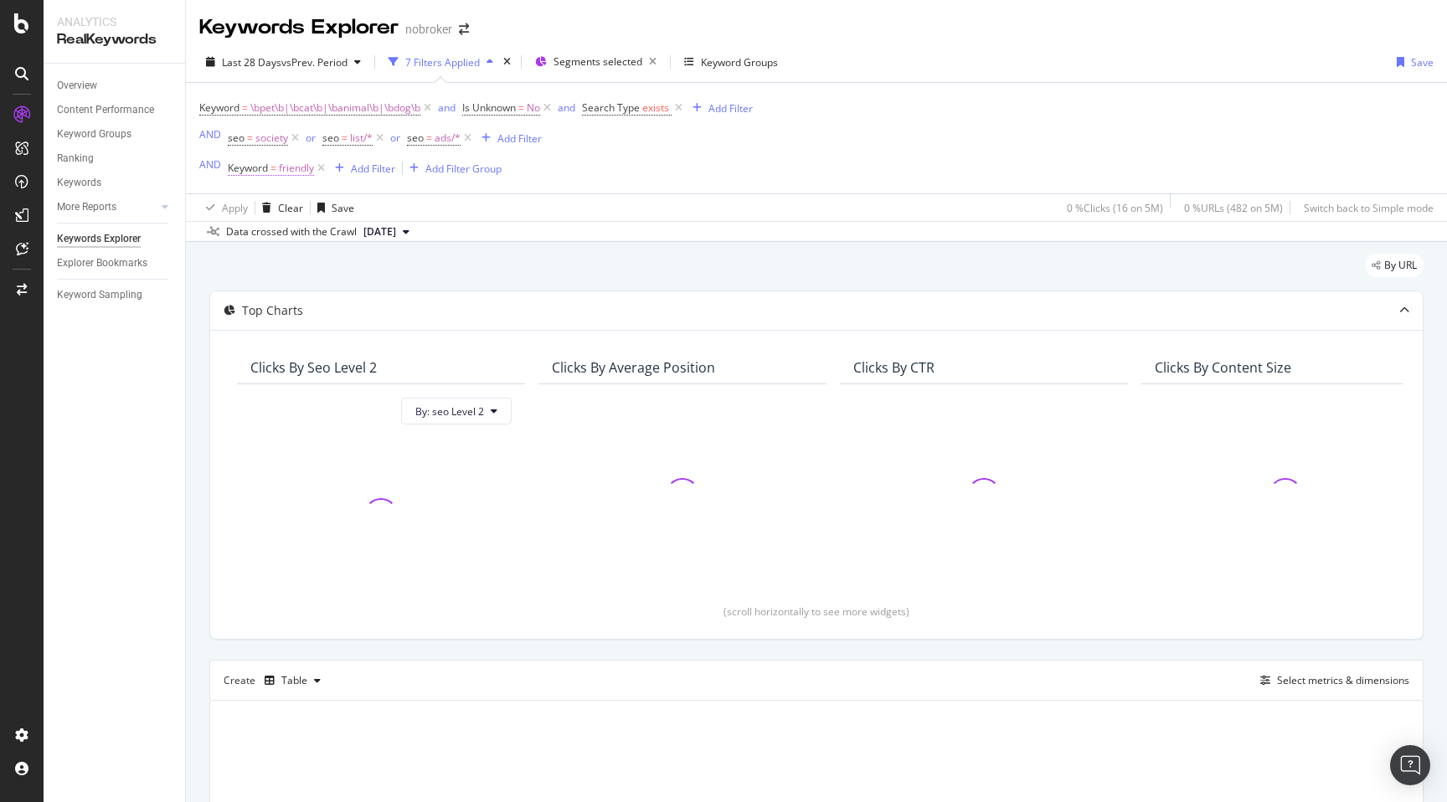
click at [296, 166] on span "friendly" at bounding box center [296, 168] width 35 height 23
click at [296, 206] on span "Matches regex" at bounding box center [279, 209] width 73 height 15
click at [293, 207] on span "Matches regex" at bounding box center [279, 209] width 73 height 15
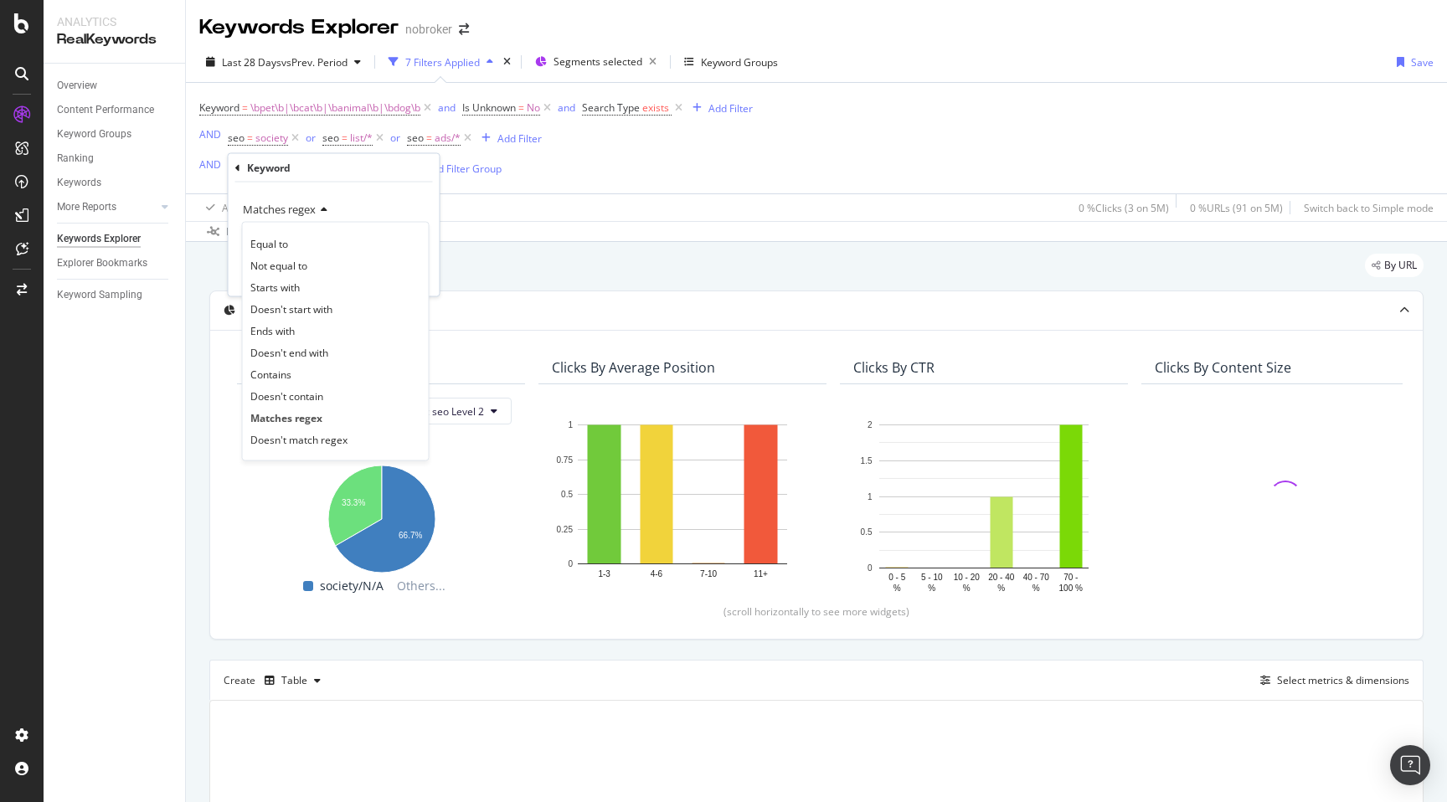
click at [413, 201] on div "Matches regex" at bounding box center [334, 209] width 184 height 27
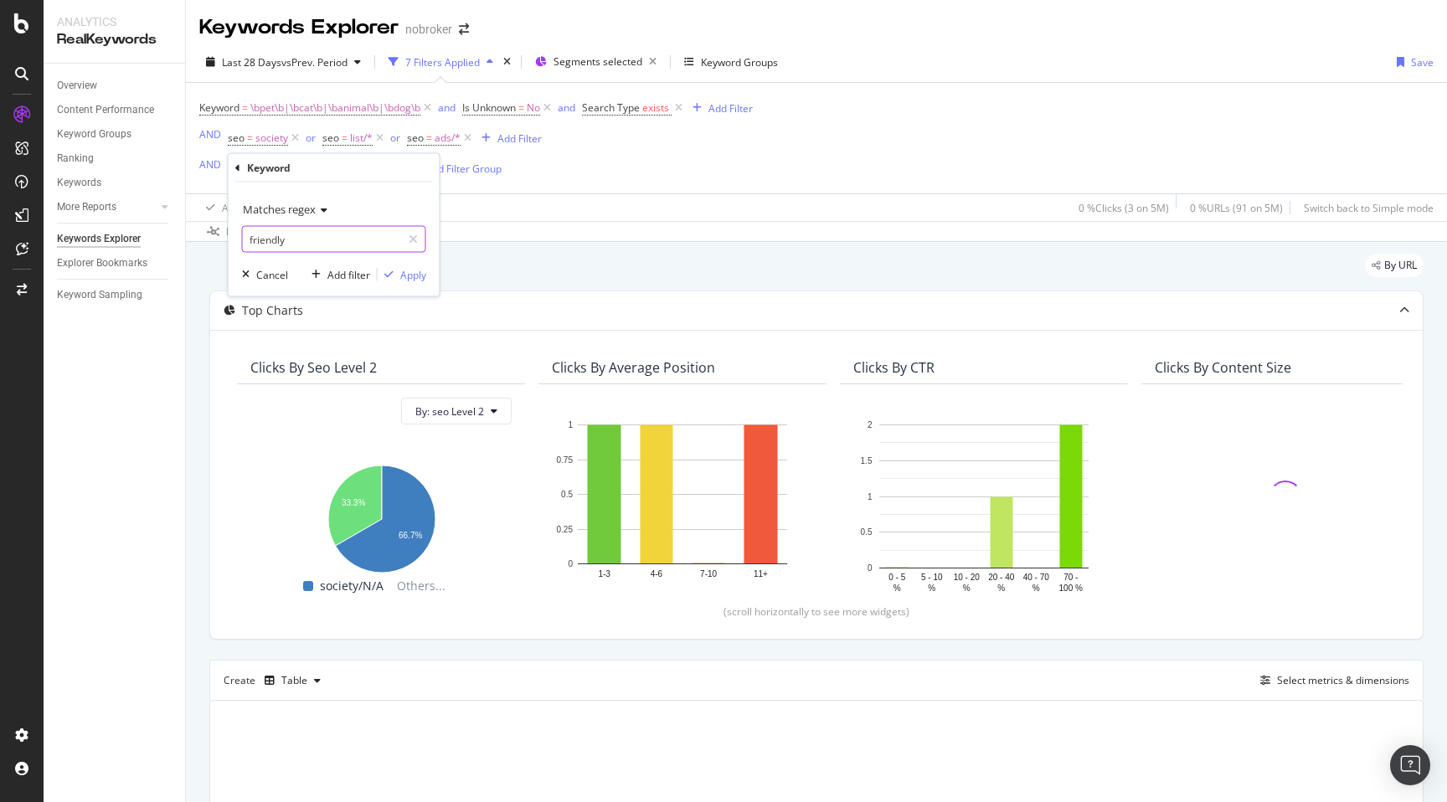
click at [356, 239] on input "friendly" at bounding box center [322, 239] width 158 height 27
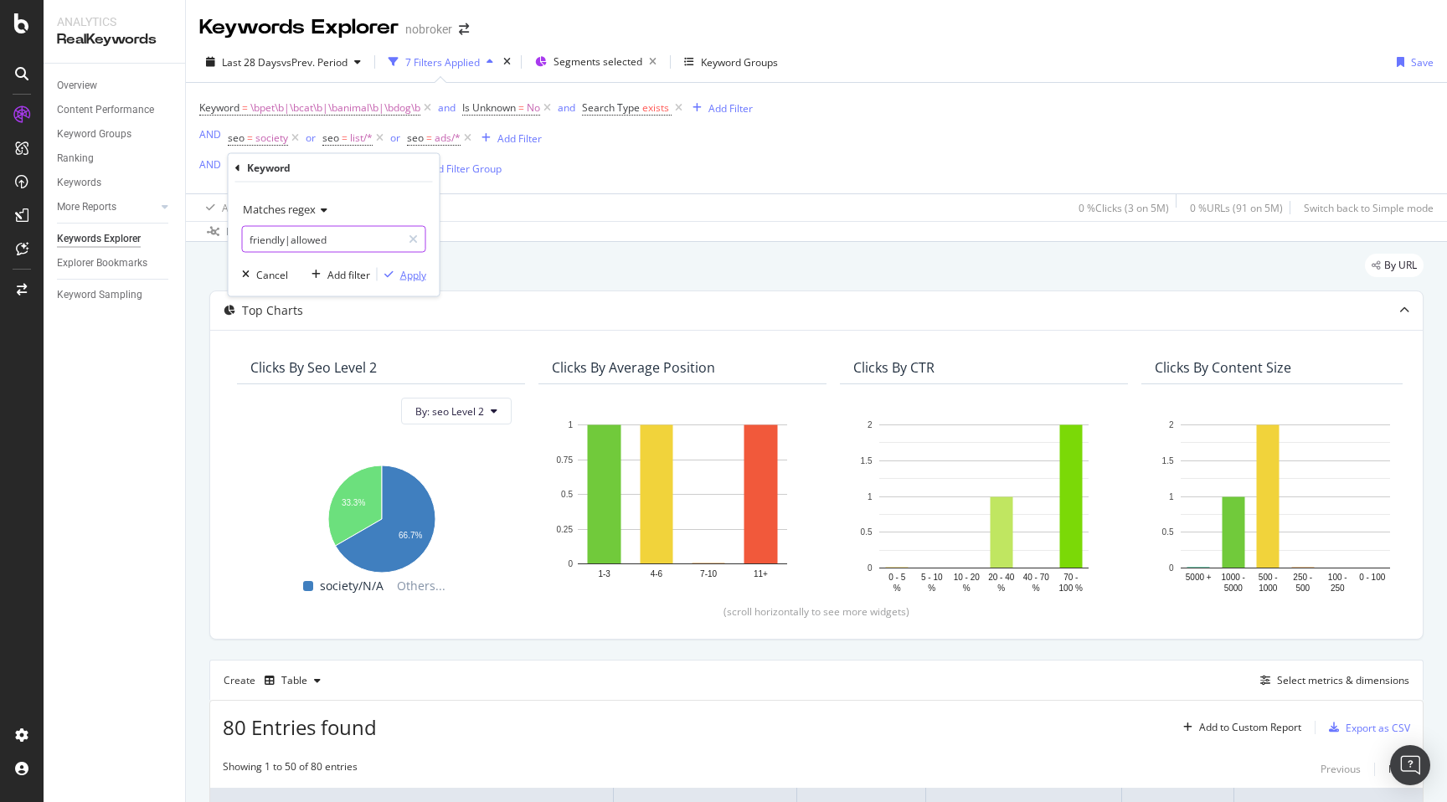
type input "friendly|allowed"
click at [414, 277] on div "Apply" at bounding box center [413, 274] width 26 height 14
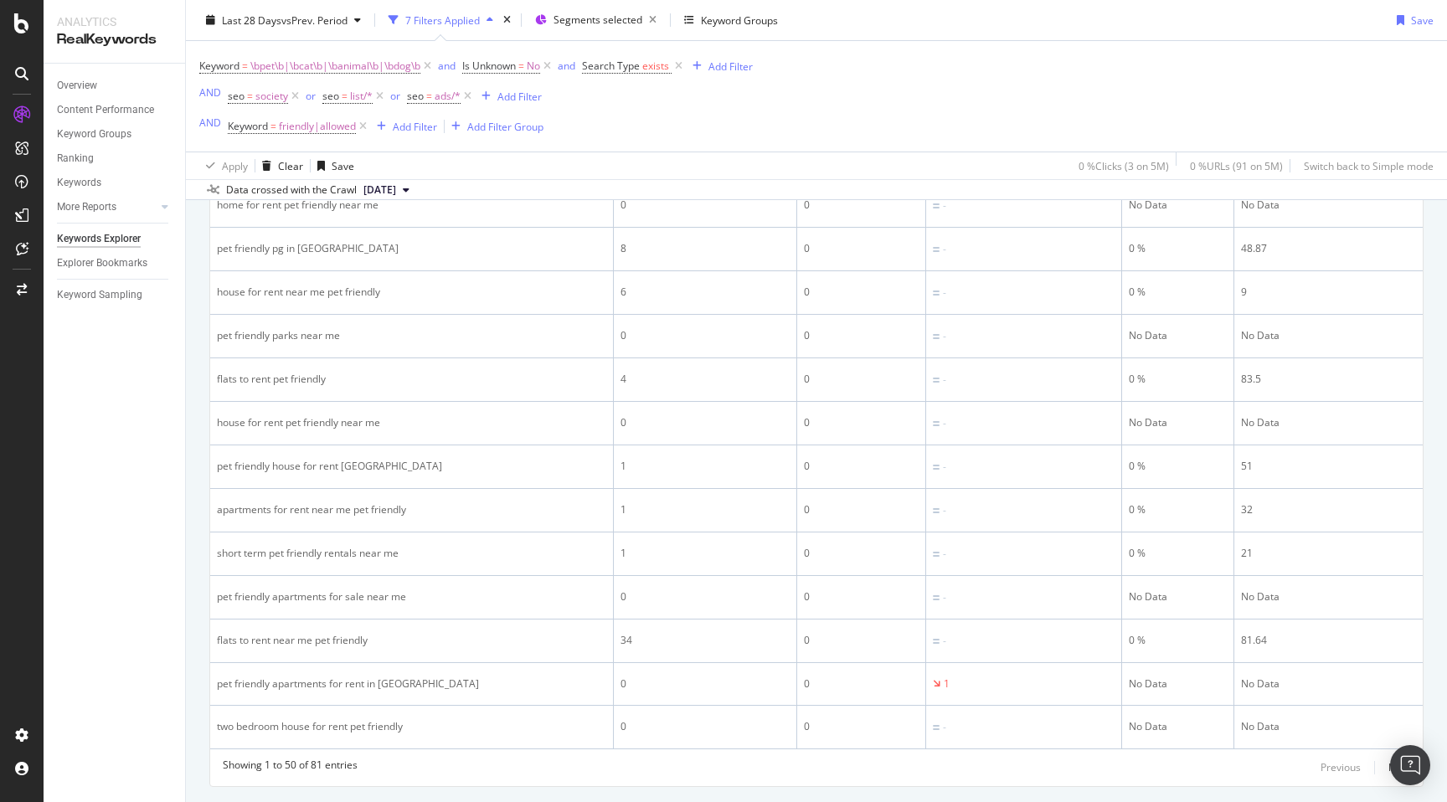
scroll to position [2345, 0]
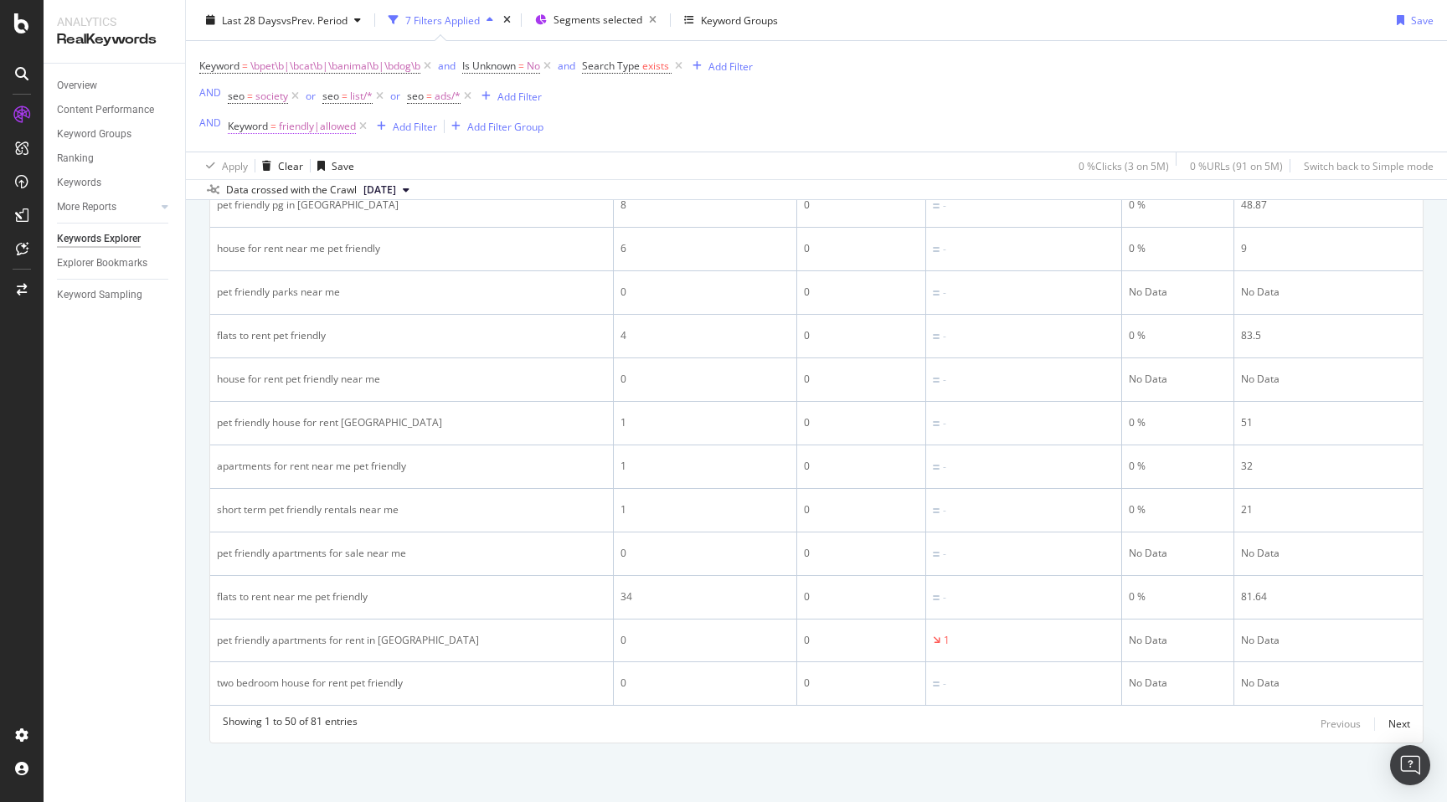
click at [304, 126] on span "friendly|allowed" at bounding box center [317, 126] width 77 height 23
click at [335, 193] on input "friendly|allowed" at bounding box center [322, 196] width 158 height 27
click at [579, 159] on div "Apply Clear Save 0 % Clicks ( 3 on 5M ) 0 % URLs ( 91 on 5M ) Switch back to Si…" at bounding box center [816, 166] width 1261 height 28
click at [365, 127] on icon at bounding box center [363, 126] width 14 height 17
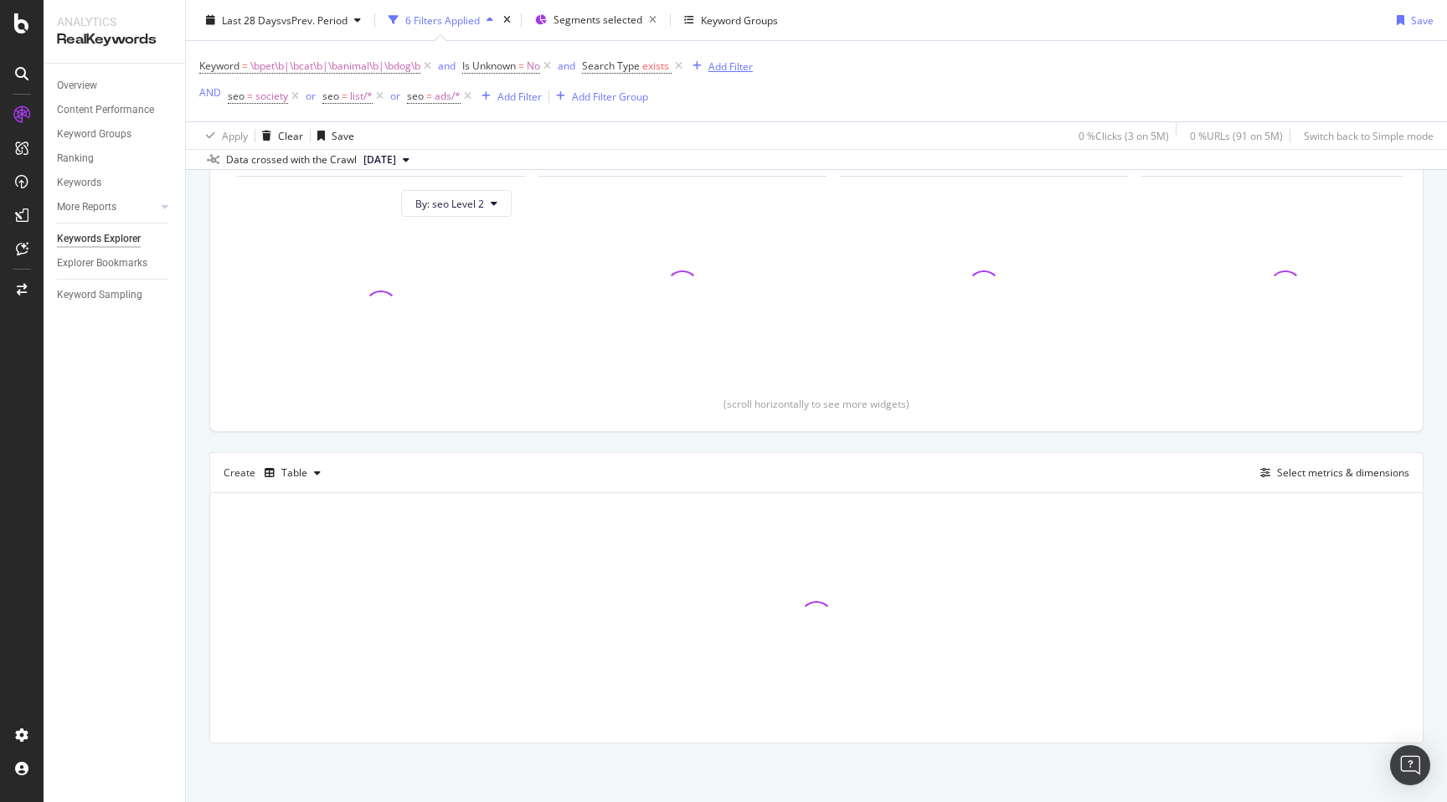
click at [730, 73] on div "Add Filter" at bounding box center [719, 66] width 67 height 18
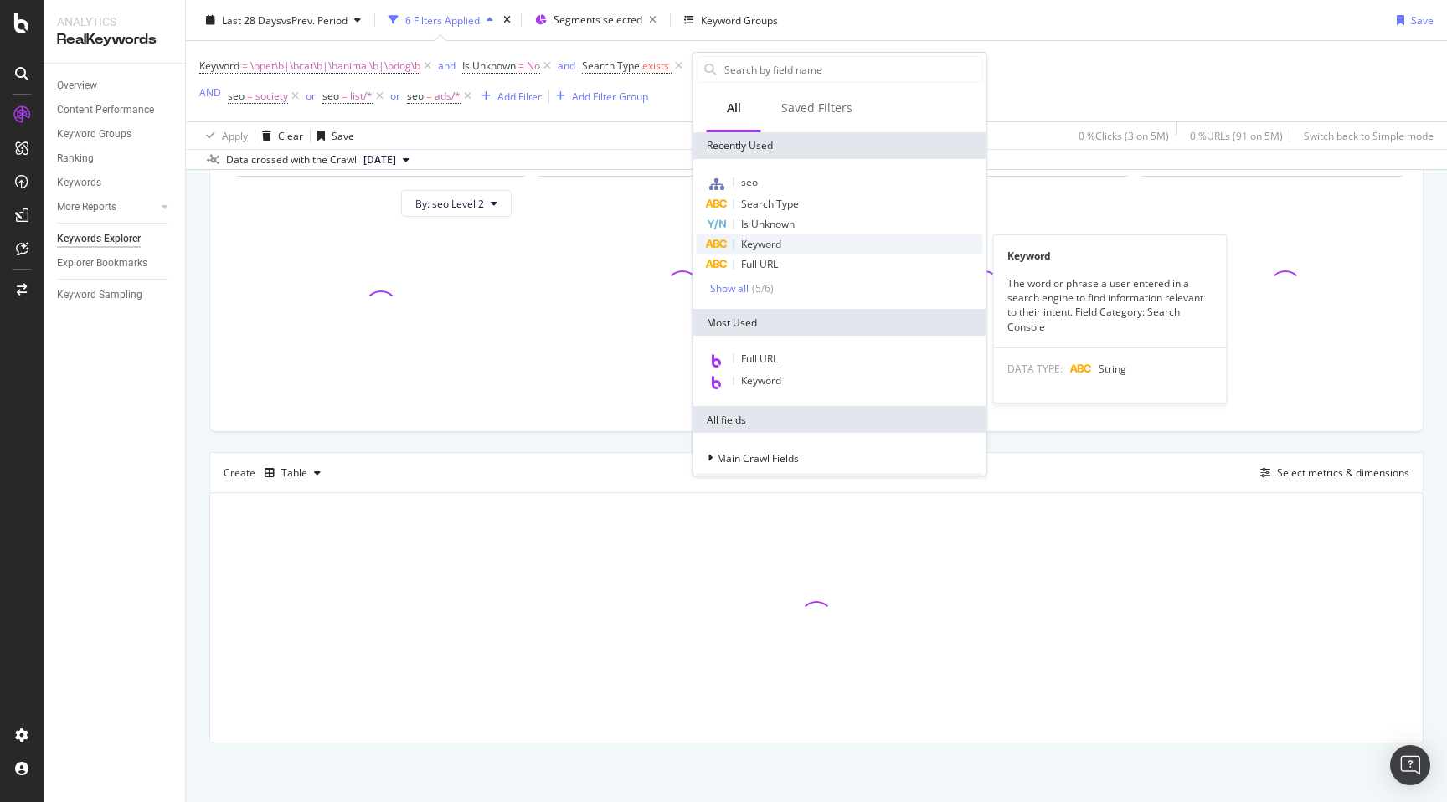
click at [769, 243] on span "Keyword" at bounding box center [761, 244] width 40 height 14
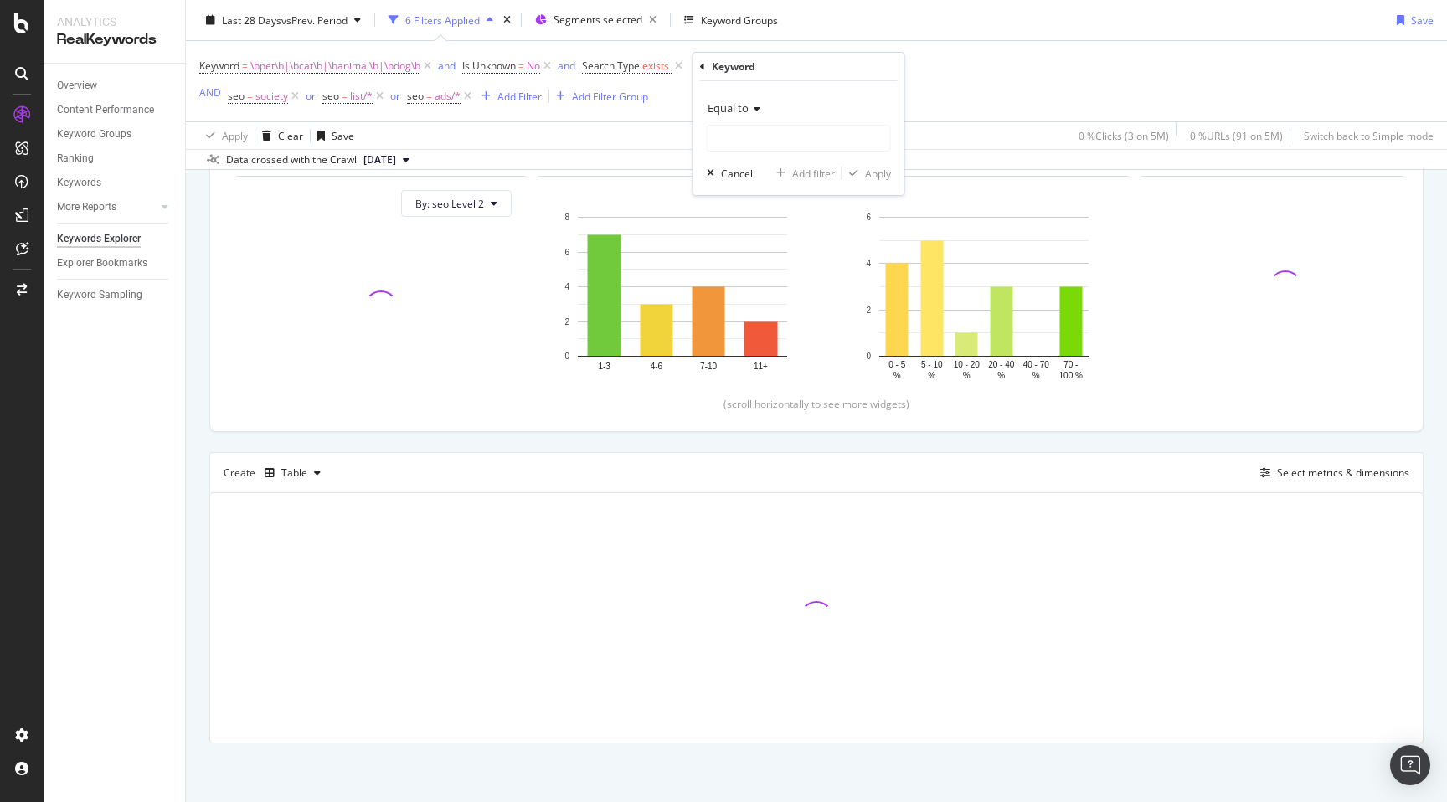
click at [740, 110] on span "Equal to" at bounding box center [727, 107] width 41 height 15
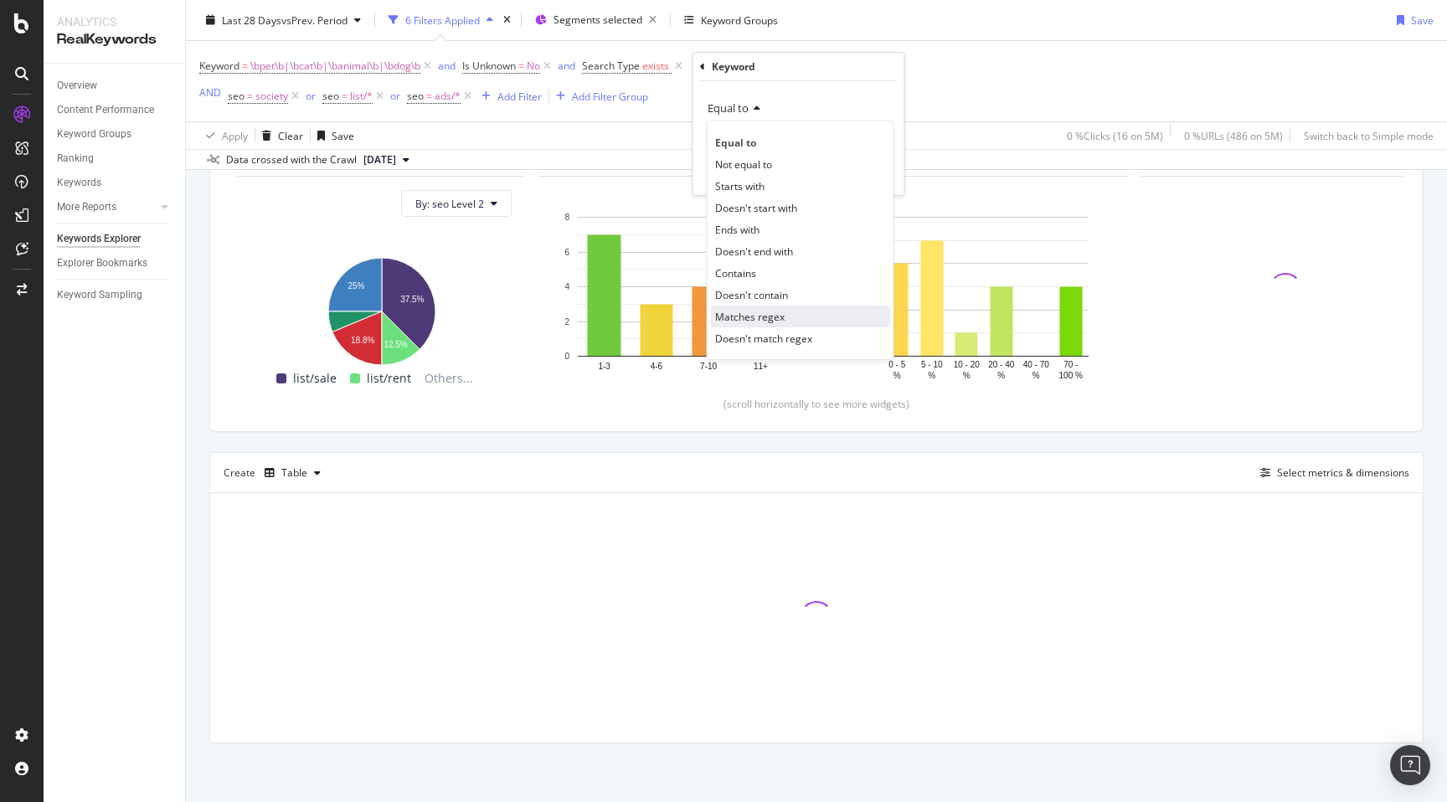
click at [775, 311] on span "Matches regex" at bounding box center [749, 317] width 69 height 14
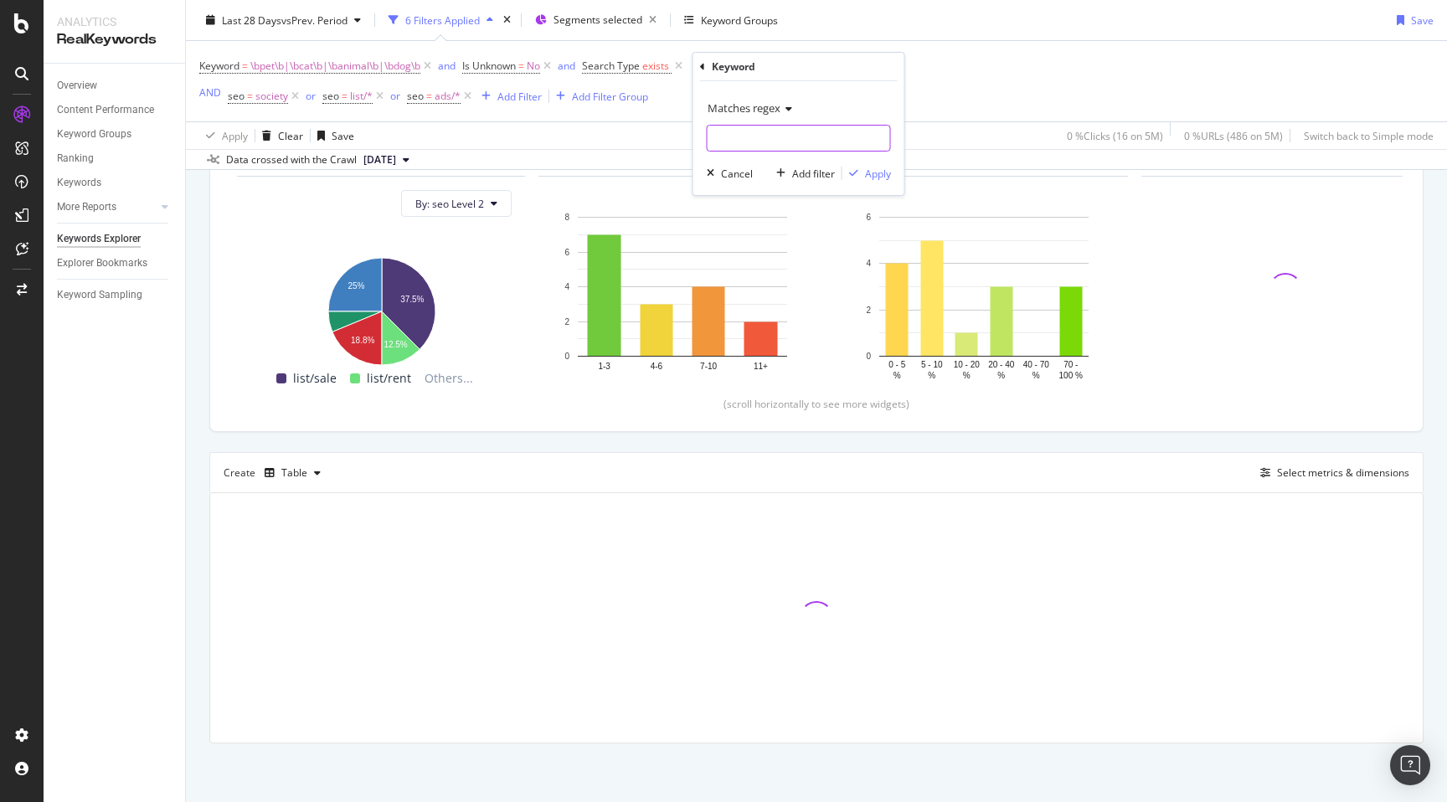
click at [749, 136] on input "text" at bounding box center [798, 138] width 183 height 27
paste input "friendly|allowed"
type input "friendly|allowed"
click at [877, 169] on div "Apply" at bounding box center [878, 174] width 26 height 14
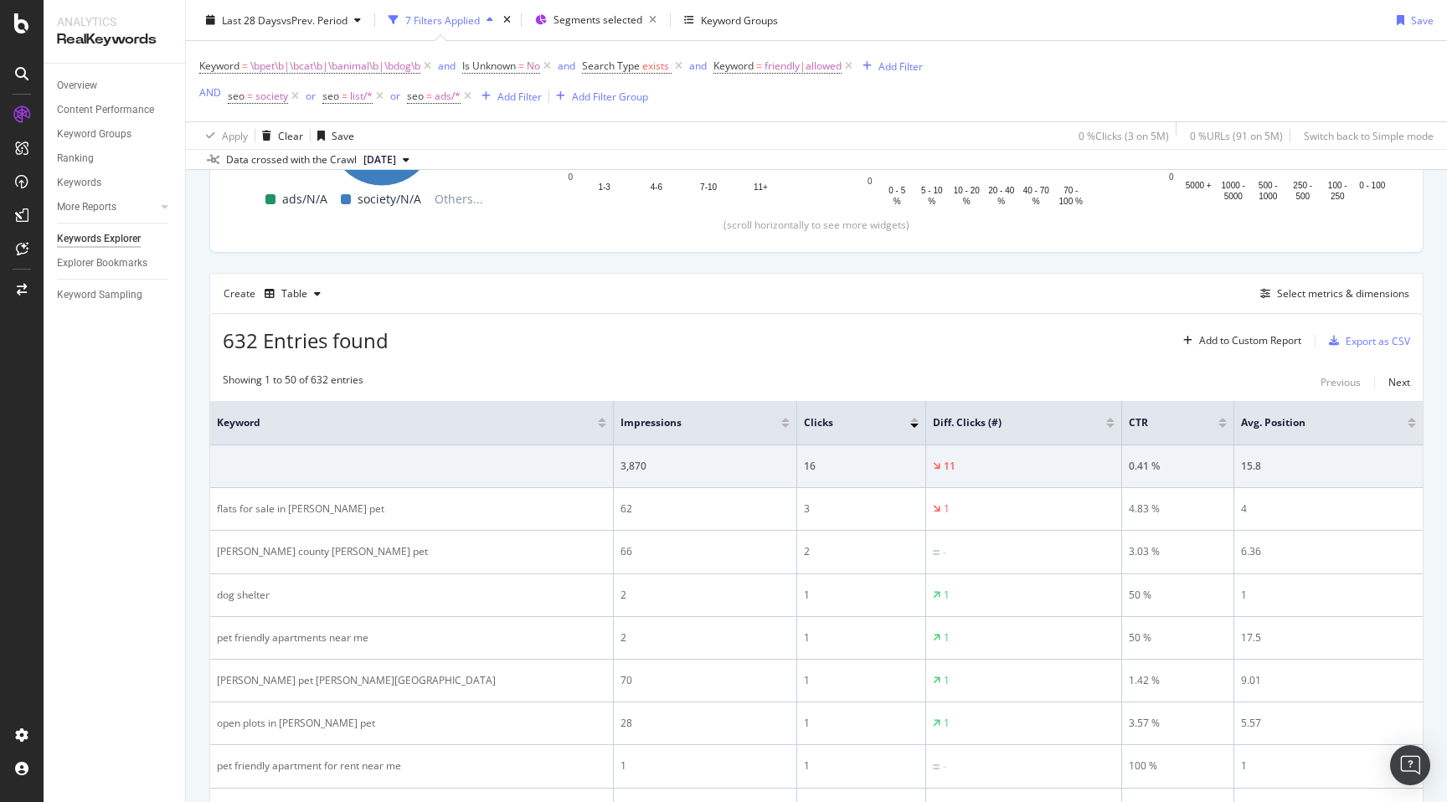
scroll to position [338, 0]
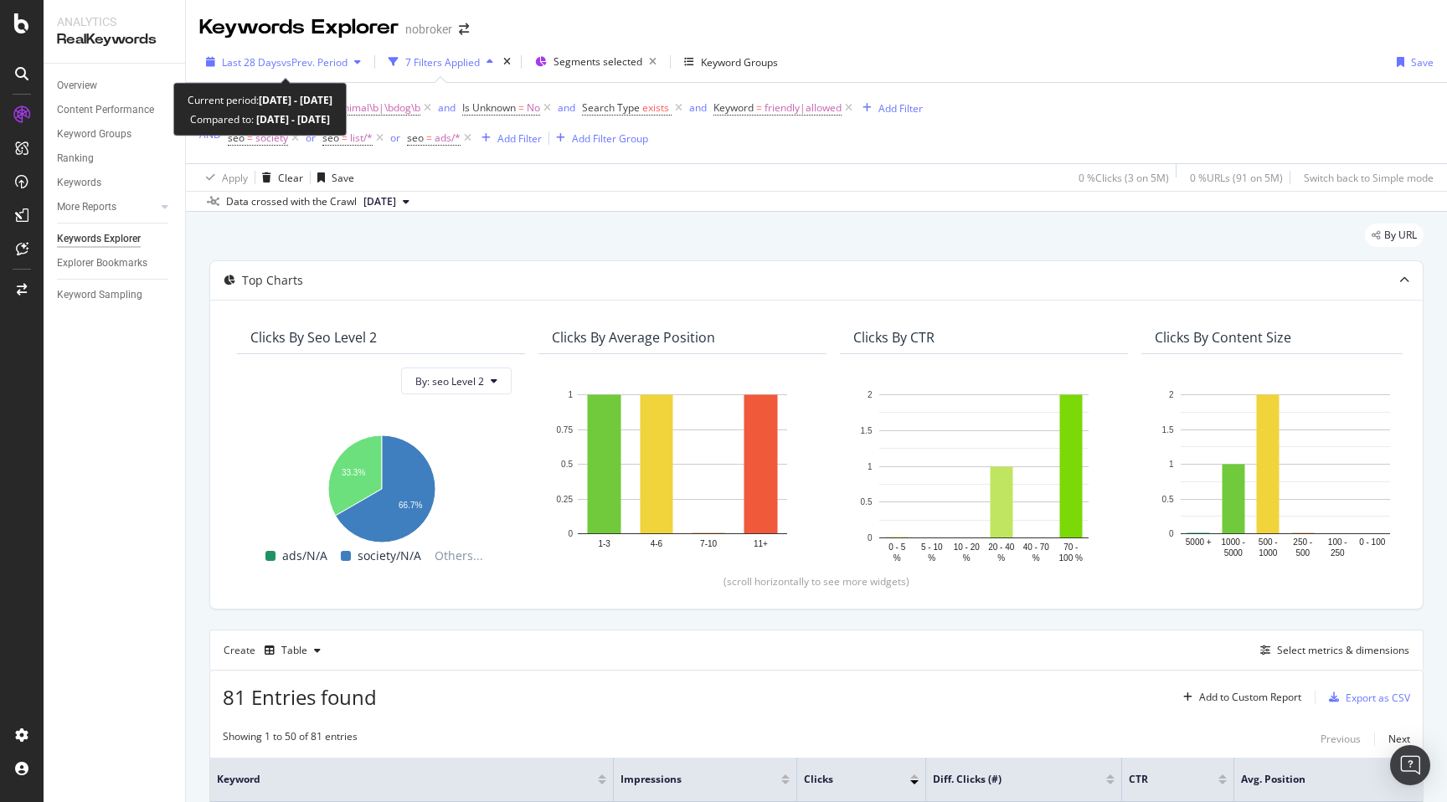
click at [302, 69] on div "Last 28 Days vs Prev. Period" at bounding box center [283, 61] width 168 height 25
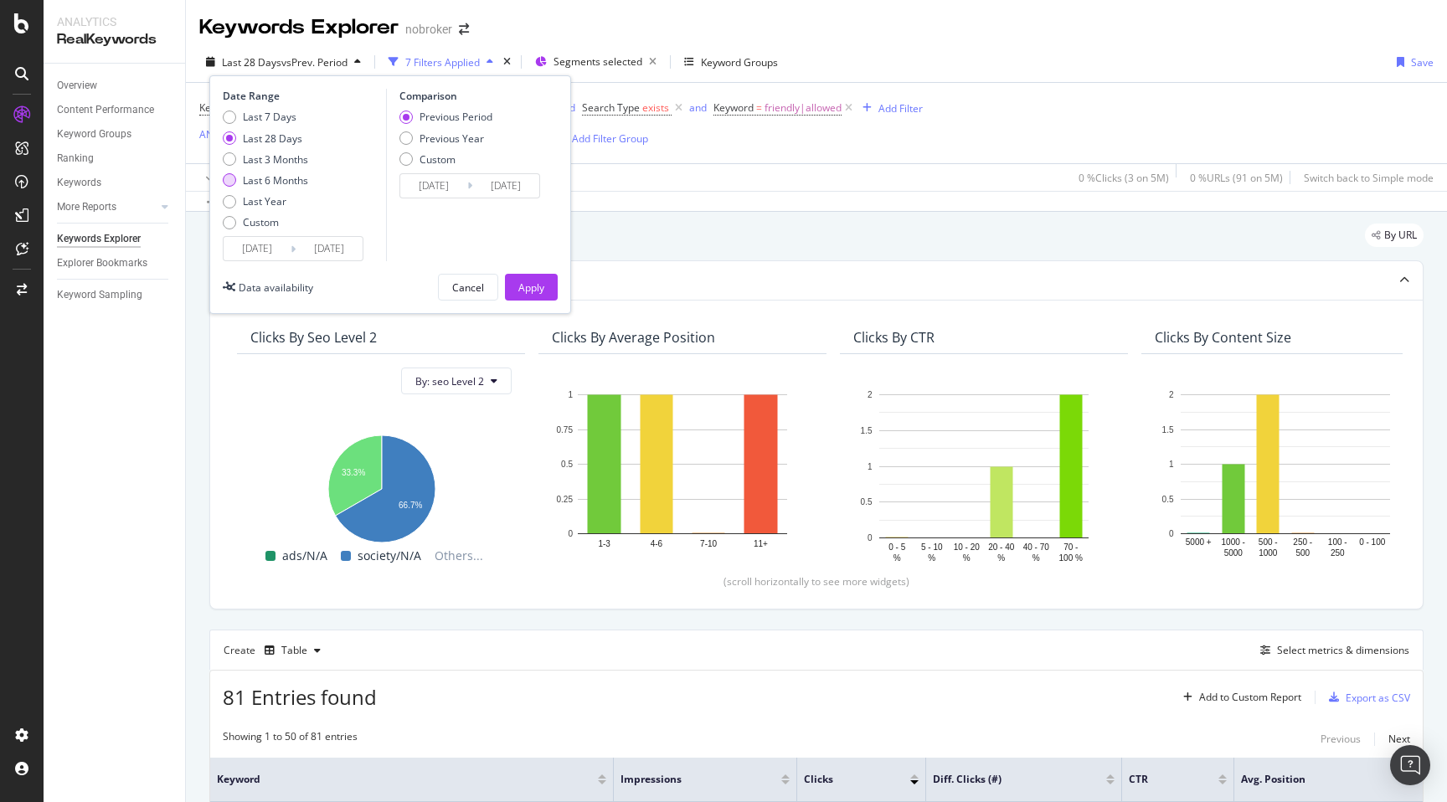
click at [293, 183] on div "Last 6 Months" at bounding box center [275, 180] width 65 height 14
type input "[DATE]"
click at [518, 286] on div "Apply" at bounding box center [531, 287] width 26 height 14
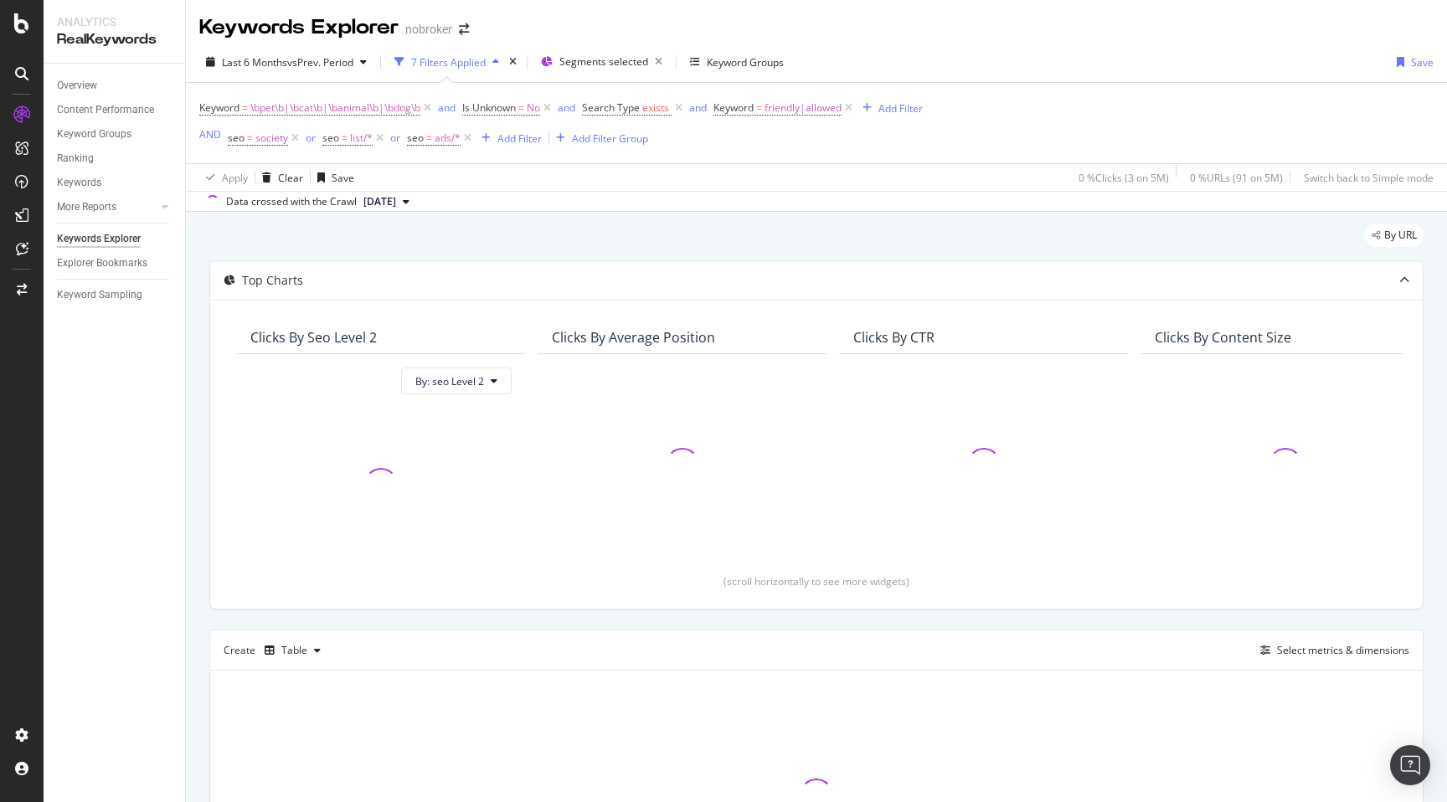
click at [199, 490] on div "By URL Top Charts Clicks By seo Level 2 By: seo Level 2 Clicks By Average Posit…" at bounding box center [816, 596] width 1261 height 768
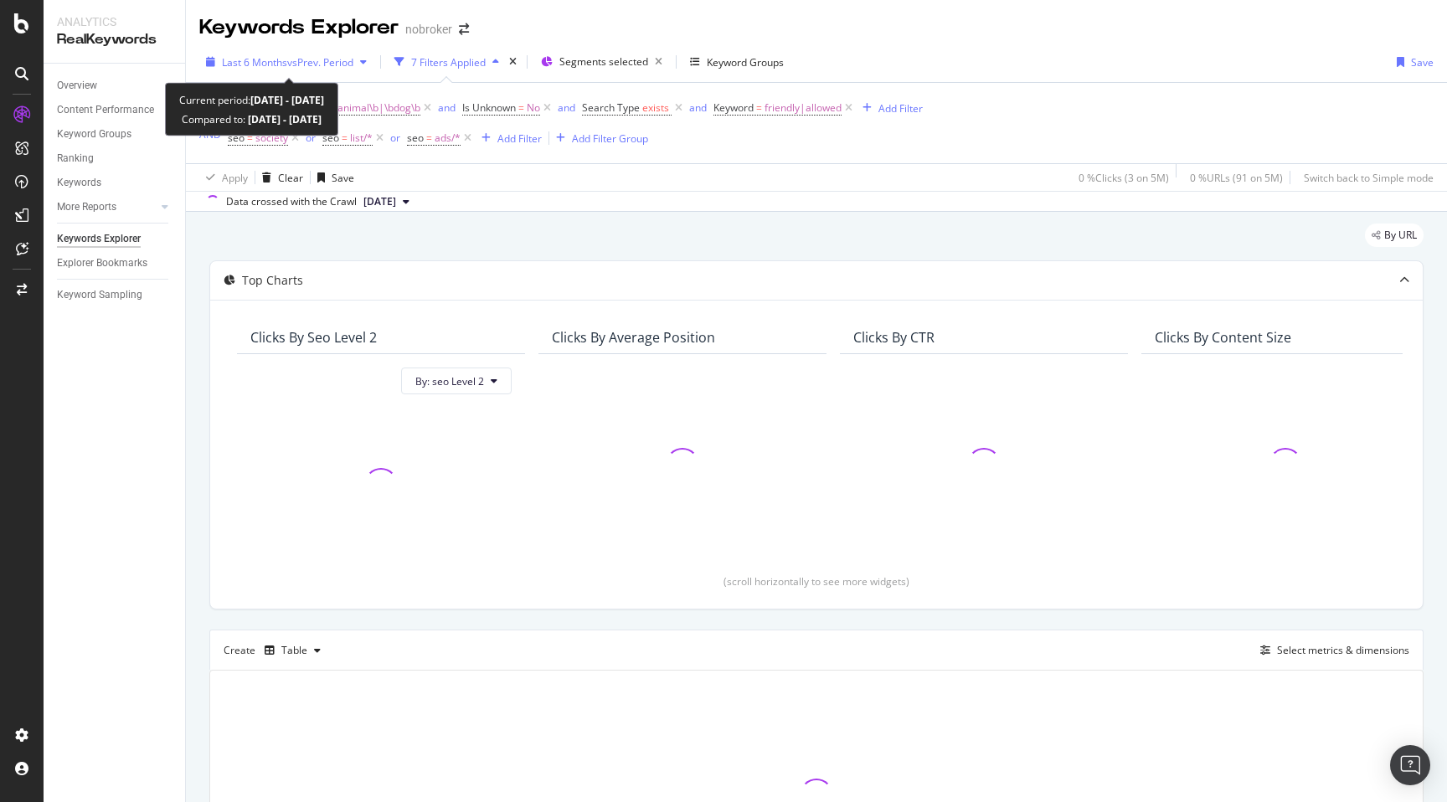
click at [331, 61] on span "vs Prev. Period" at bounding box center [320, 62] width 66 height 14
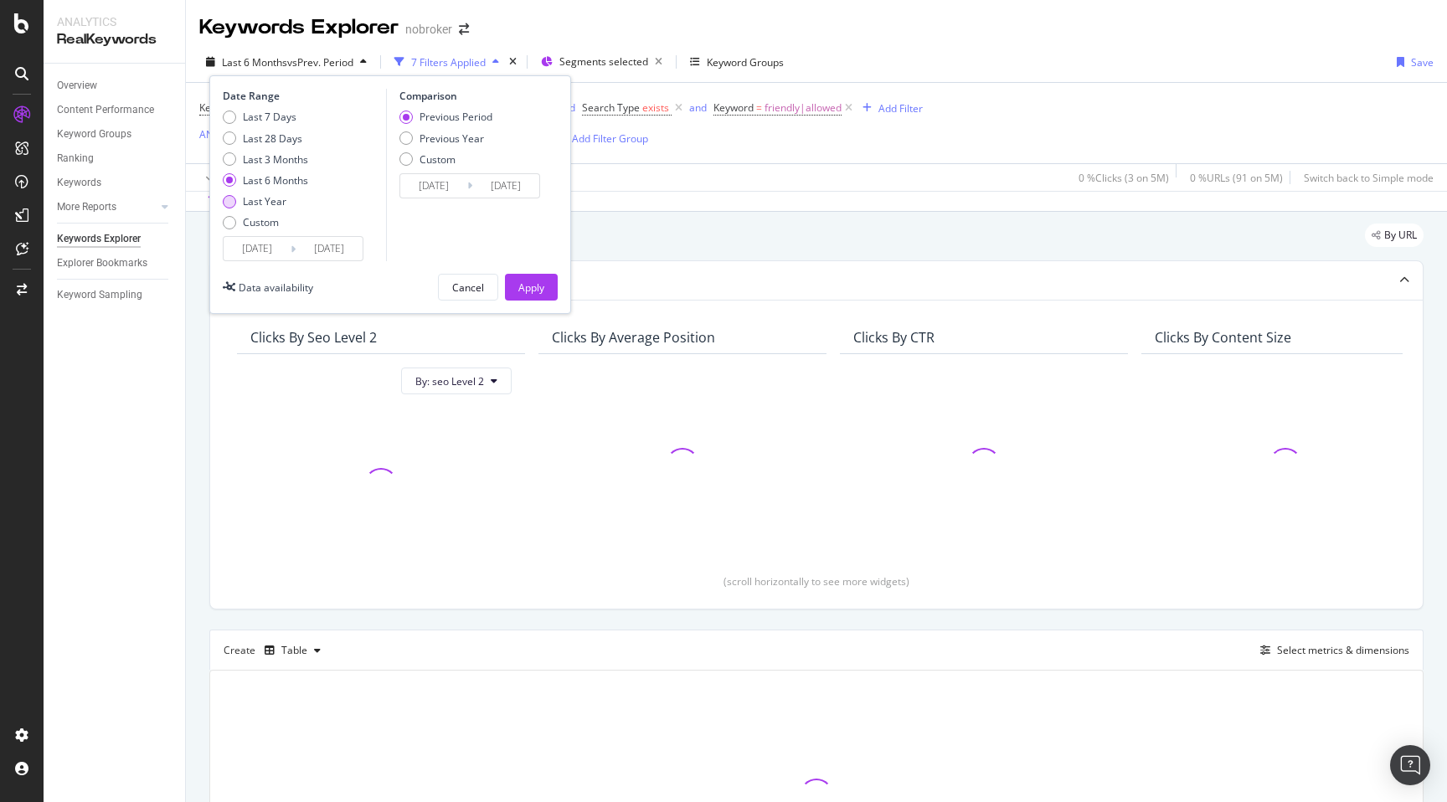
click at [276, 202] on div "Last Year" at bounding box center [265, 201] width 44 height 14
type input "[DATE]"
click at [529, 287] on div "Apply" at bounding box center [531, 287] width 26 height 14
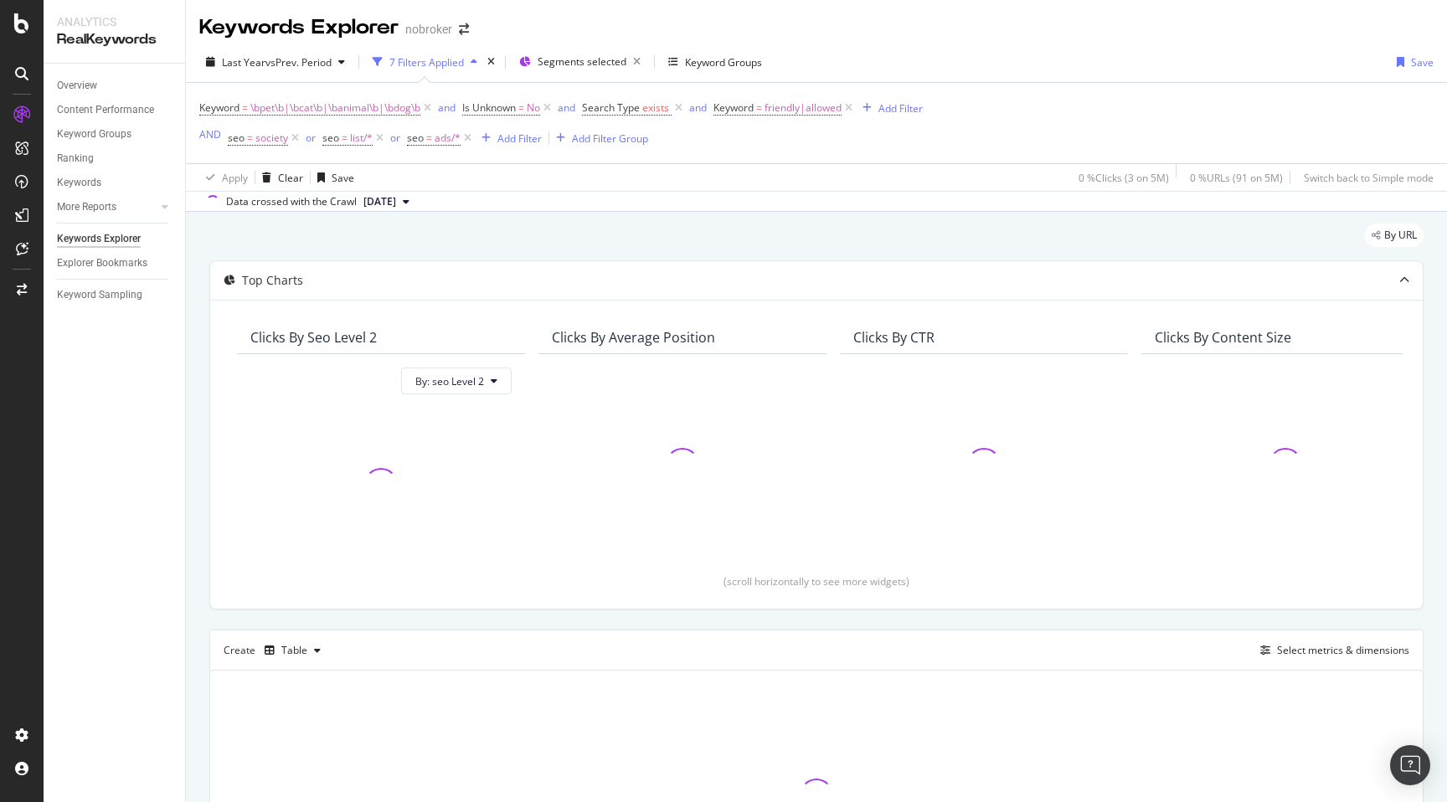
click at [195, 452] on div "By URL Top Charts Clicks By seo Level 2 By: seo Level 2 Clicks By Average Posit…" at bounding box center [816, 596] width 1261 height 768
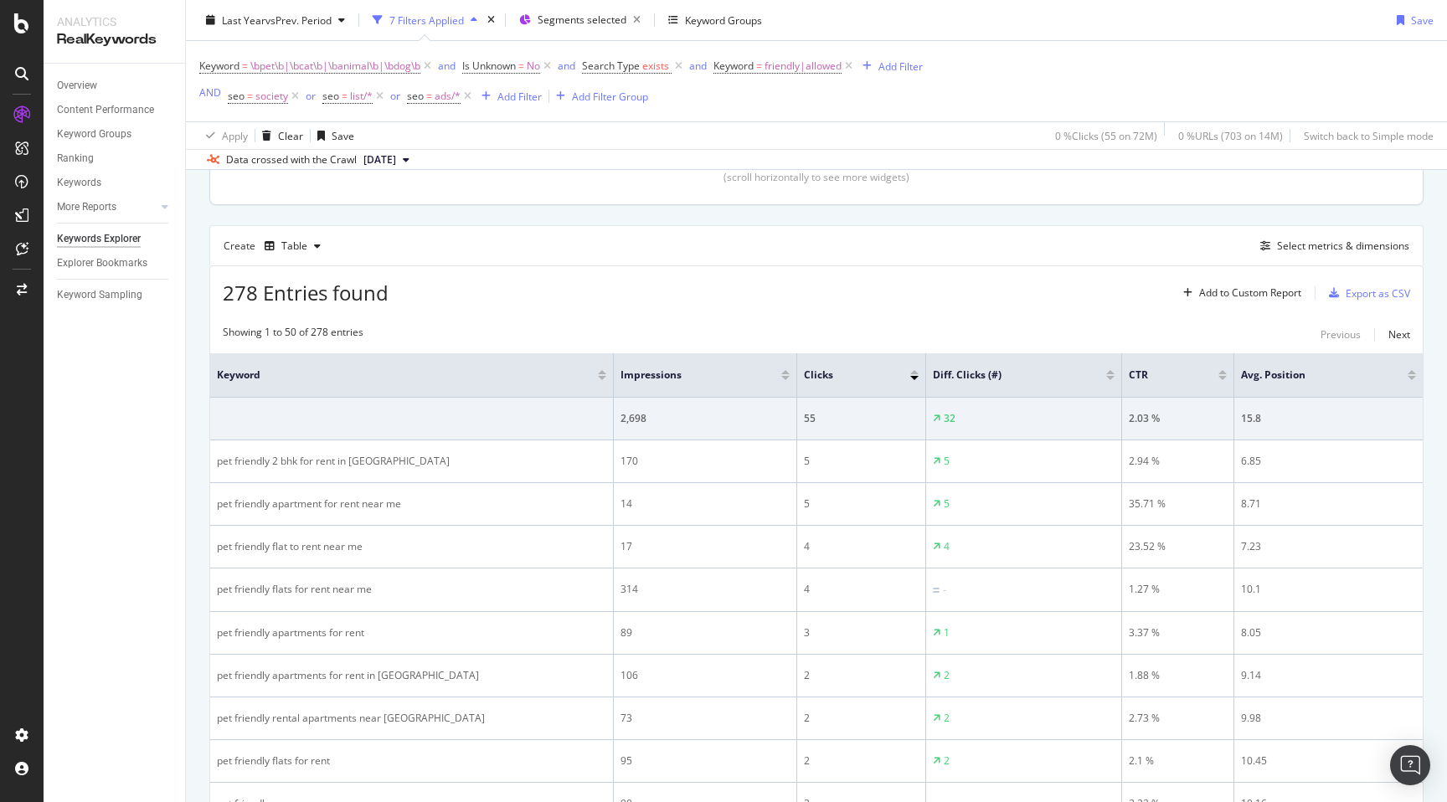
scroll to position [476, 0]
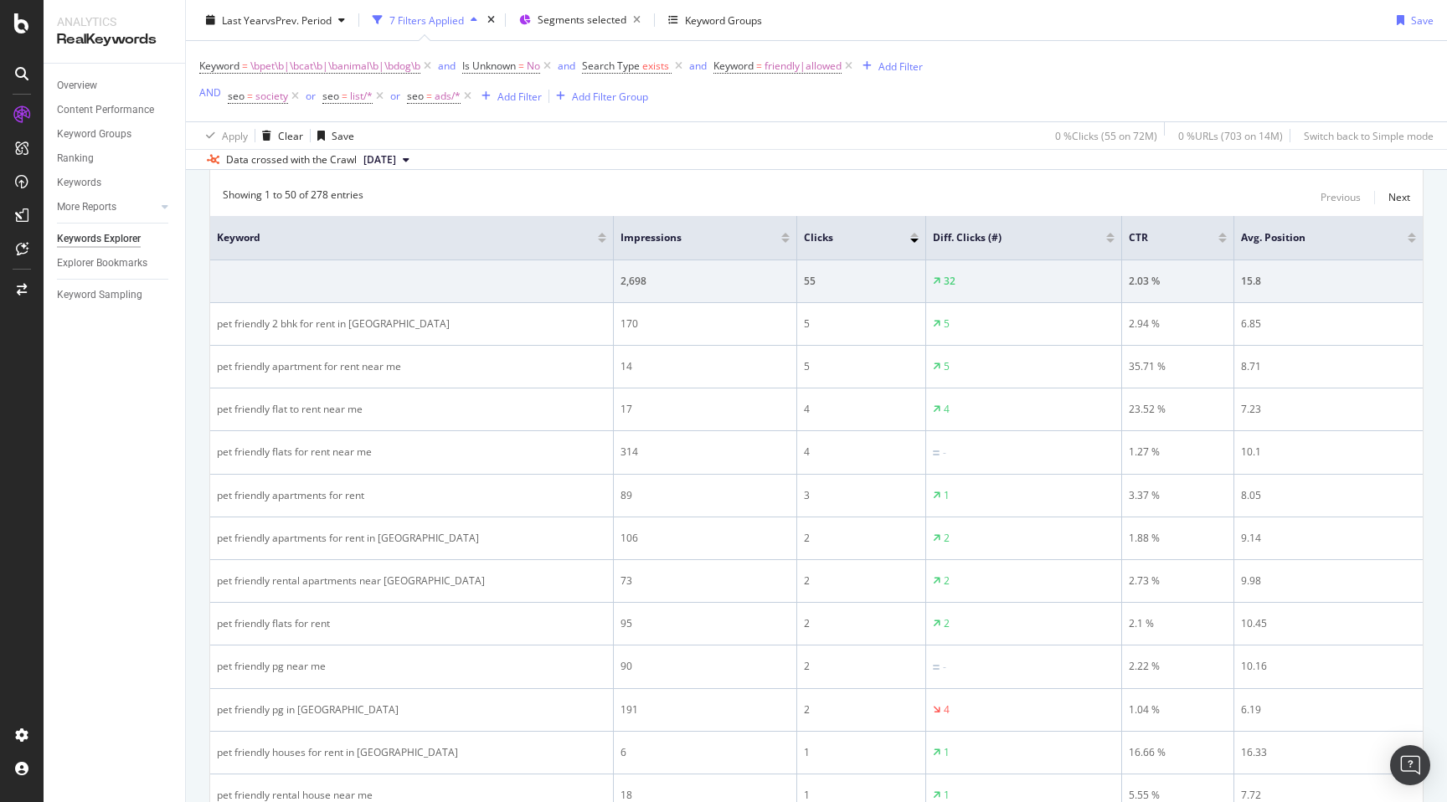
scroll to position [502, 0]
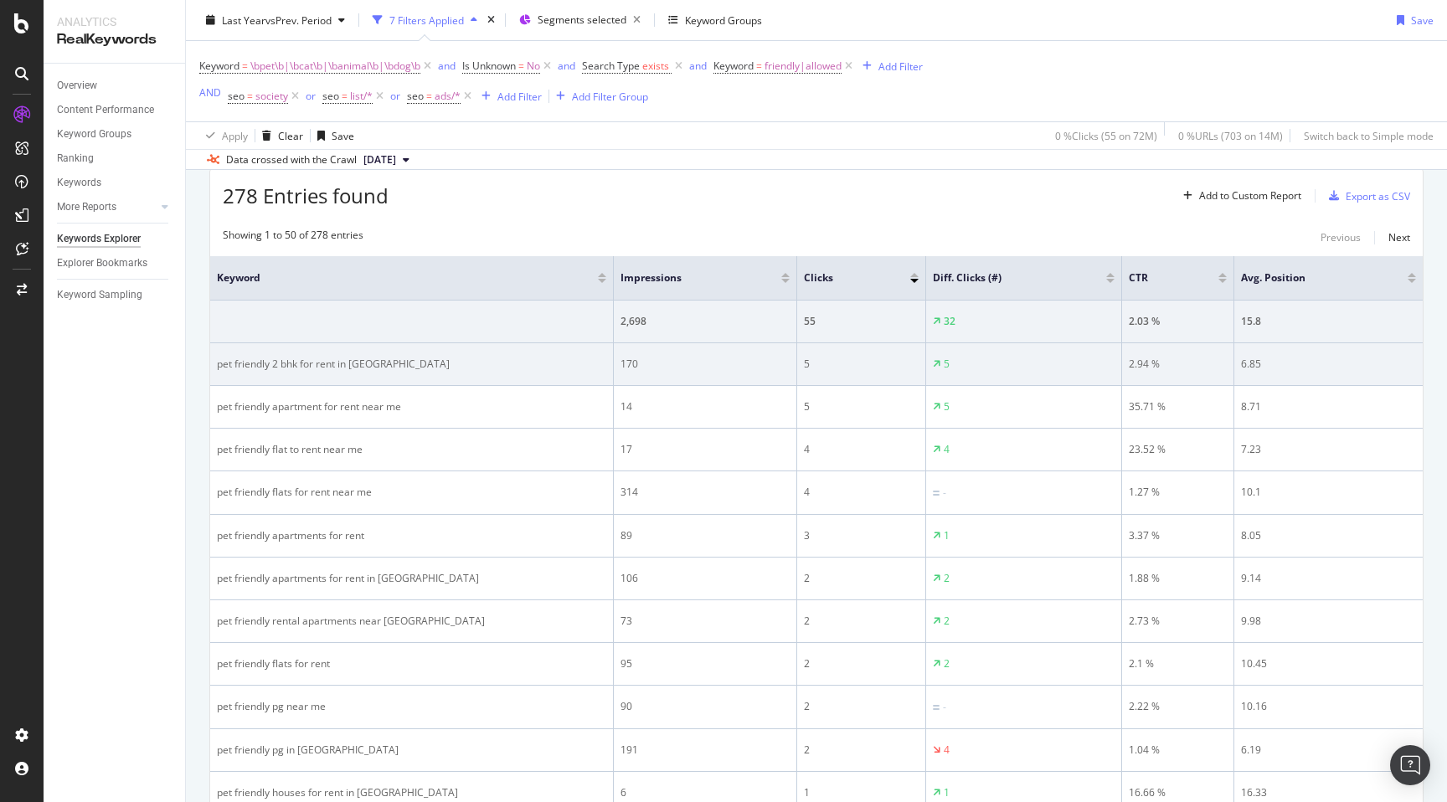
click at [249, 368] on div "pet friendly 2 bhk for rent in [GEOGRAPHIC_DATA]" at bounding box center [411, 364] width 389 height 15
copy div "pet friendly 2 bhk for rent in [GEOGRAPHIC_DATA]"
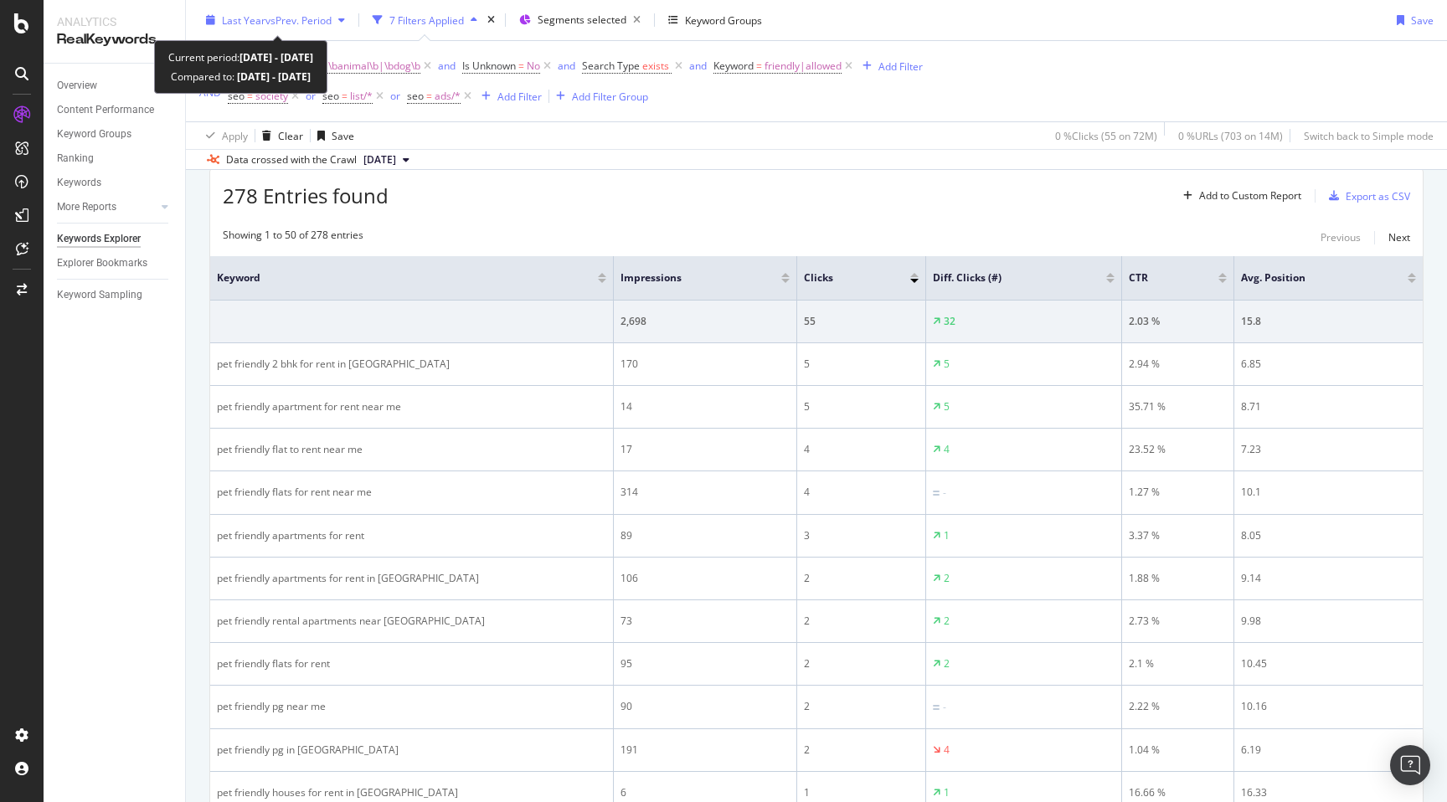
click at [312, 16] on span "vs Prev. Period" at bounding box center [298, 20] width 66 height 14
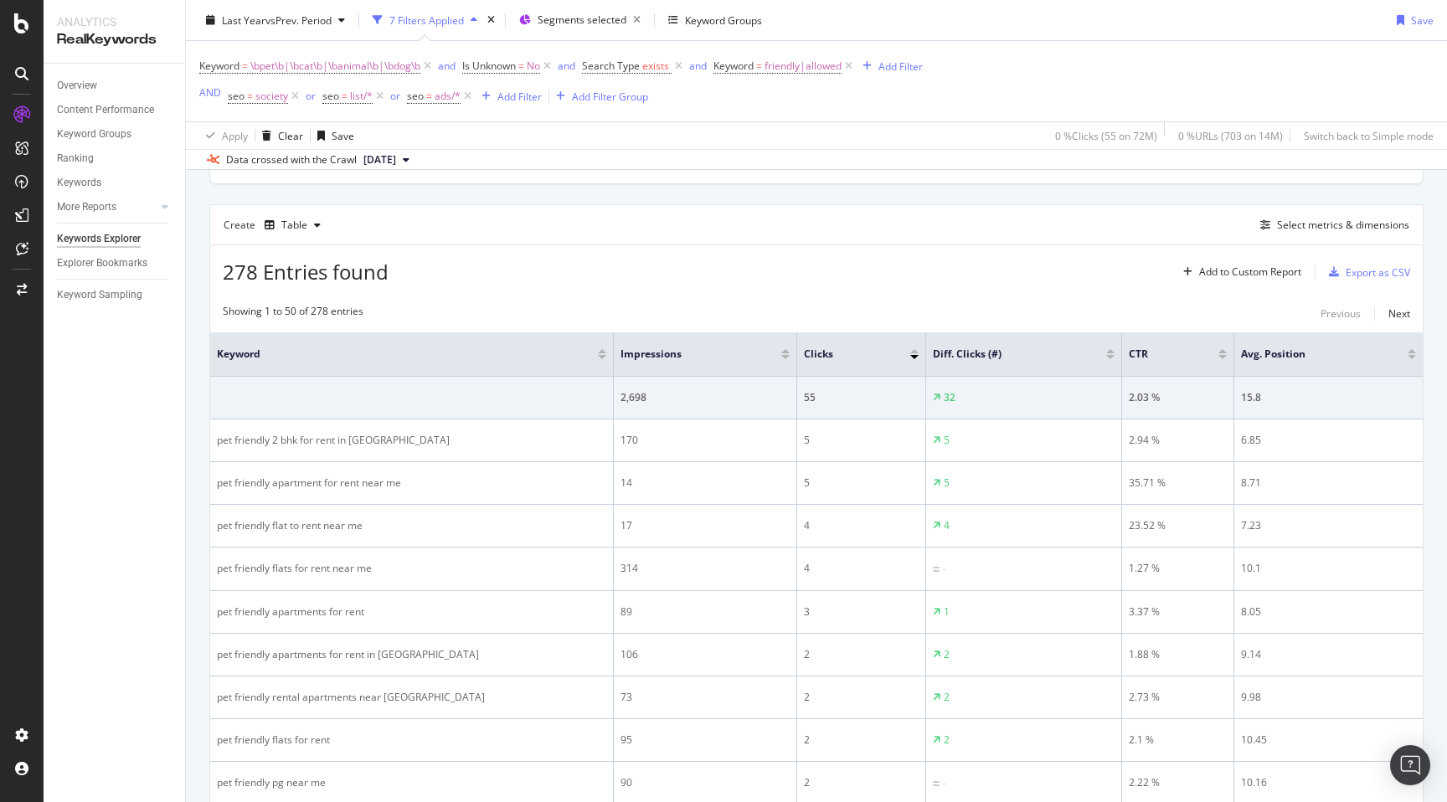
scroll to position [414, 0]
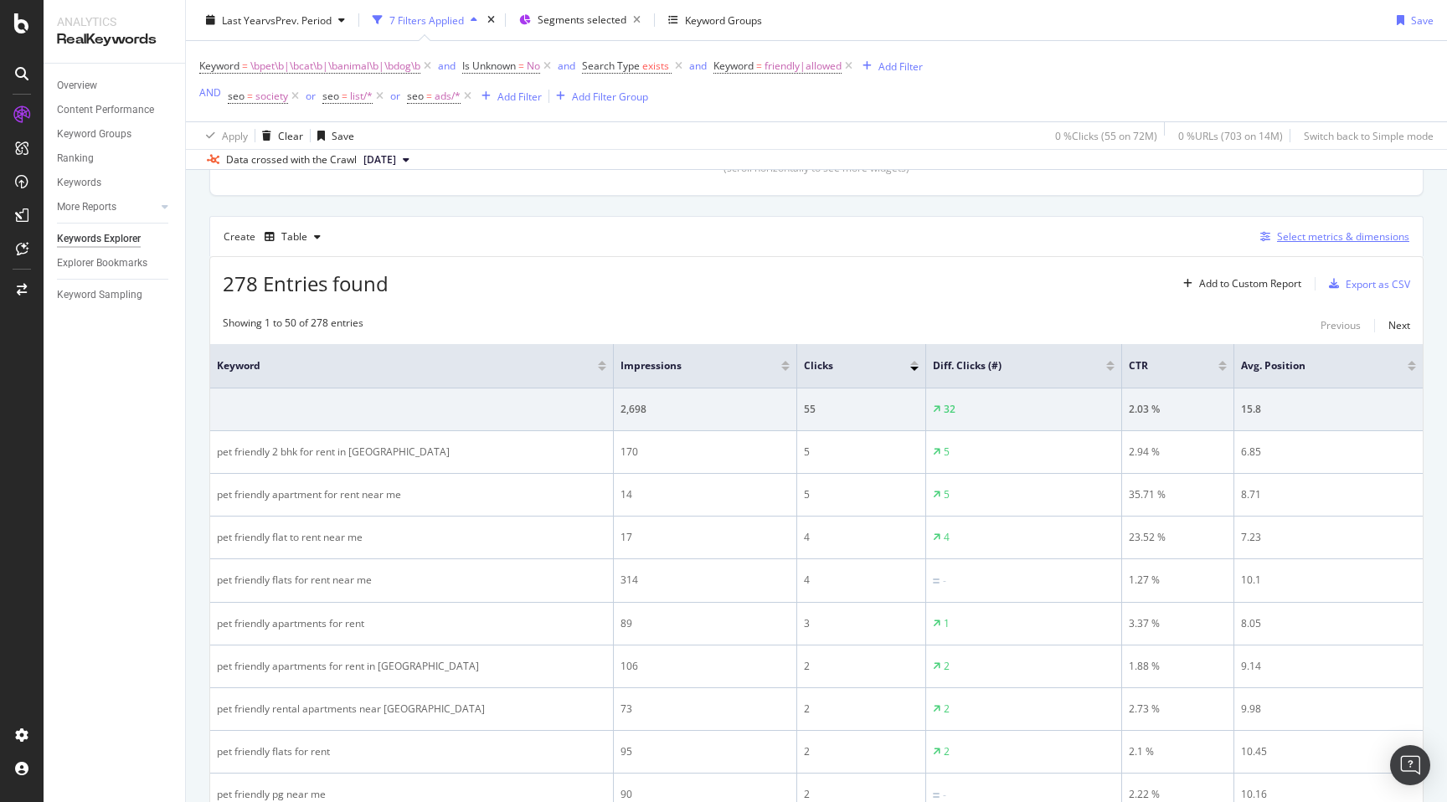
click at [1313, 239] on div "Select metrics & dimensions" at bounding box center [1343, 236] width 132 height 14
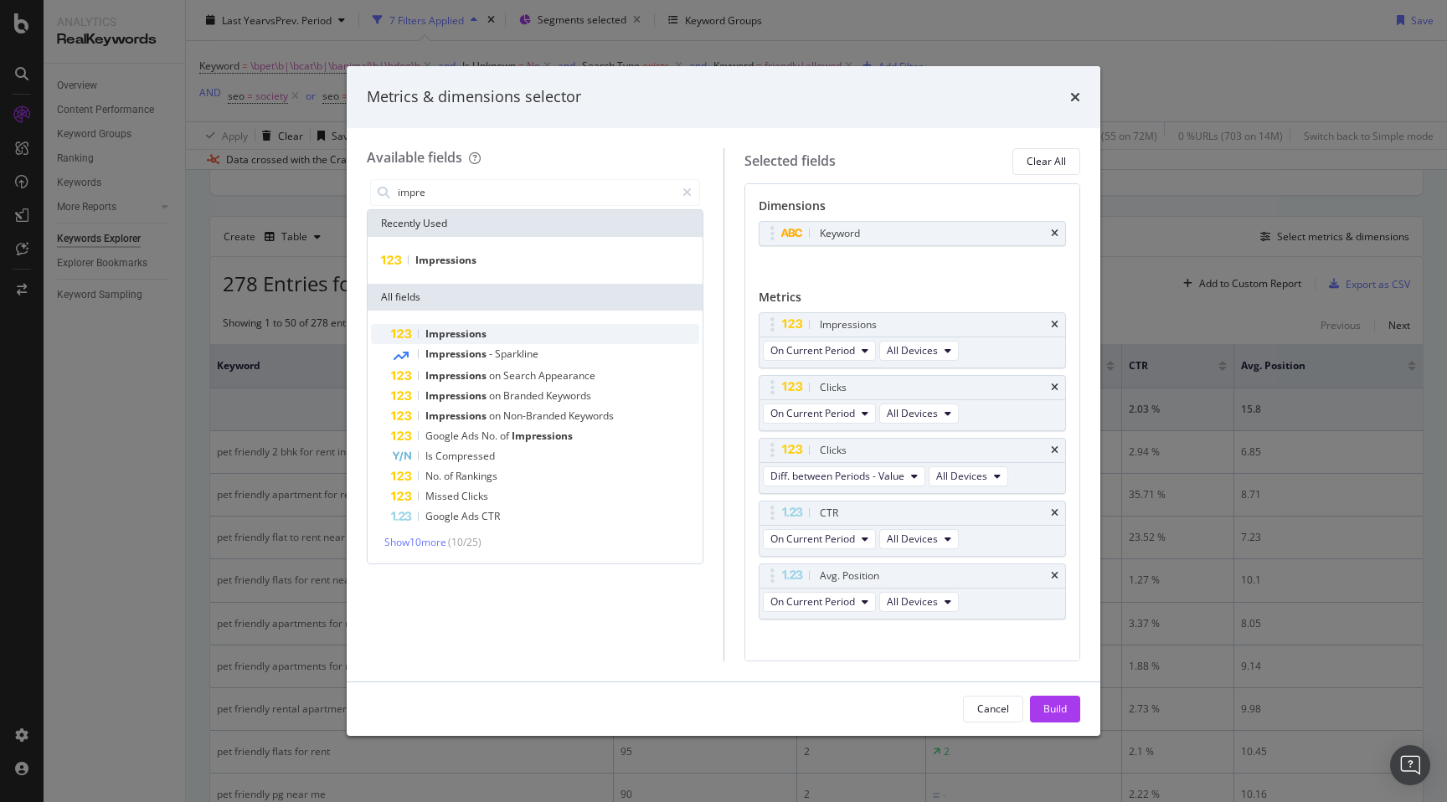
type input "impre"
click at [485, 330] on span "Impressions" at bounding box center [455, 334] width 61 height 14
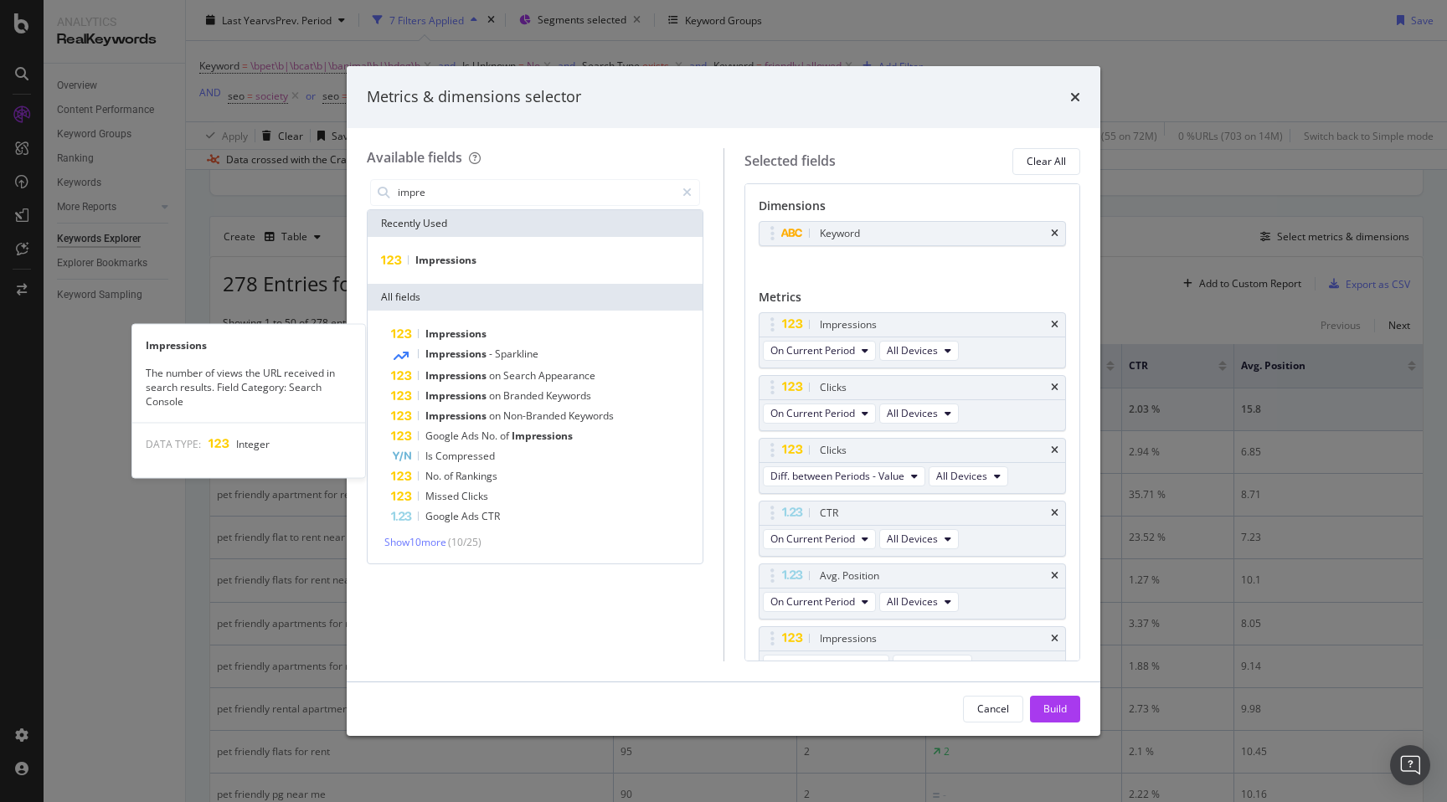
scroll to position [22, 0]
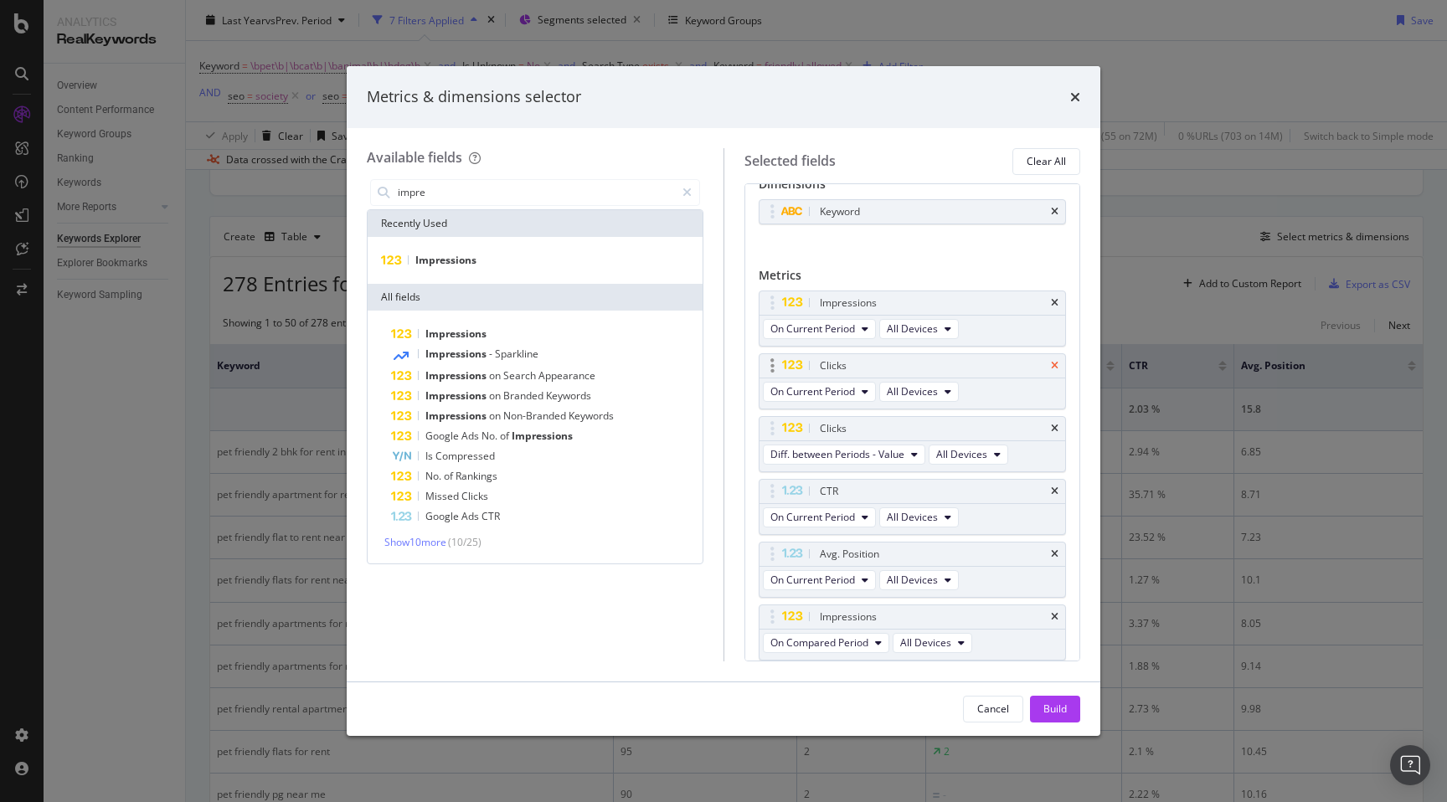
click at [1056, 368] on icon "times" at bounding box center [1055, 366] width 8 height 10
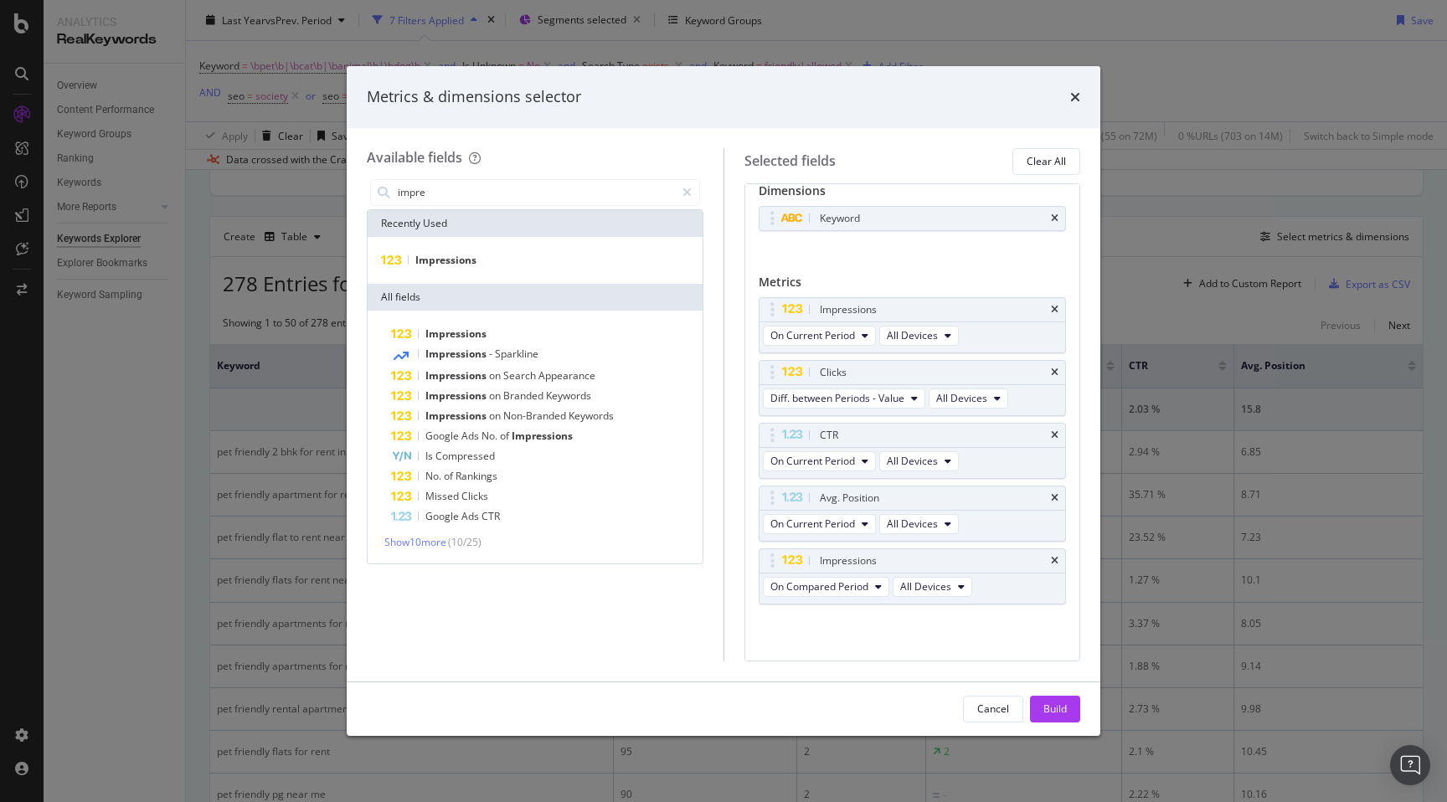
click at [1056, 368] on icon "times" at bounding box center [1055, 373] width 8 height 10
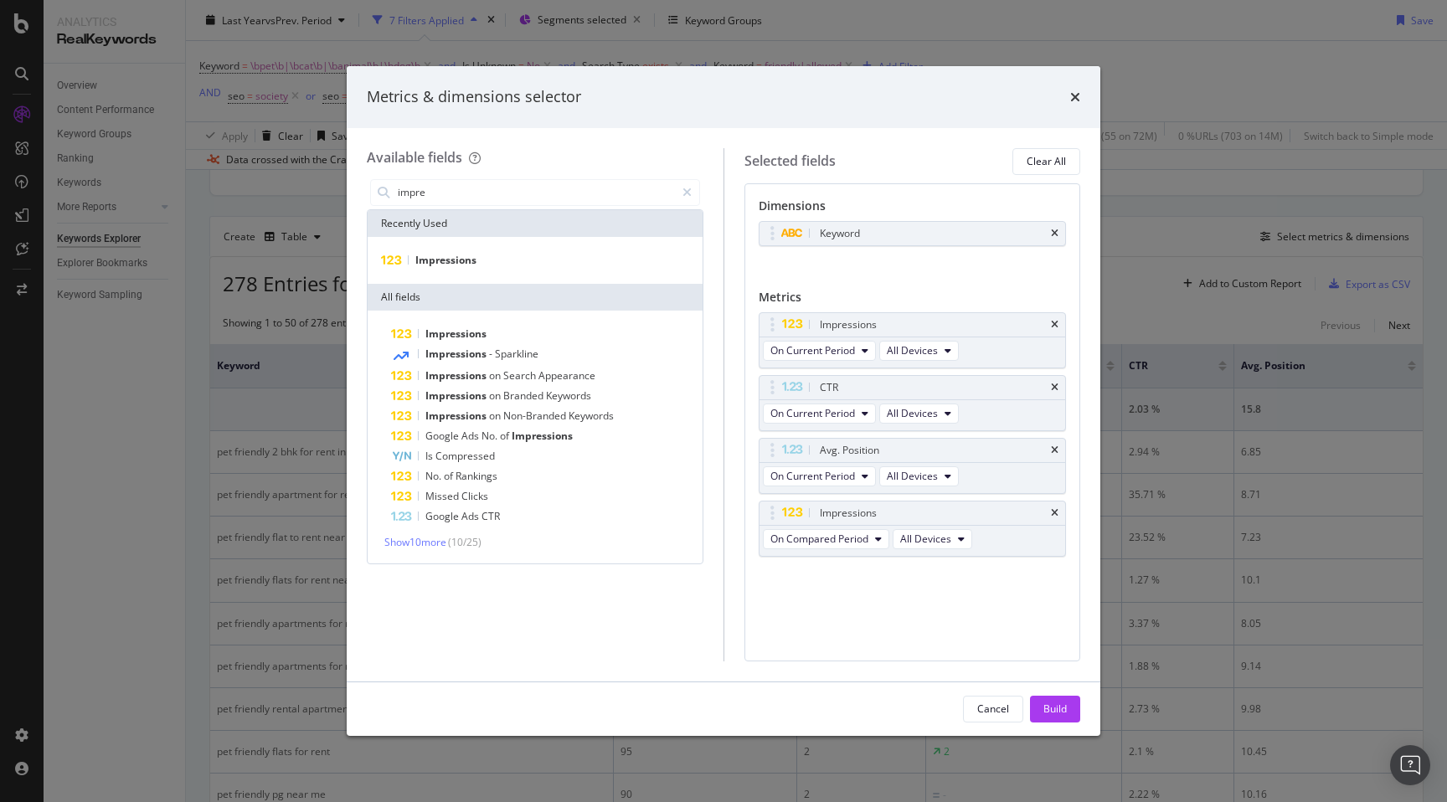
scroll to position [0, 0]
click at [1056, 388] on icon "times" at bounding box center [1055, 388] width 8 height 10
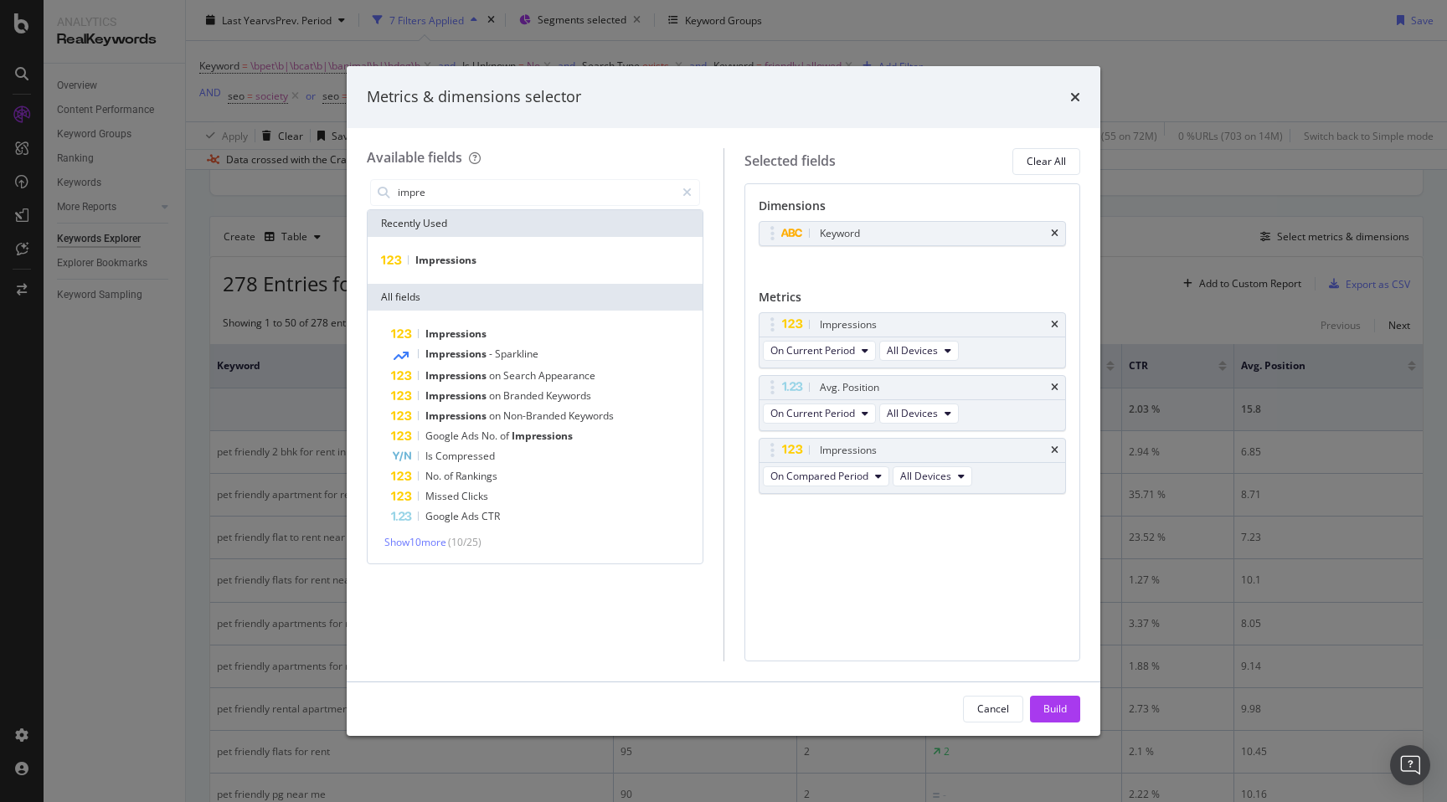
click at [1056, 388] on icon "times" at bounding box center [1055, 388] width 8 height 10
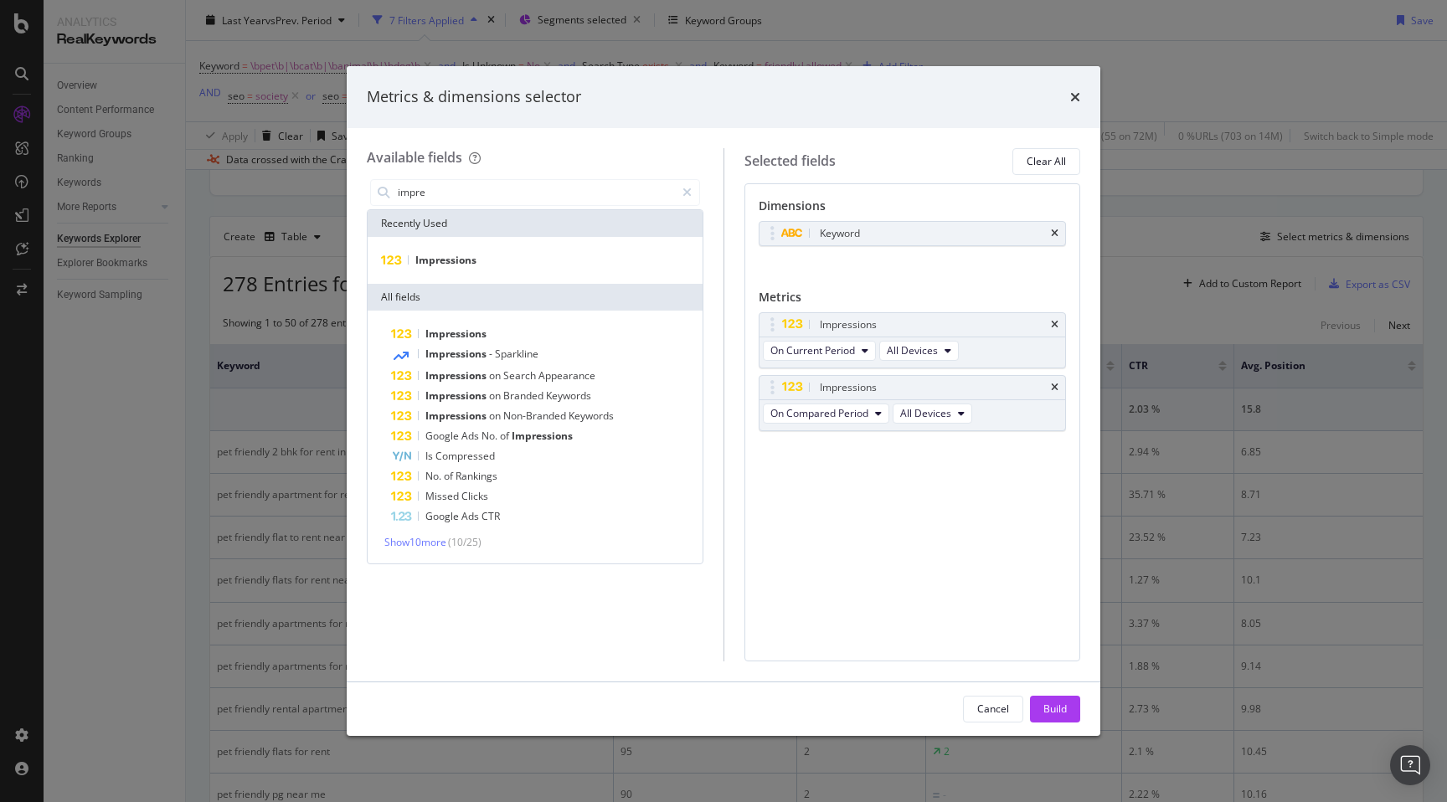
click at [1047, 707] on div "Build" at bounding box center [1054, 709] width 23 height 14
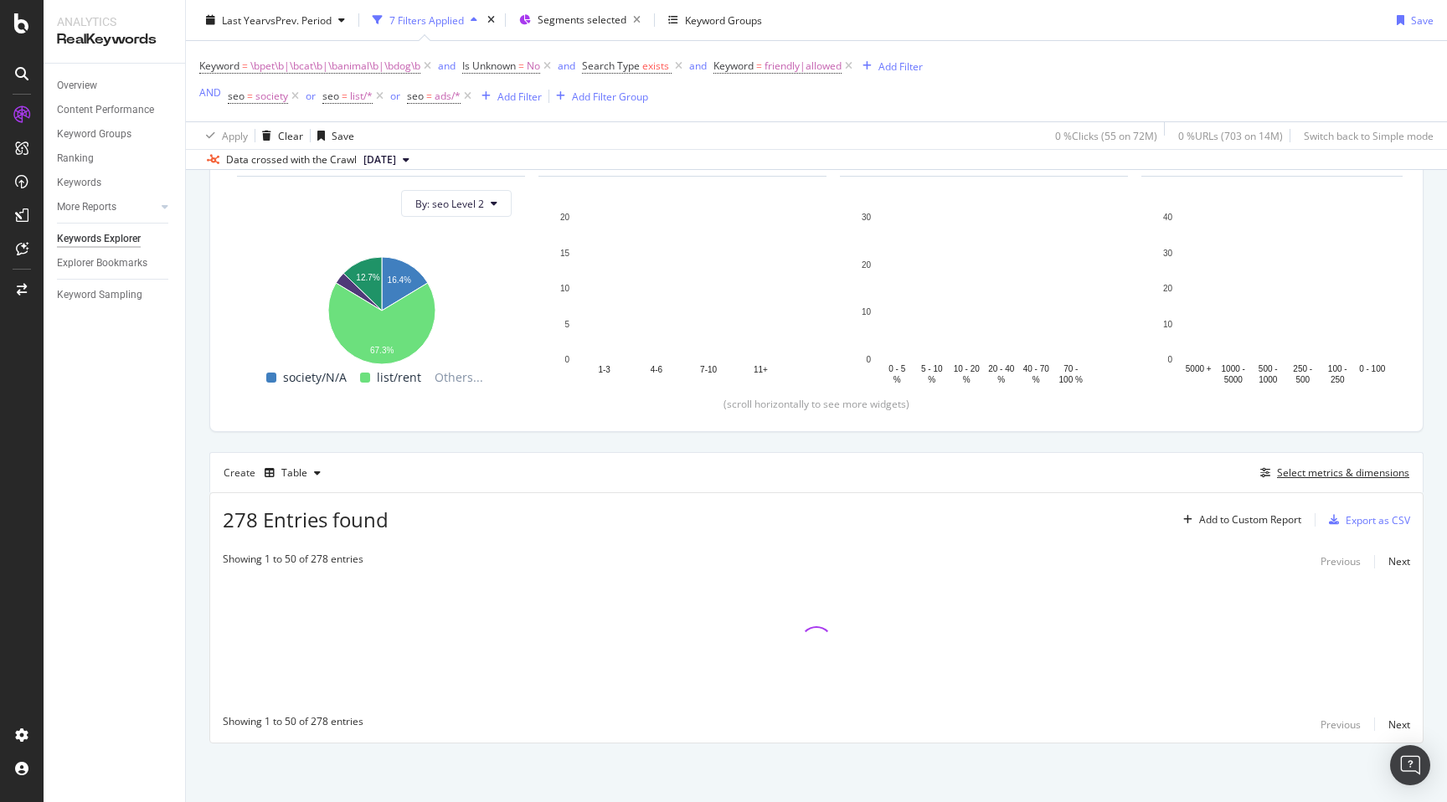
scroll to position [178, 0]
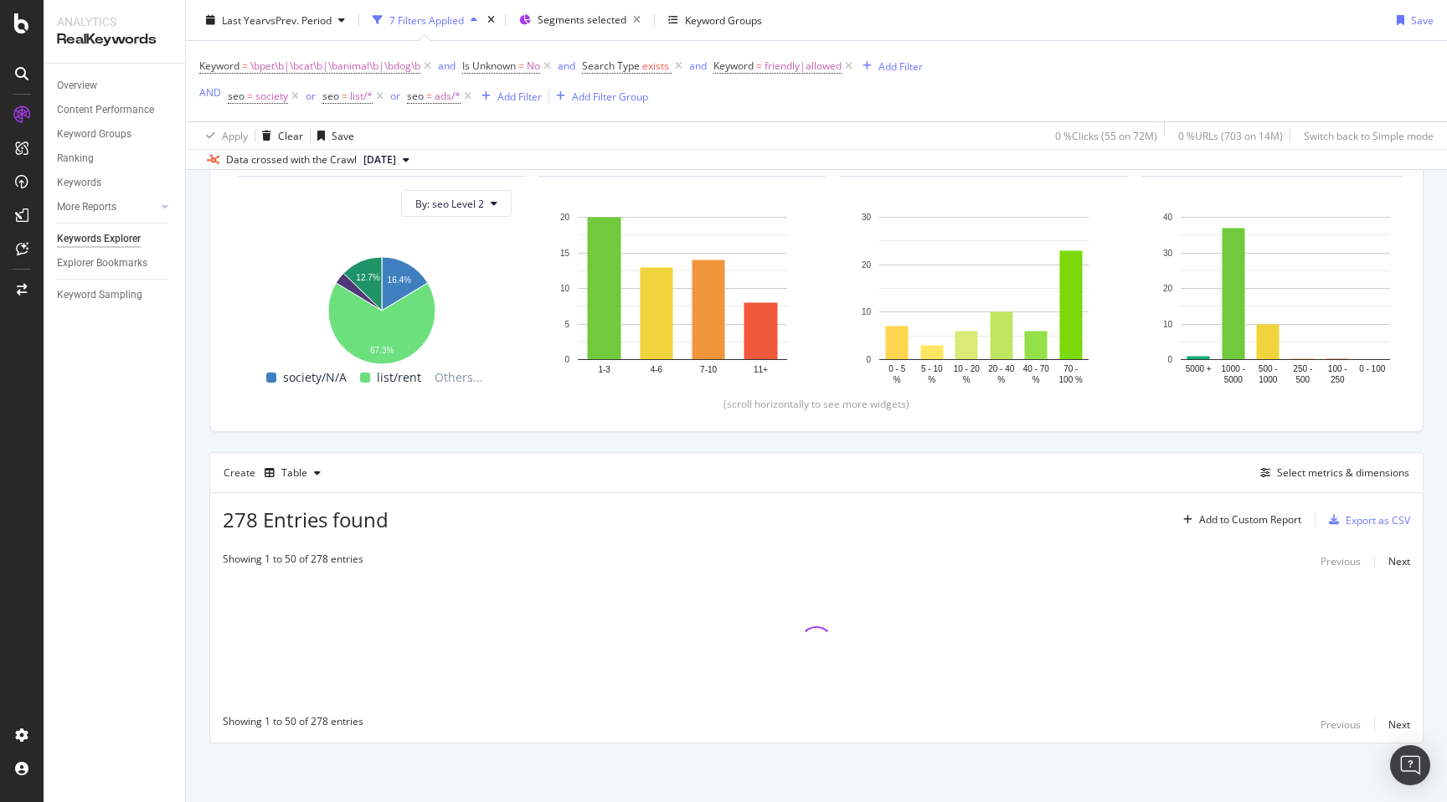
click at [196, 445] on div "By URL Top Charts Clicks By seo Level 2 By: seo Level 2 Hold CMD (⌘) while clic…" at bounding box center [816, 418] width 1261 height 768
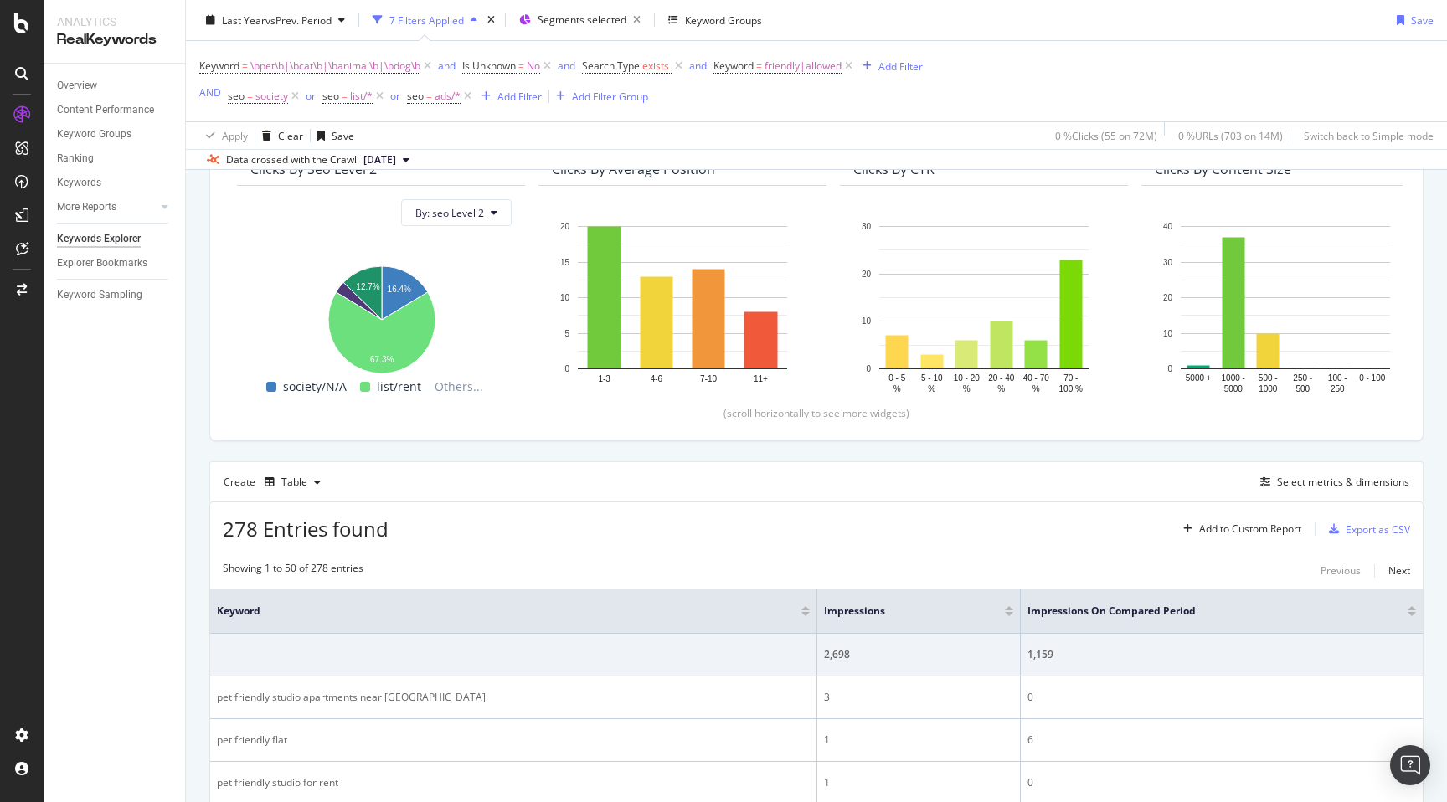
scroll to position [223, 0]
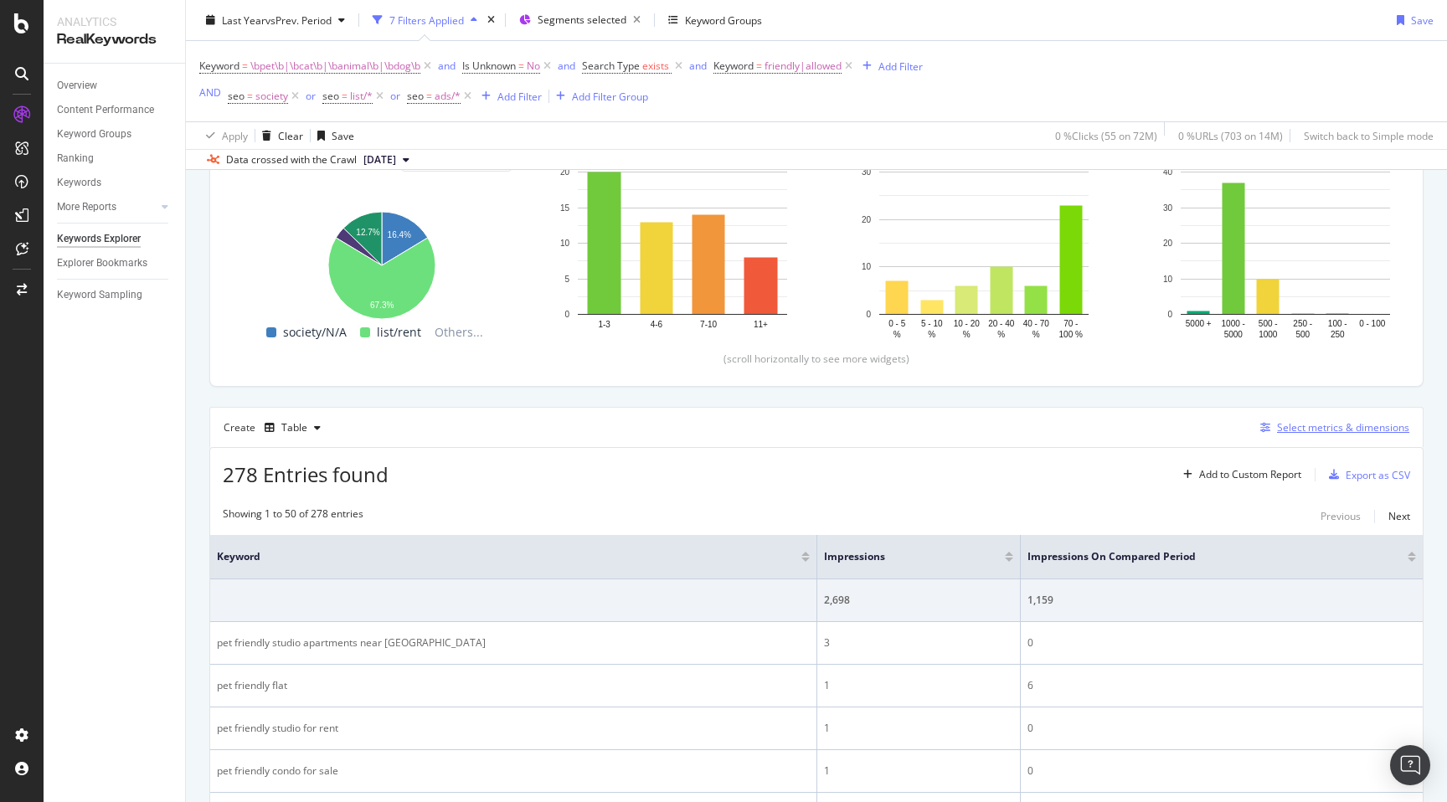
click at [1372, 423] on div "Select metrics & dimensions" at bounding box center [1343, 427] width 132 height 14
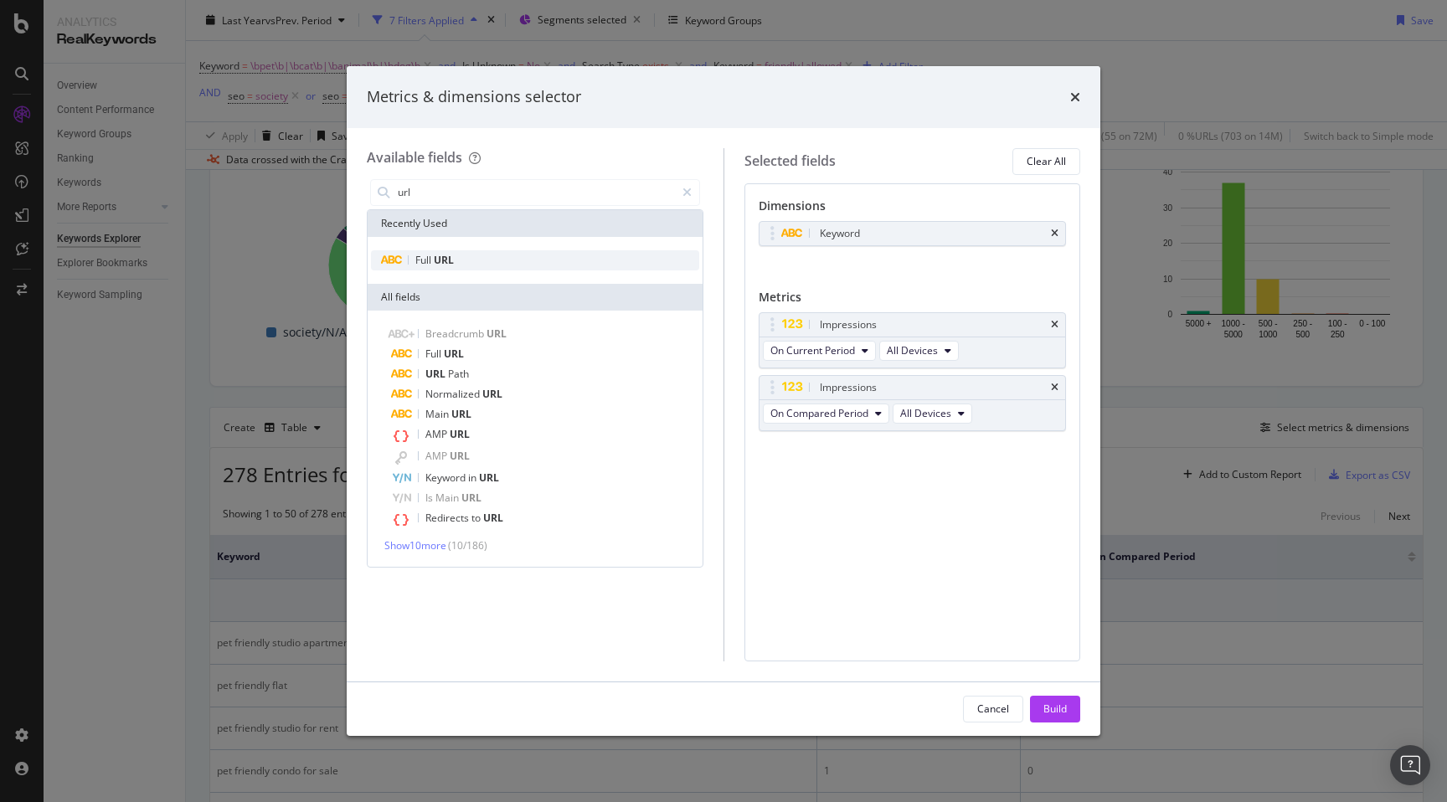
type input "url"
click at [442, 260] on span "URL" at bounding box center [444, 260] width 20 height 14
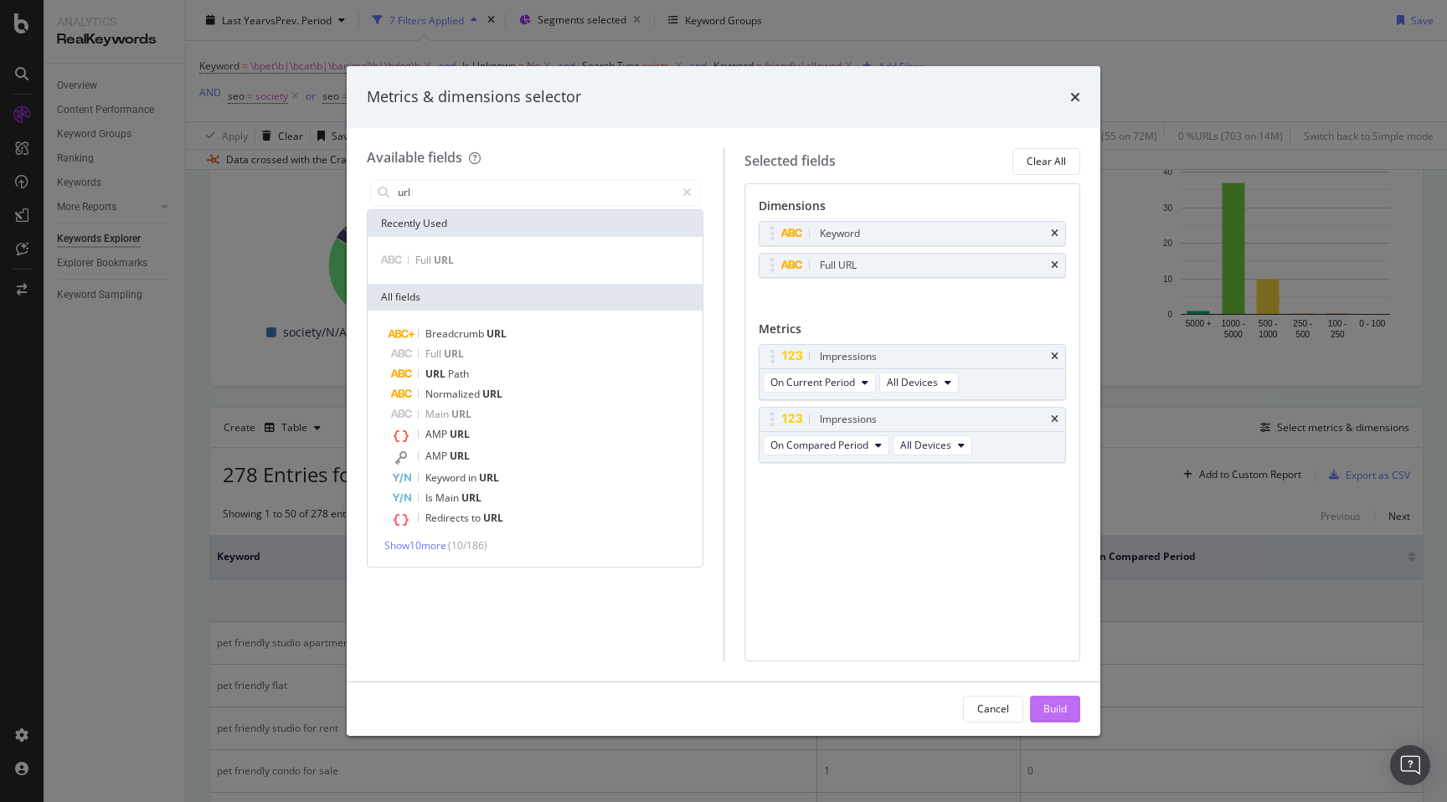
click at [1051, 712] on div "Build" at bounding box center [1054, 709] width 23 height 14
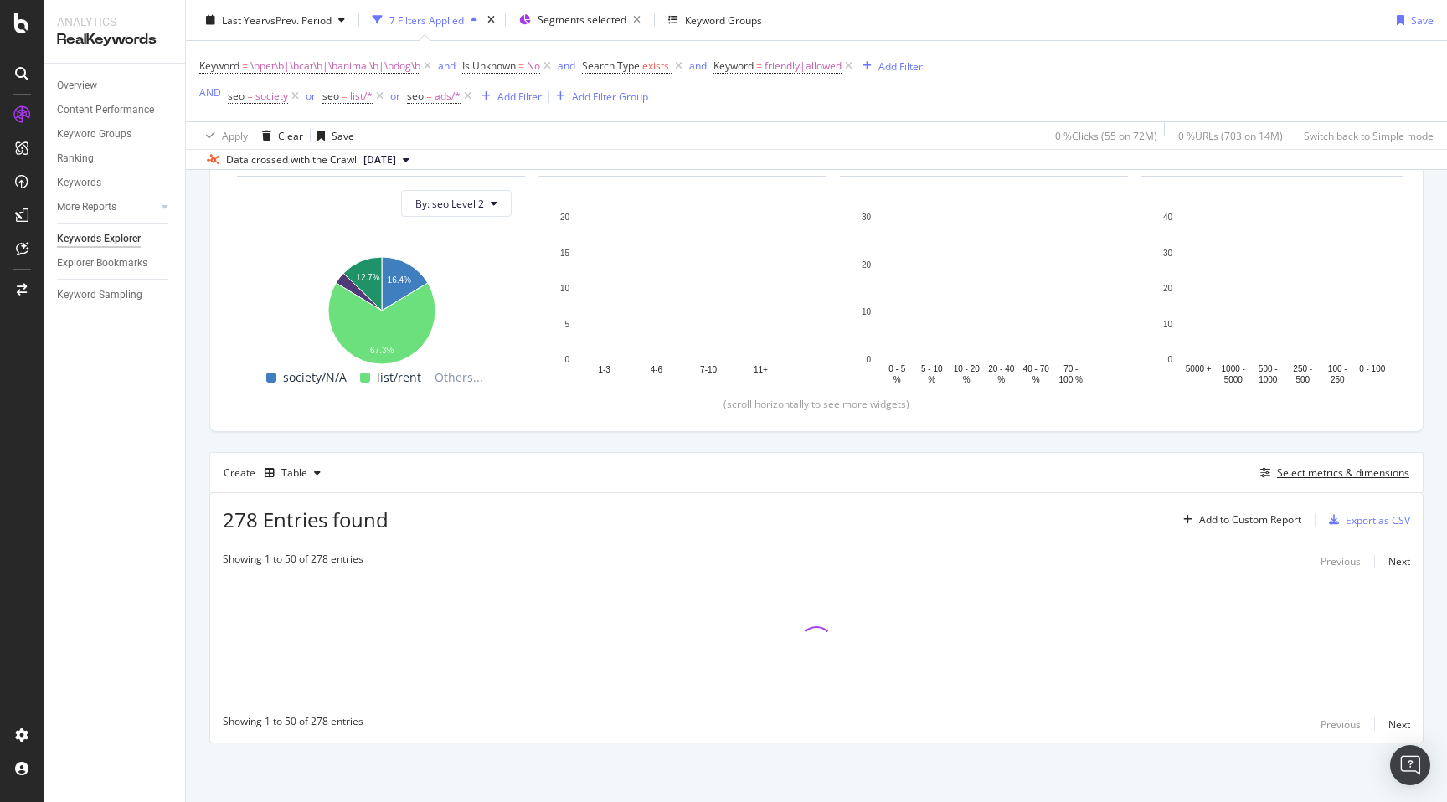
scroll to position [178, 0]
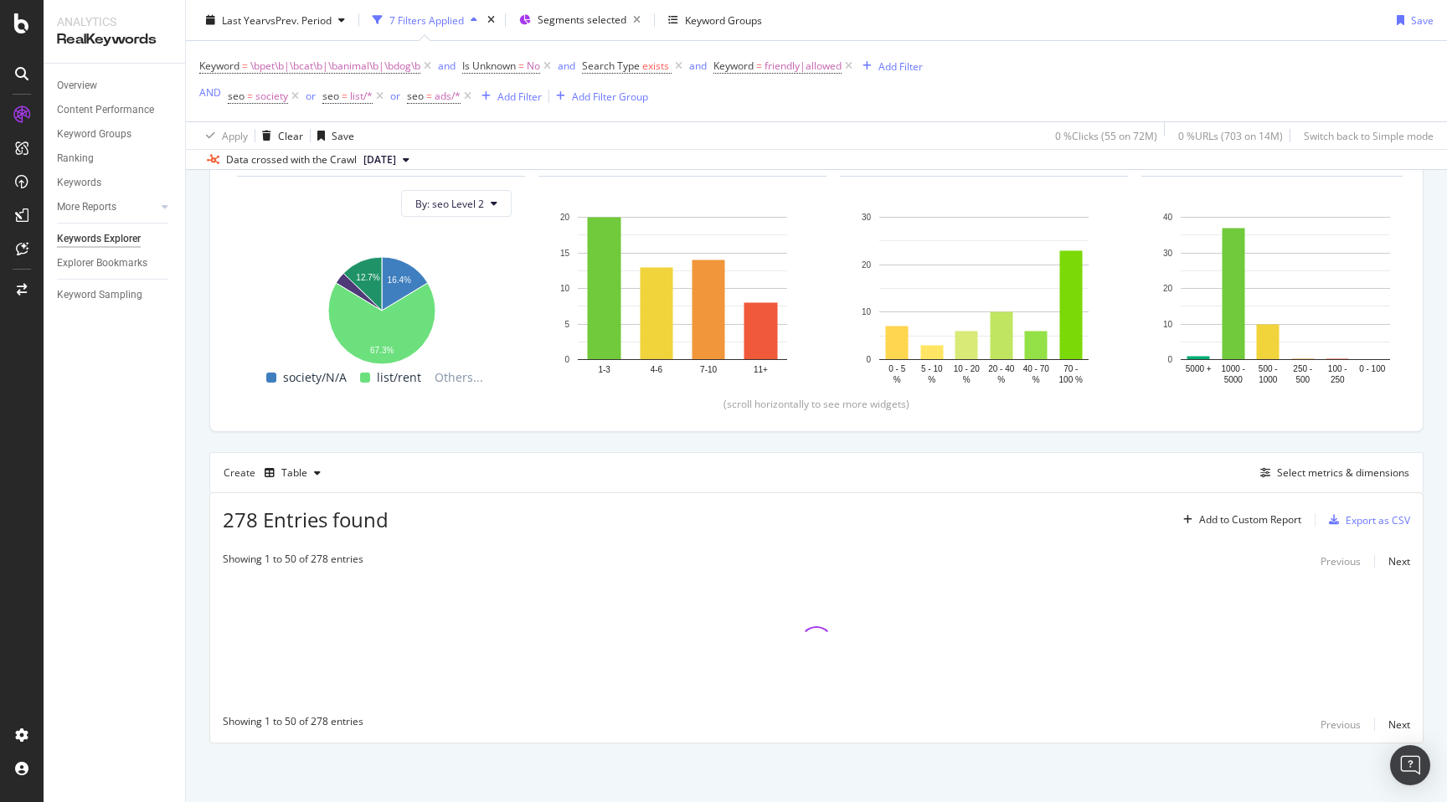
click at [203, 483] on div "By URL Top Charts Clicks By seo Level 2 By: seo Level 2 Hold CMD (⌘) while clic…" at bounding box center [816, 418] width 1261 height 768
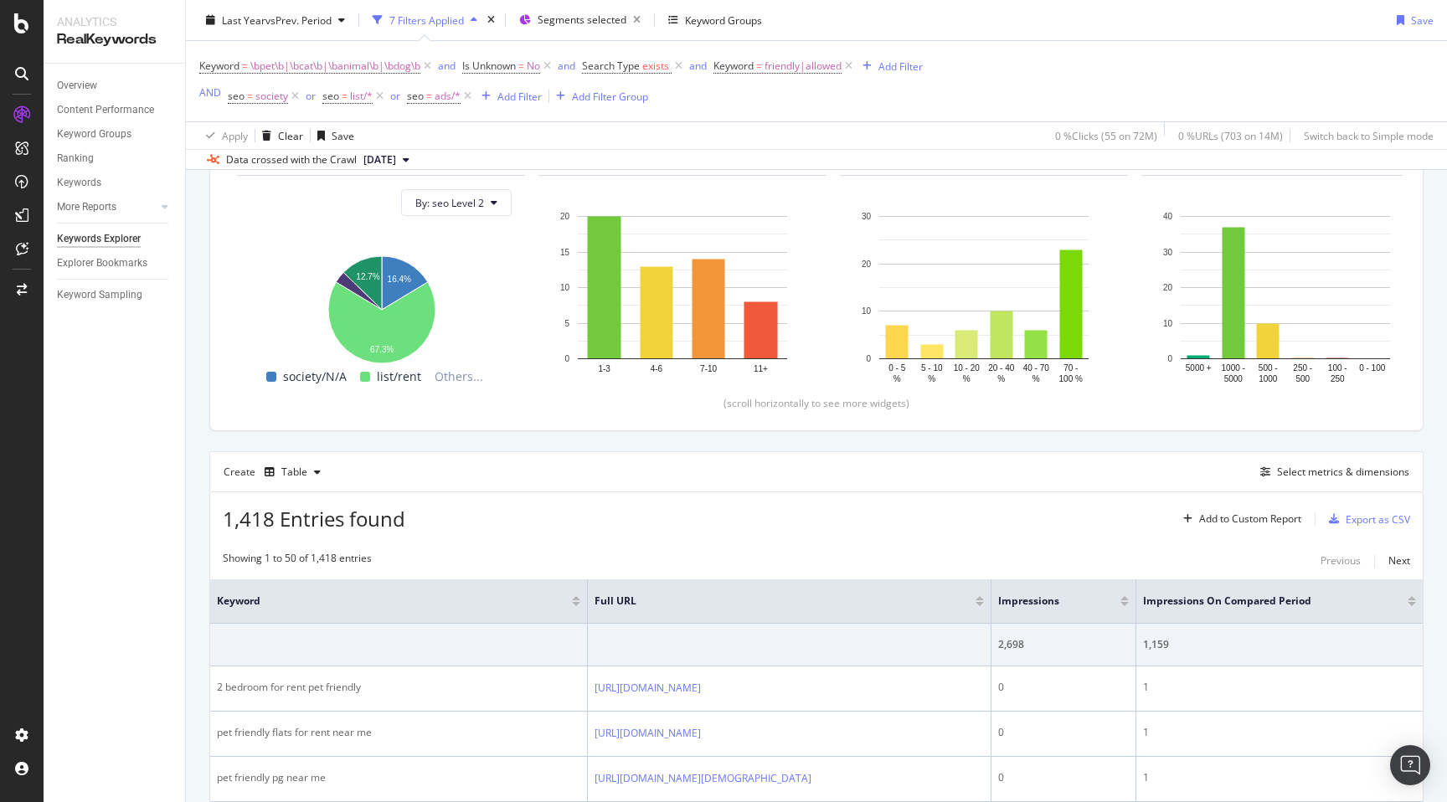
scroll to position [508, 0]
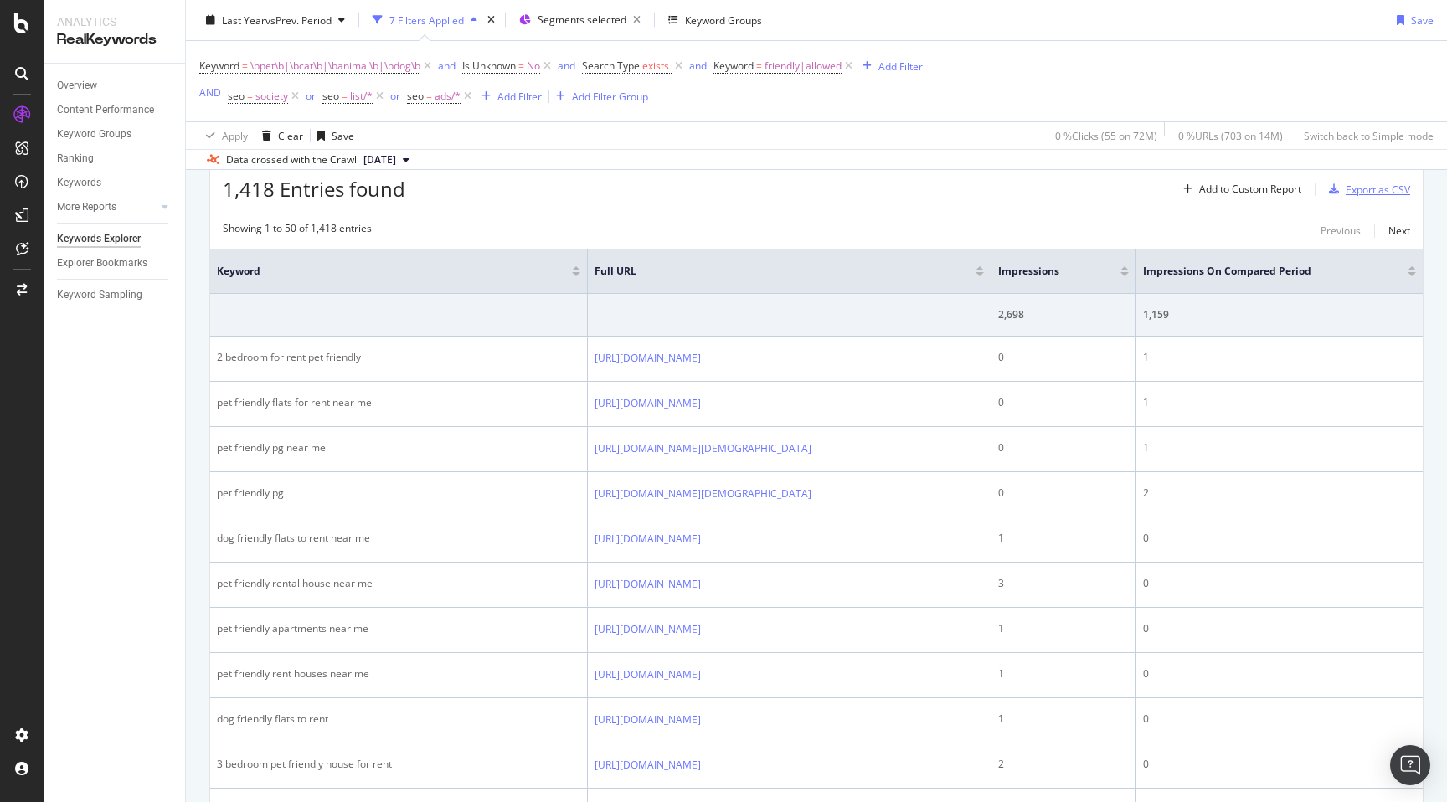
click at [1355, 194] on div "Export as CSV" at bounding box center [1377, 190] width 64 height 14
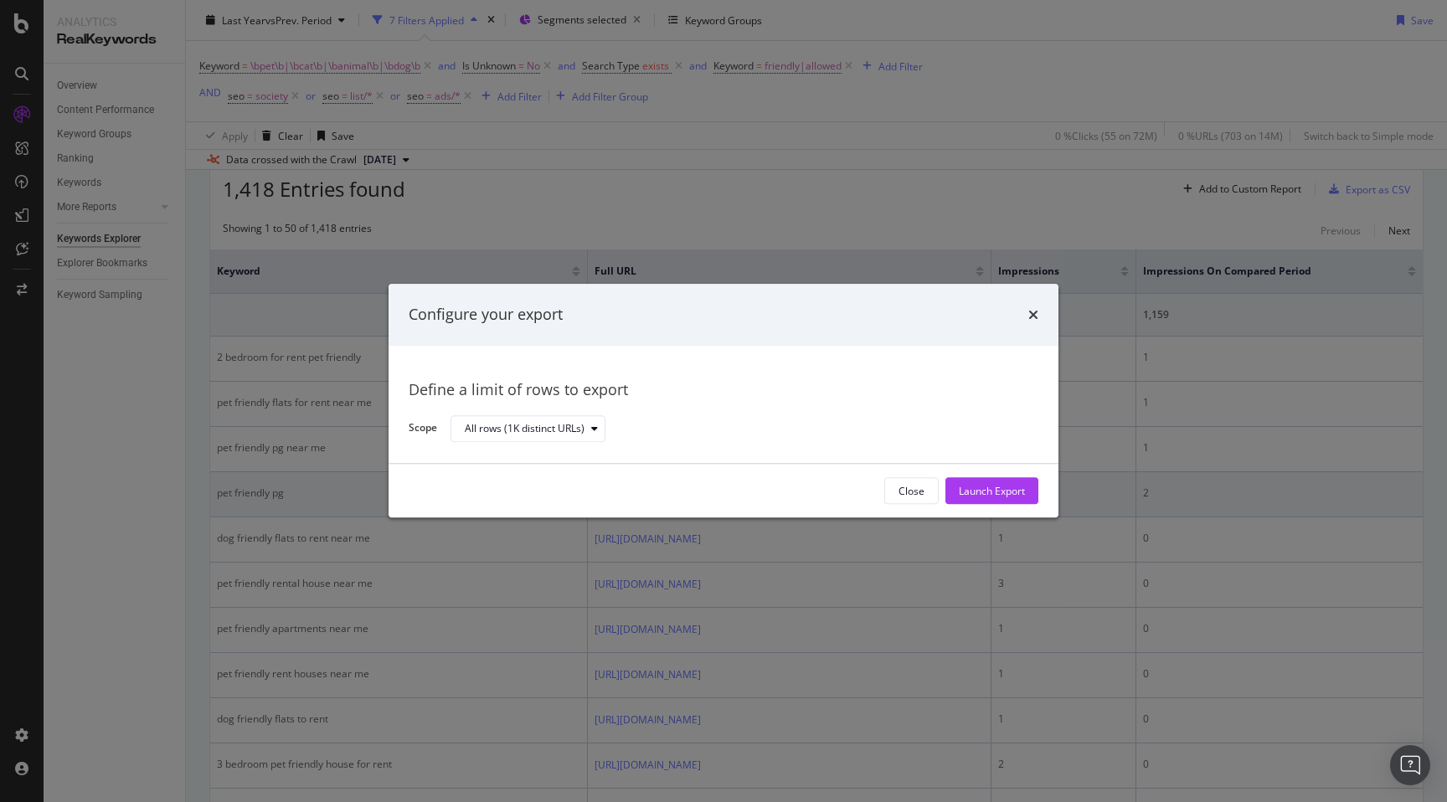
click at [992, 484] on div "Launch Export" at bounding box center [992, 491] width 66 height 14
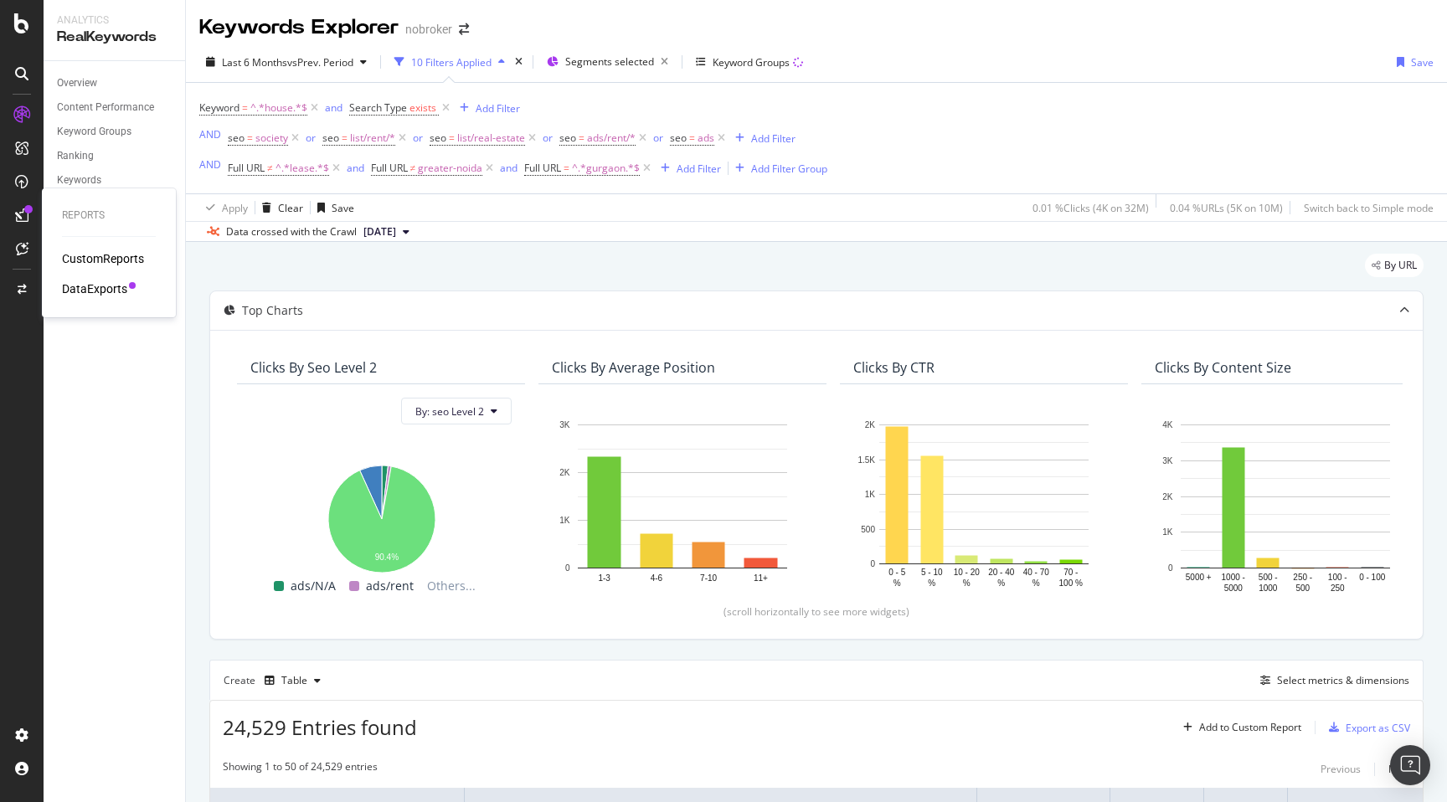
click at [84, 287] on div "DataExports" at bounding box center [94, 288] width 65 height 17
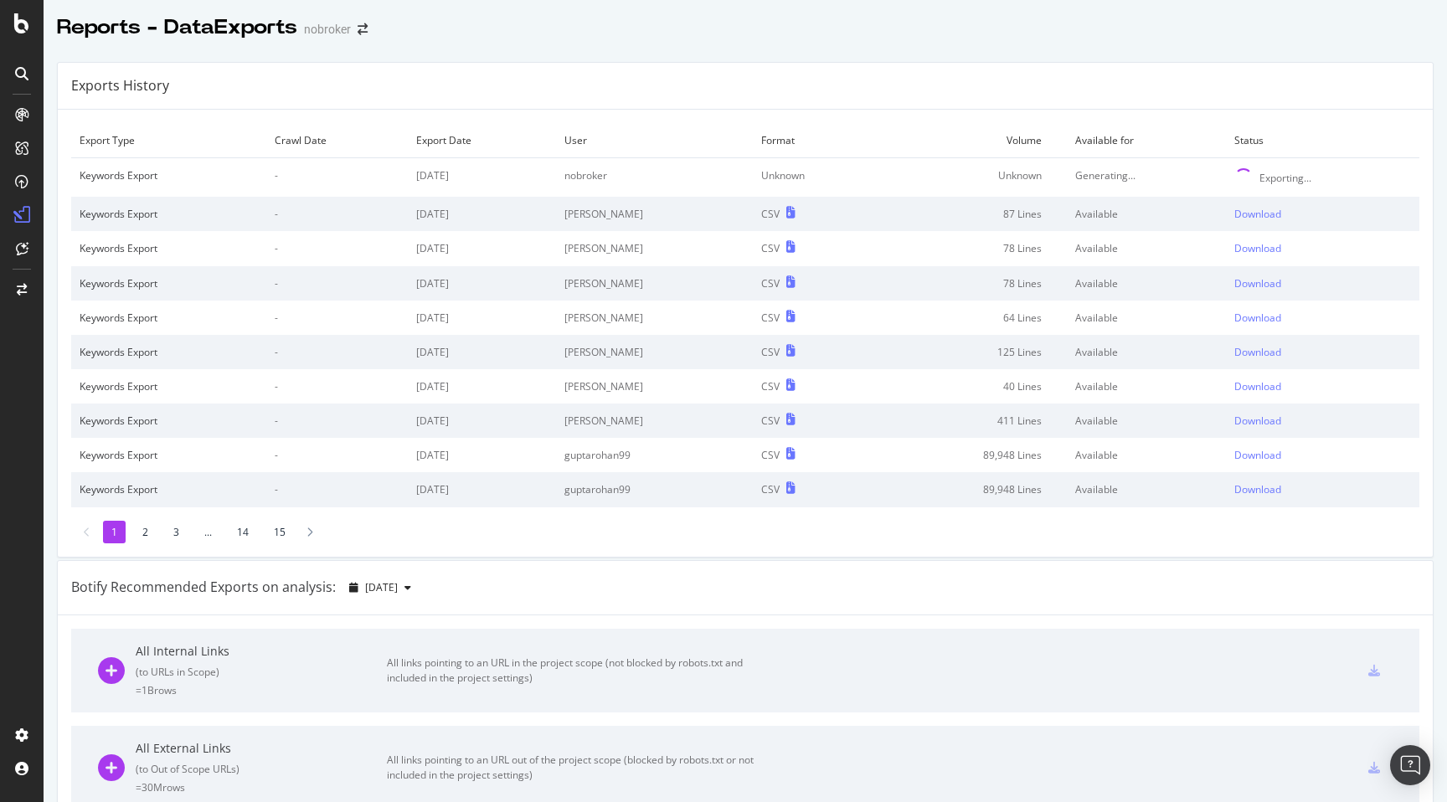
click at [992, 75] on div "Exports History" at bounding box center [745, 86] width 1375 height 47
